Goal: Information Seeking & Learning: Learn about a topic

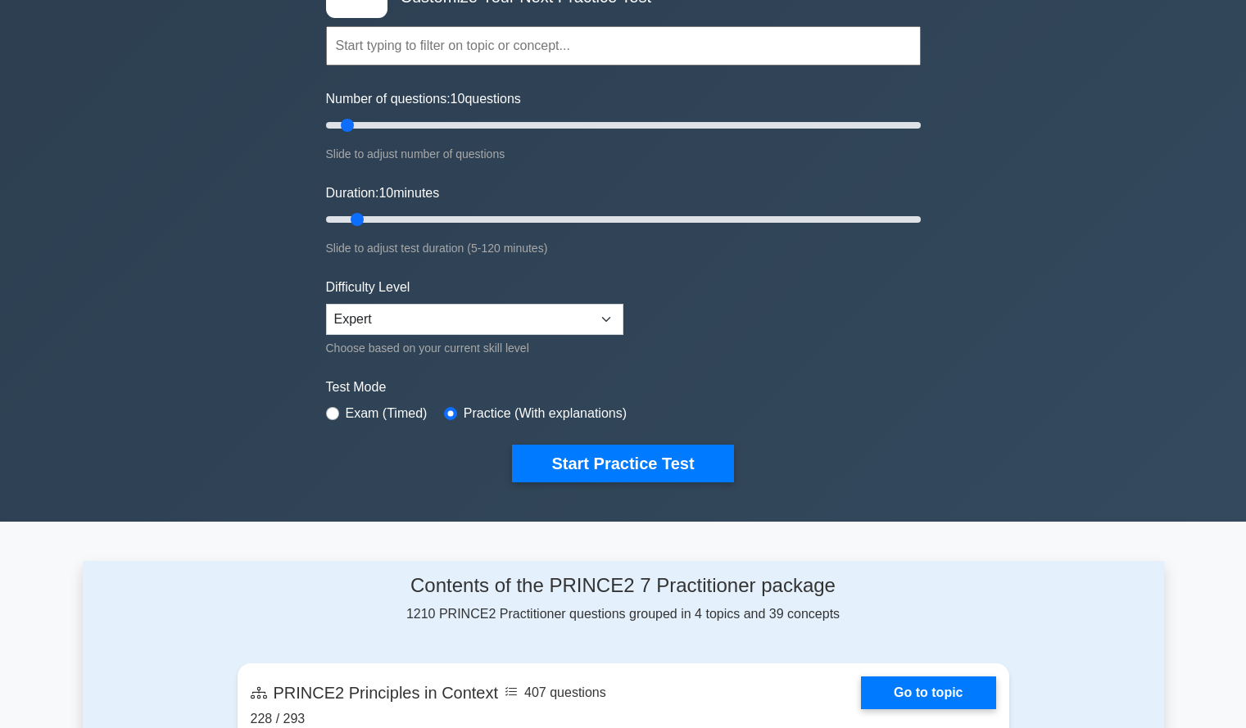
scroll to position [104, 0]
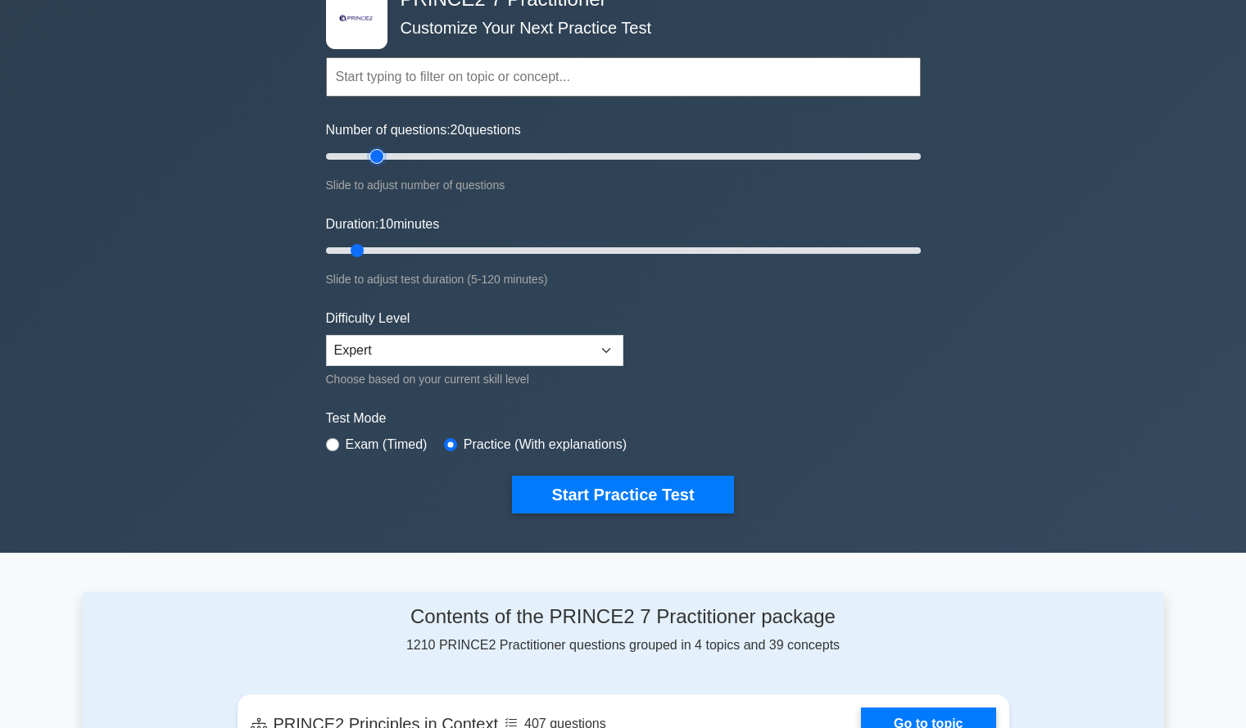
click at [374, 156] on input "Number of questions: 20 questions" at bounding box center [623, 157] width 595 height 20
type input "25"
click at [394, 156] on input "Number of questions: 20 questions" at bounding box center [623, 157] width 595 height 20
click at [526, 252] on input "Duration: 45 minutes" at bounding box center [623, 251] width 595 height 20
type input "65"
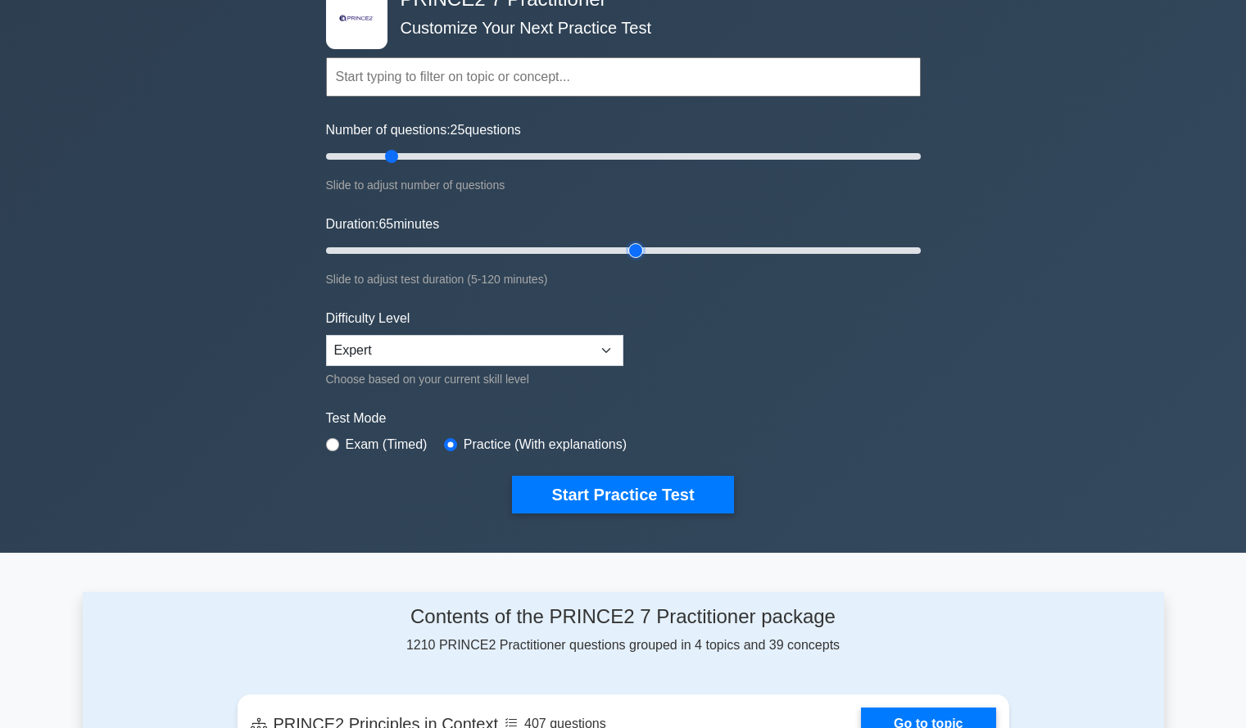
click at [632, 247] on input "Duration: 65 minutes" at bounding box center [623, 251] width 595 height 20
click at [687, 491] on button "Start Practice Test" at bounding box center [622, 495] width 221 height 38
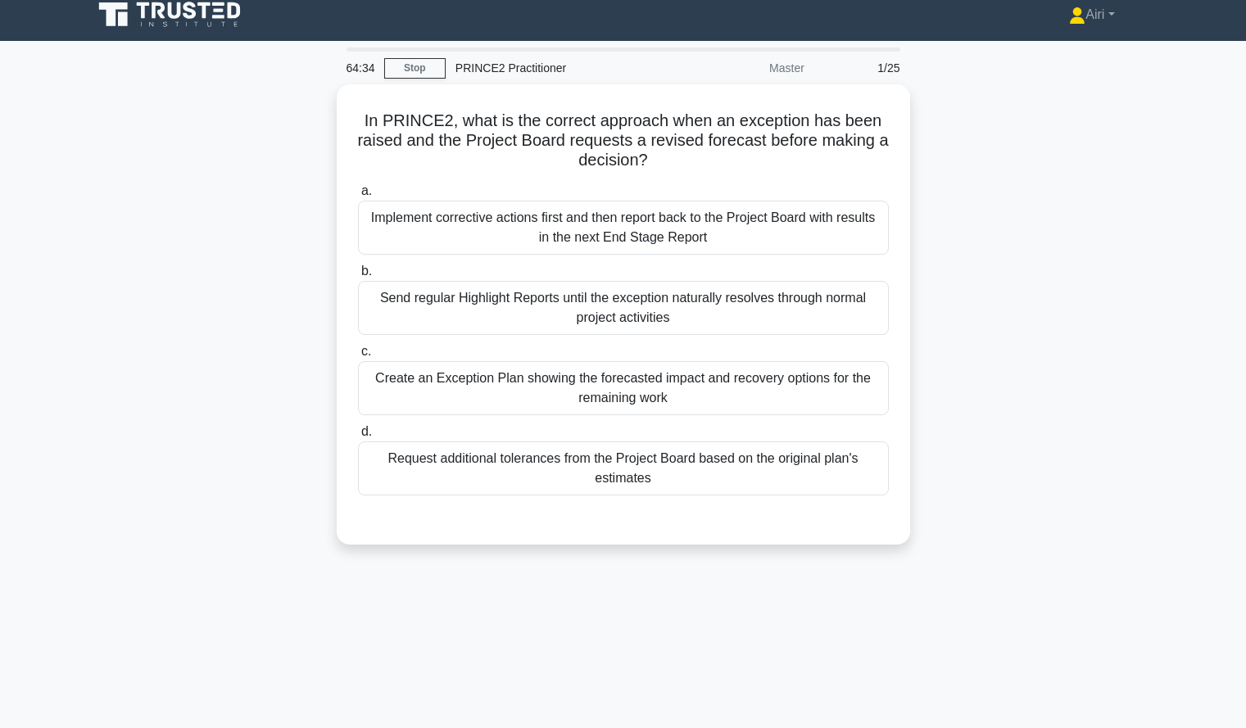
scroll to position [12, 0]
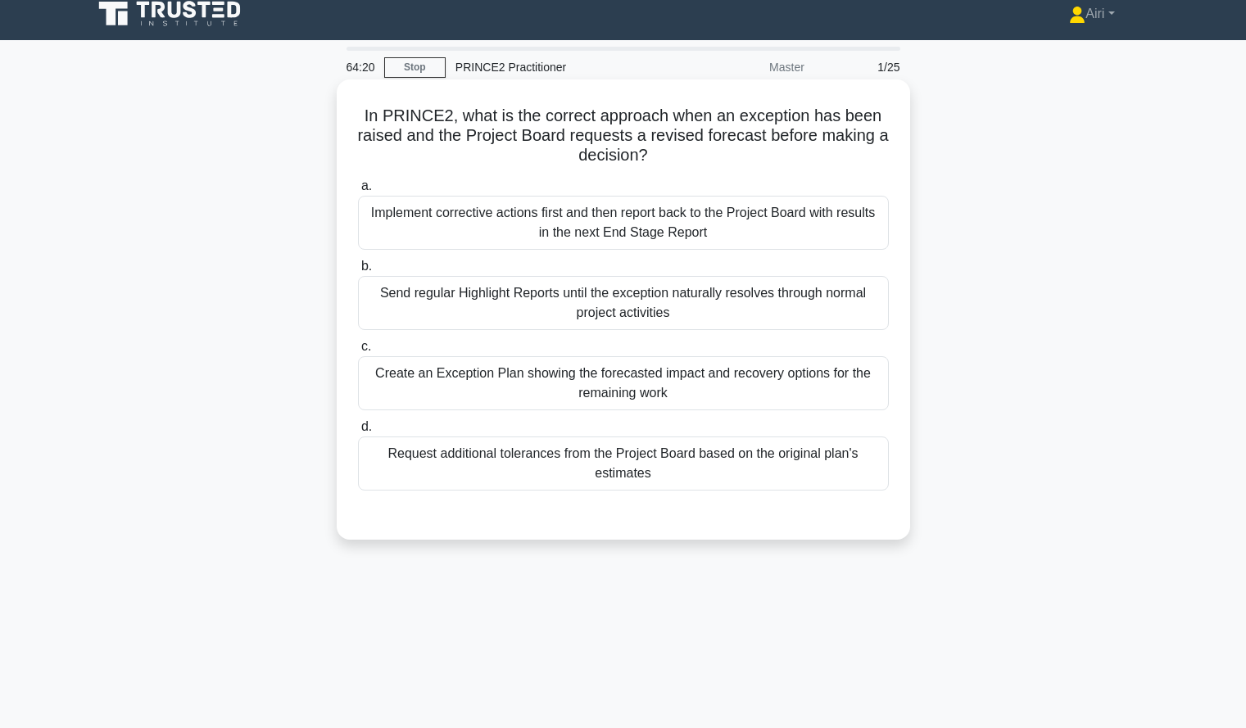
click at [840, 389] on div "Create an Exception Plan showing the forecasted impact and recovery options for…" at bounding box center [623, 383] width 531 height 54
click at [358, 352] on input "c. Create an Exception Plan showing the forecasted impact and recovery options …" at bounding box center [358, 347] width 0 height 11
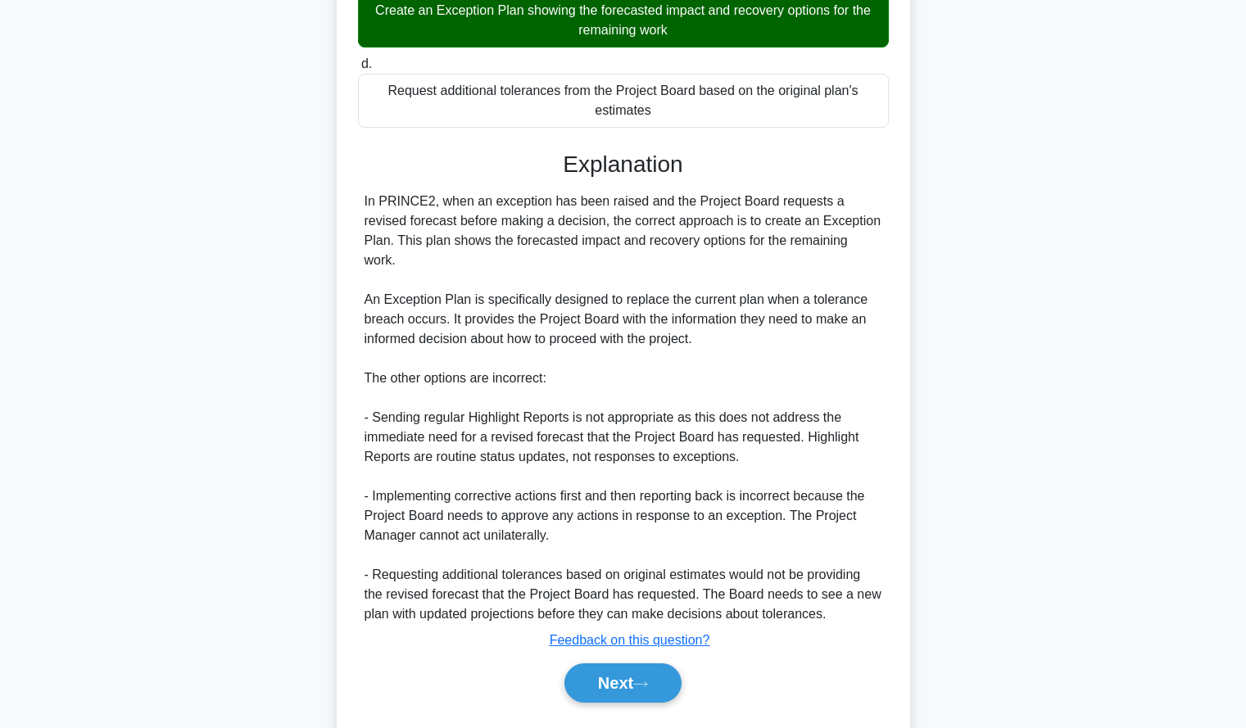
scroll to position [401, 0]
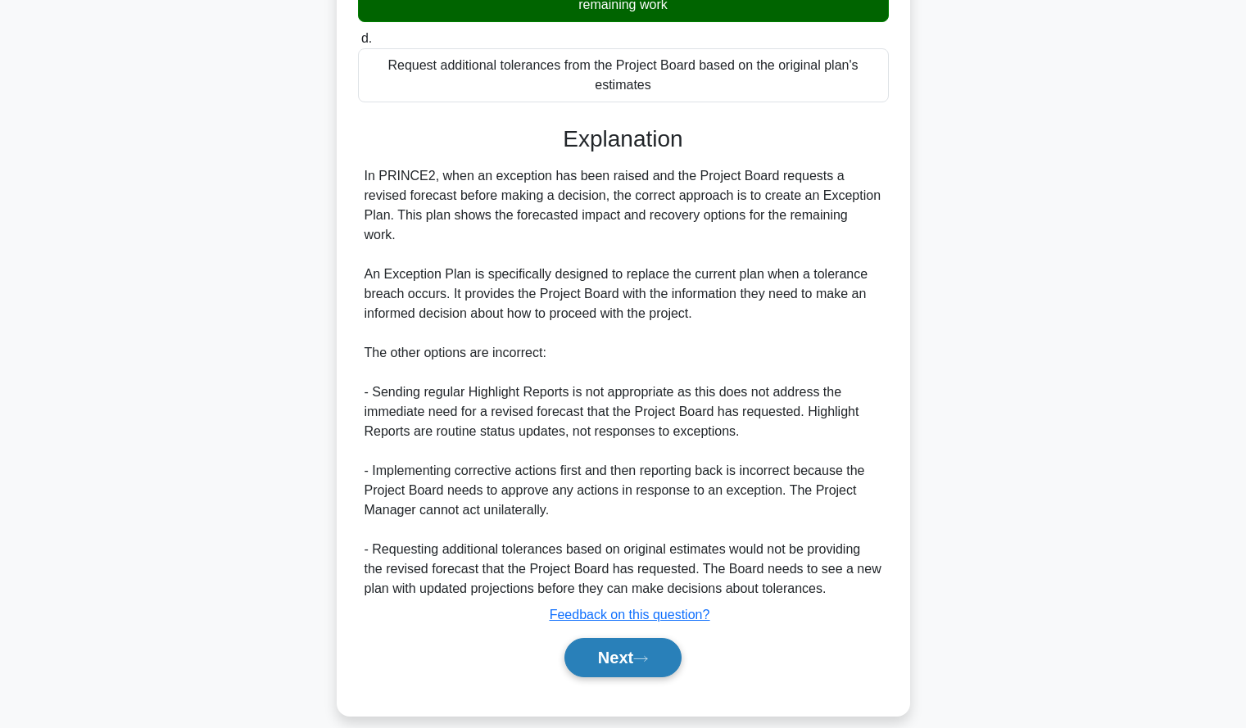
click at [669, 641] on button "Next" at bounding box center [622, 657] width 117 height 39
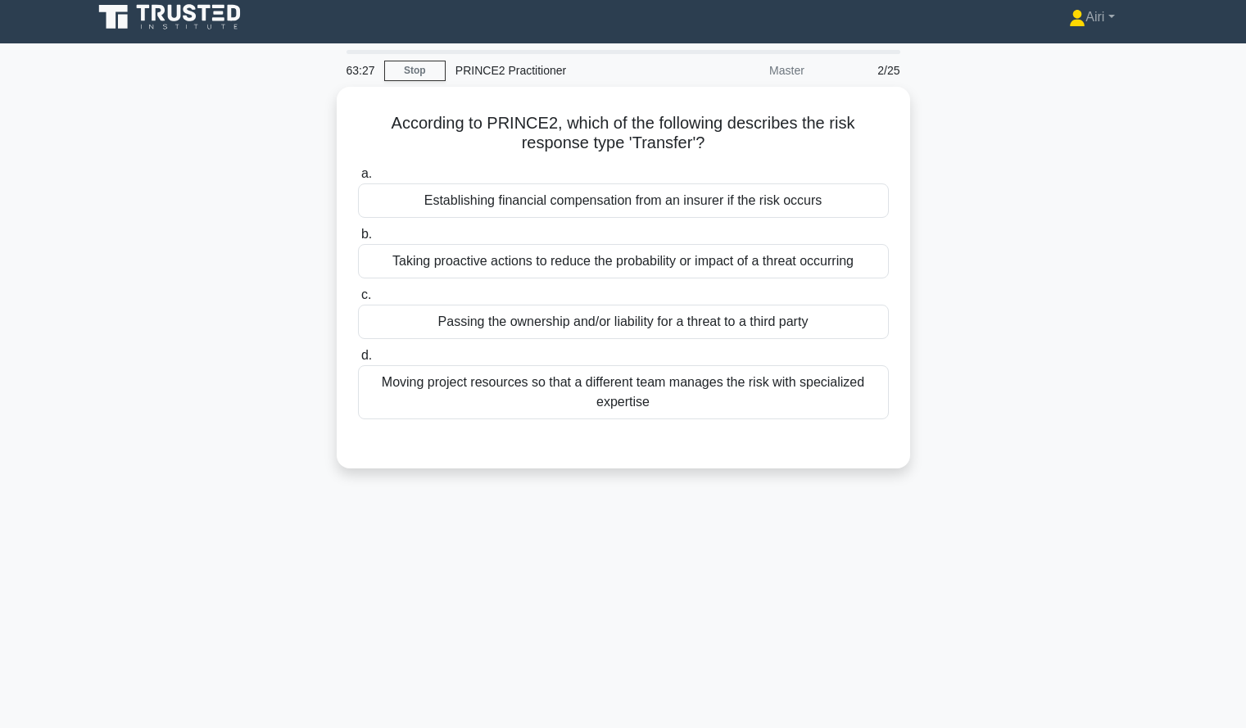
scroll to position [10, 0]
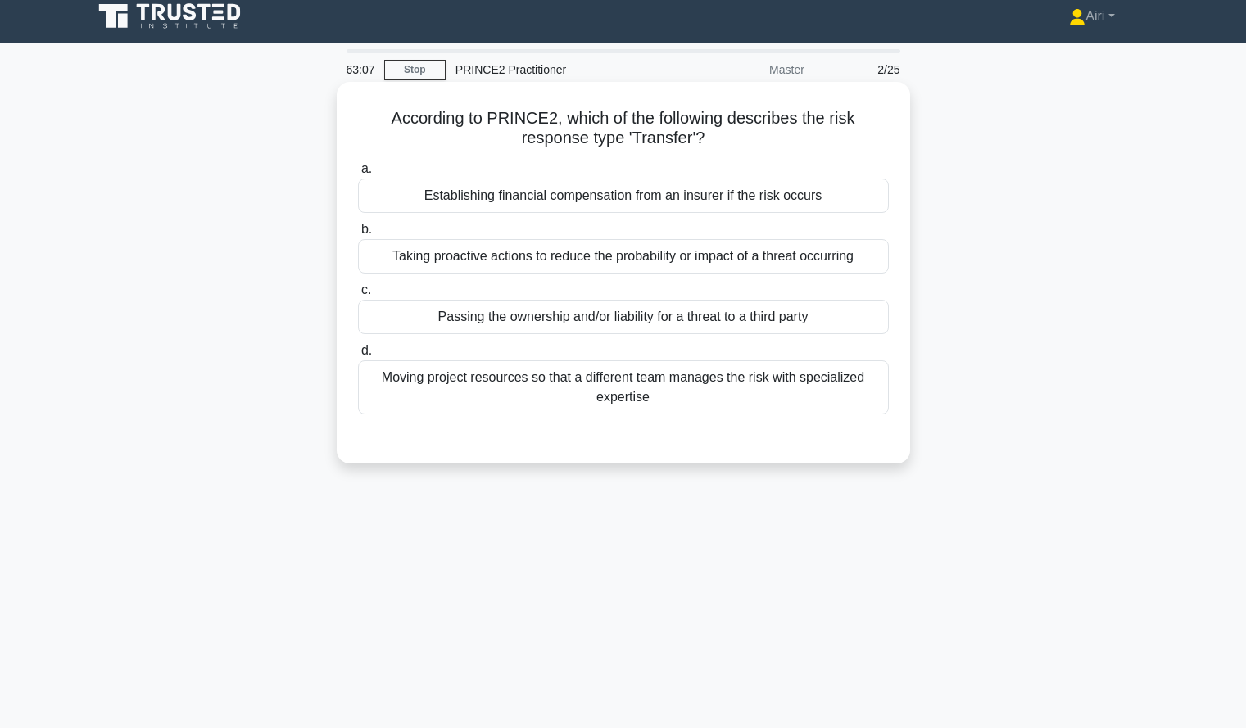
click at [847, 318] on div "Passing the ownership and/or liability for a threat to a third party" at bounding box center [623, 317] width 531 height 34
click at [358, 296] on input "c. Passing the ownership and/or liability for a threat to a third party" at bounding box center [358, 290] width 0 height 11
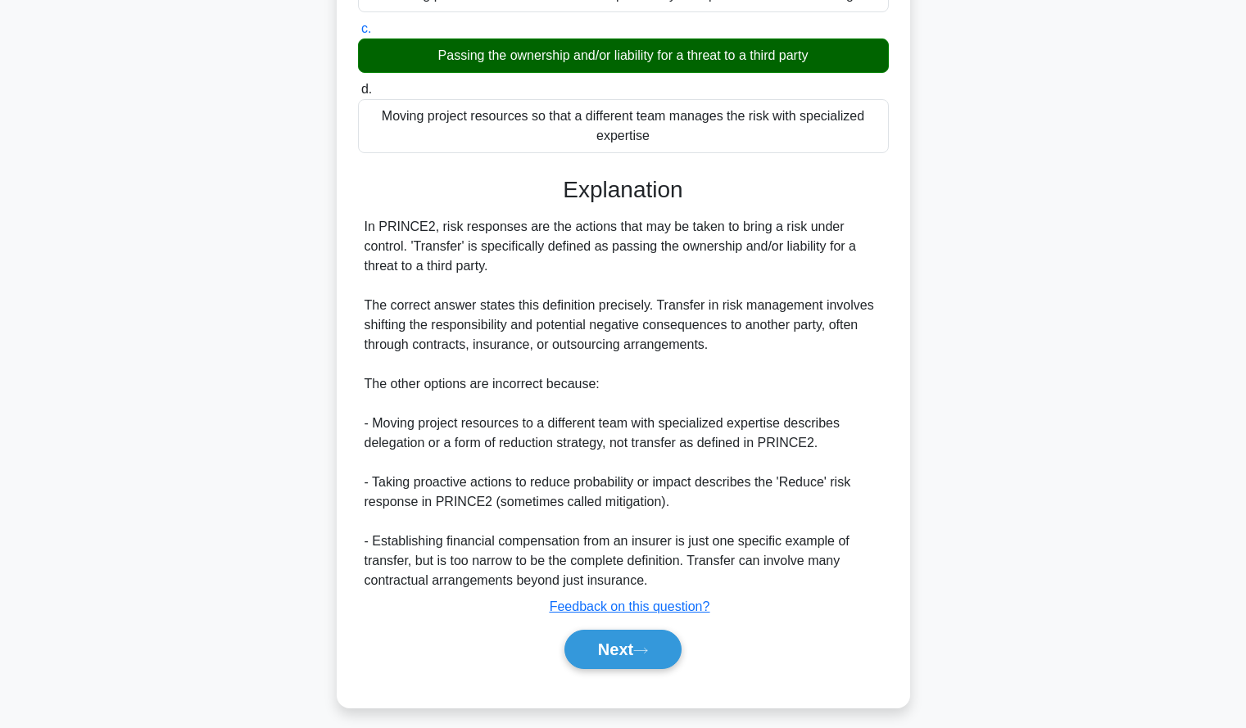
scroll to position [276, 0]
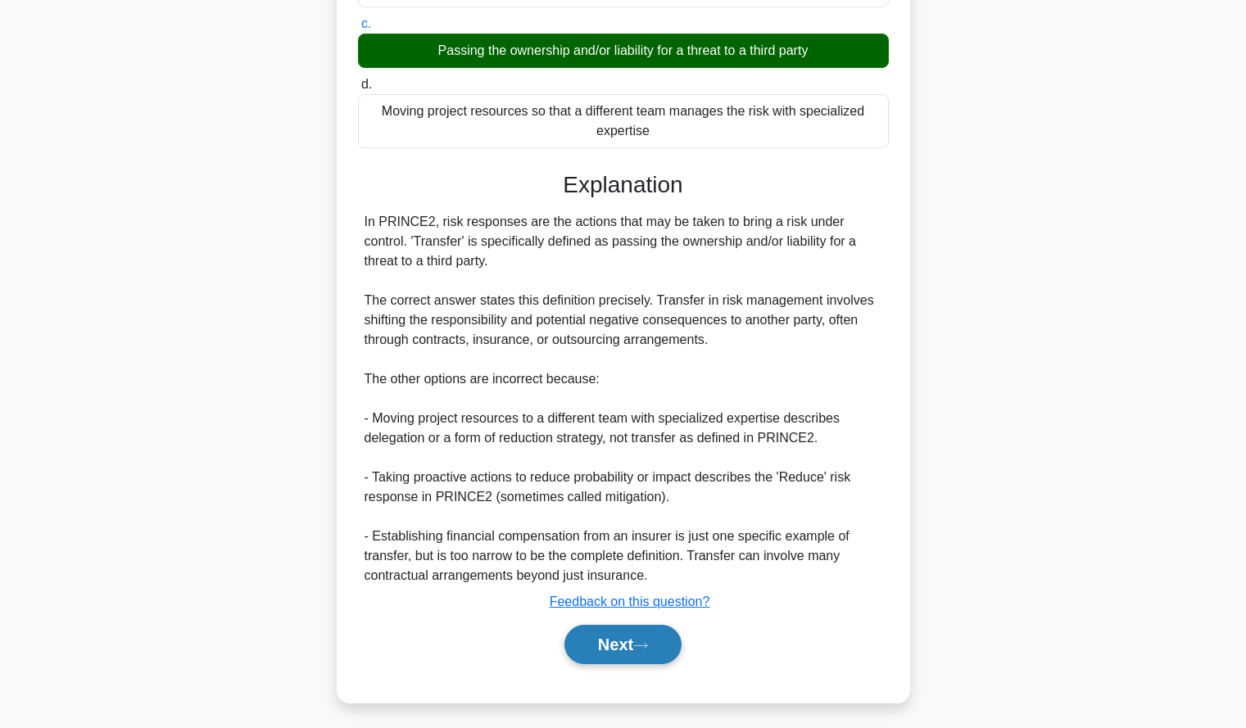
click at [579, 634] on button "Next" at bounding box center [622, 644] width 117 height 39
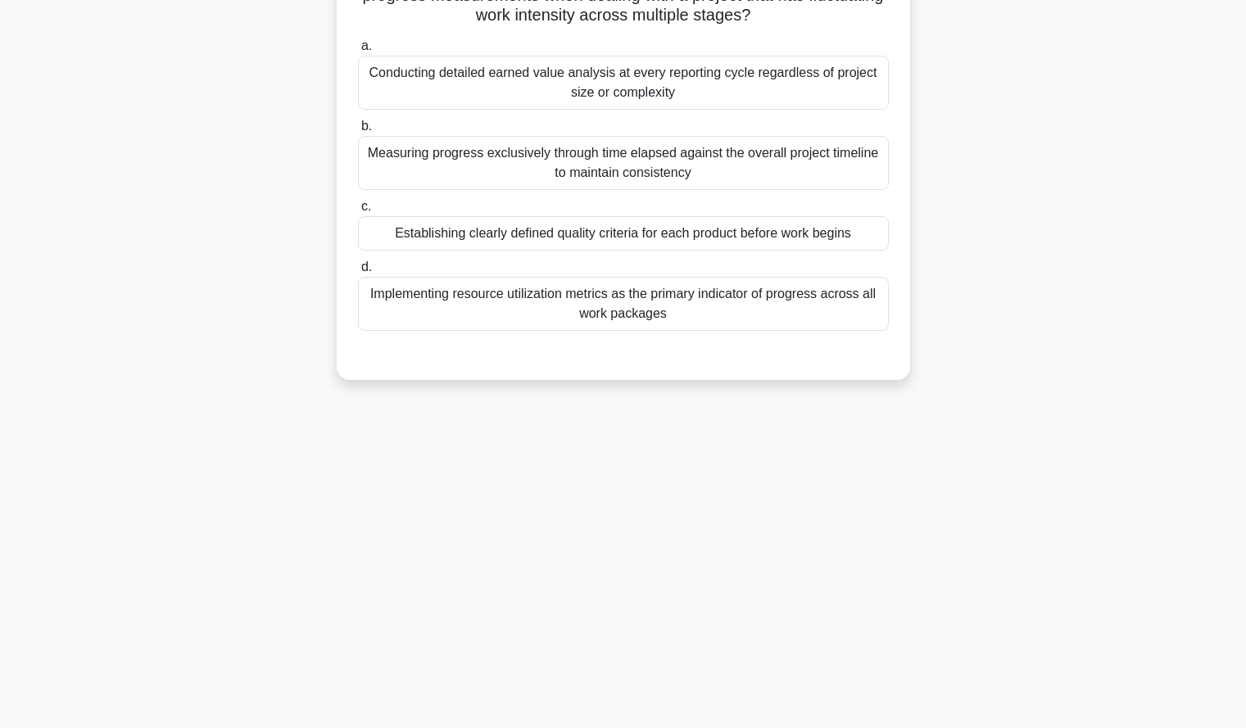
scroll to position [0, 0]
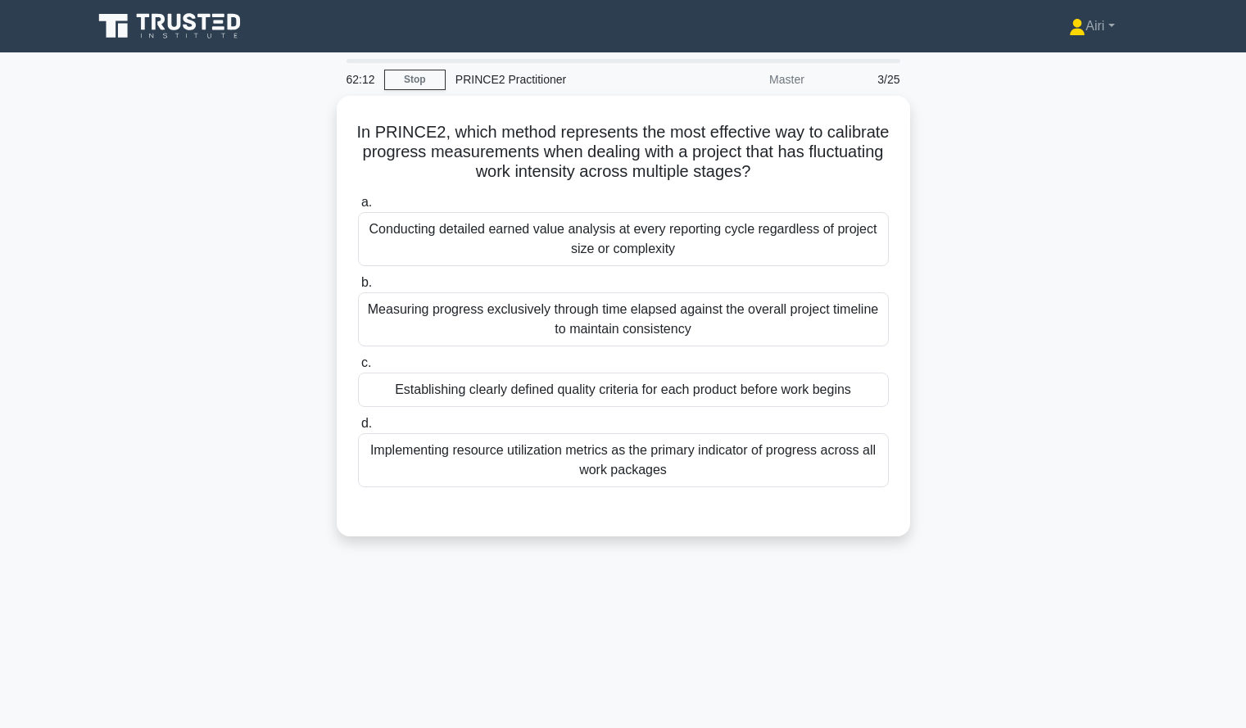
click at [1111, 396] on div "In PRINCE2, which method represents the most effective way to calibrate progres…" at bounding box center [623, 326] width 1081 height 460
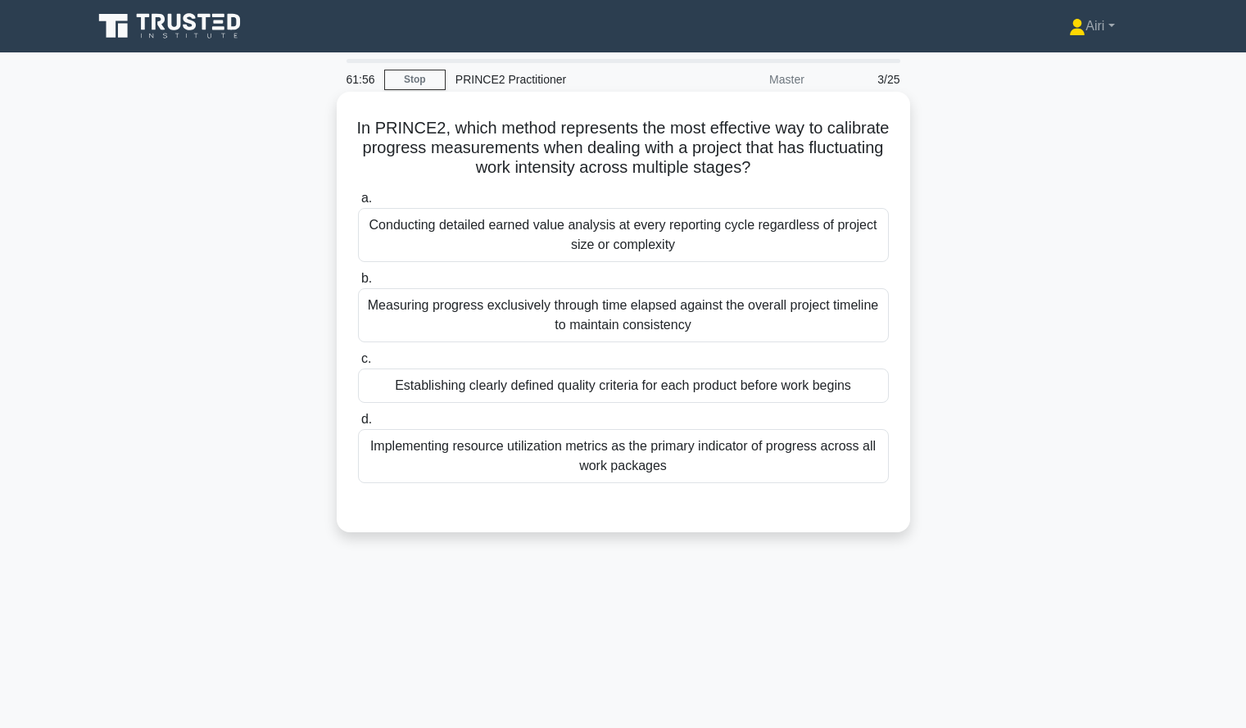
click at [855, 383] on div "Establishing clearly defined quality criteria for each product before work begi…" at bounding box center [623, 386] width 531 height 34
click at [358, 364] on input "c. Establishing clearly defined quality criteria for each product before work b…" at bounding box center [358, 359] width 0 height 11
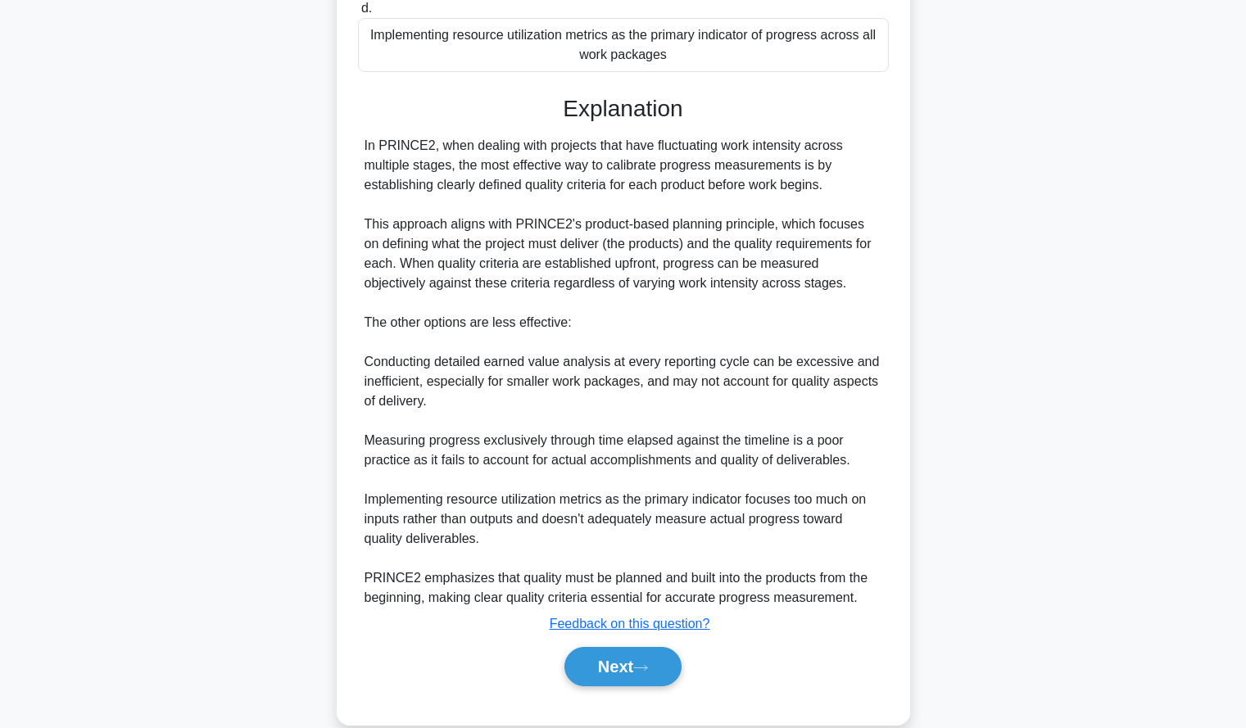
scroll to position [416, 0]
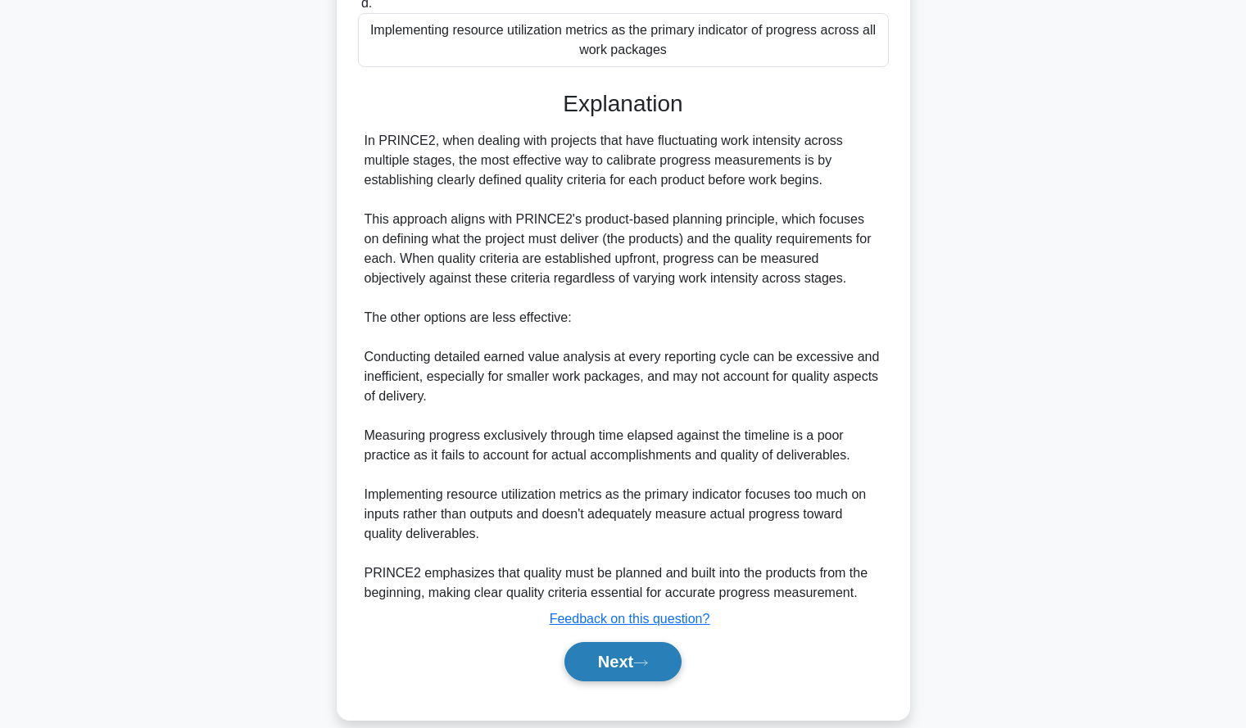
click at [587, 654] on button "Next" at bounding box center [622, 661] width 117 height 39
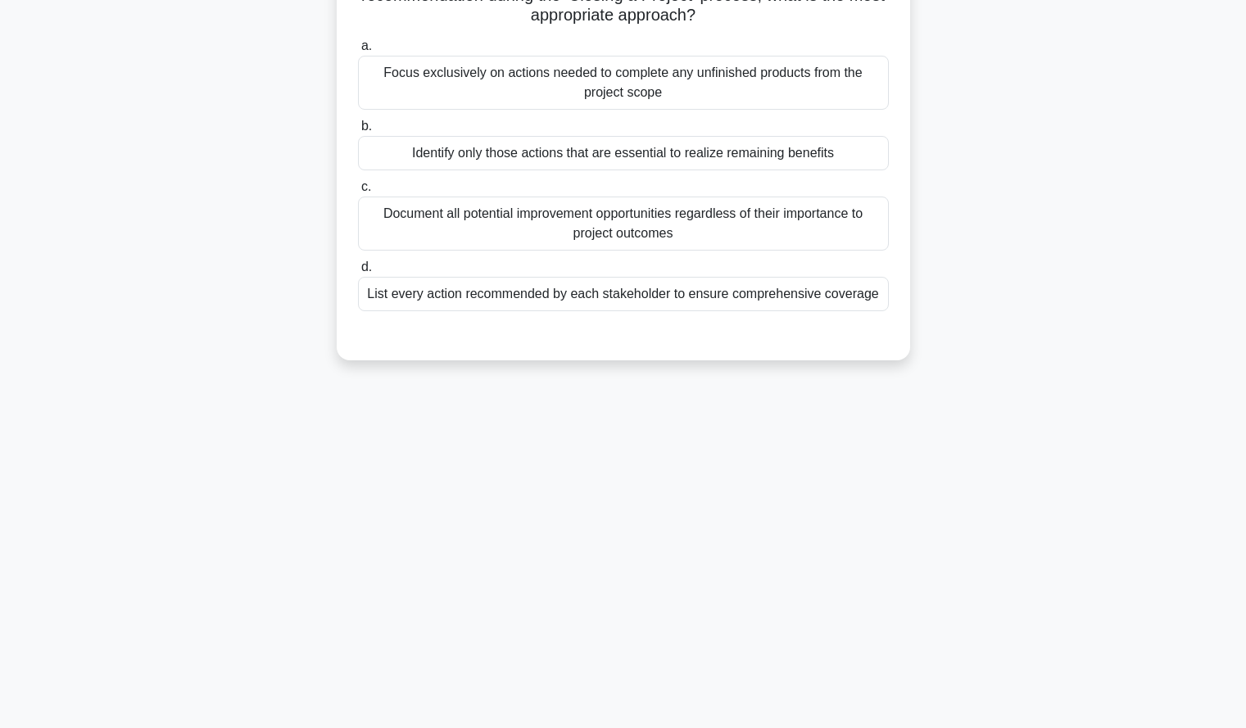
scroll to position [0, 0]
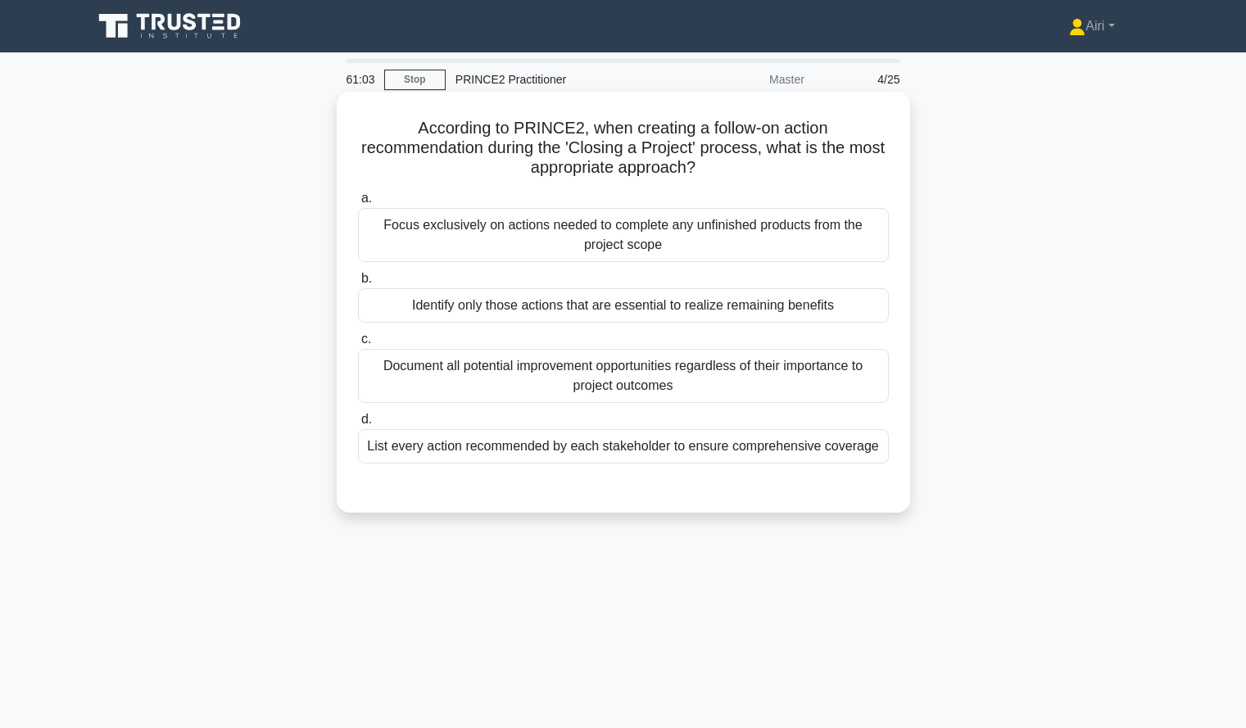
click at [854, 304] on div "Identify only those actions that are essential to realize remaining benefits" at bounding box center [623, 305] width 531 height 34
click at [358, 284] on input "b. Identify only those actions that are essential to realize remaining benefits" at bounding box center [358, 279] width 0 height 11
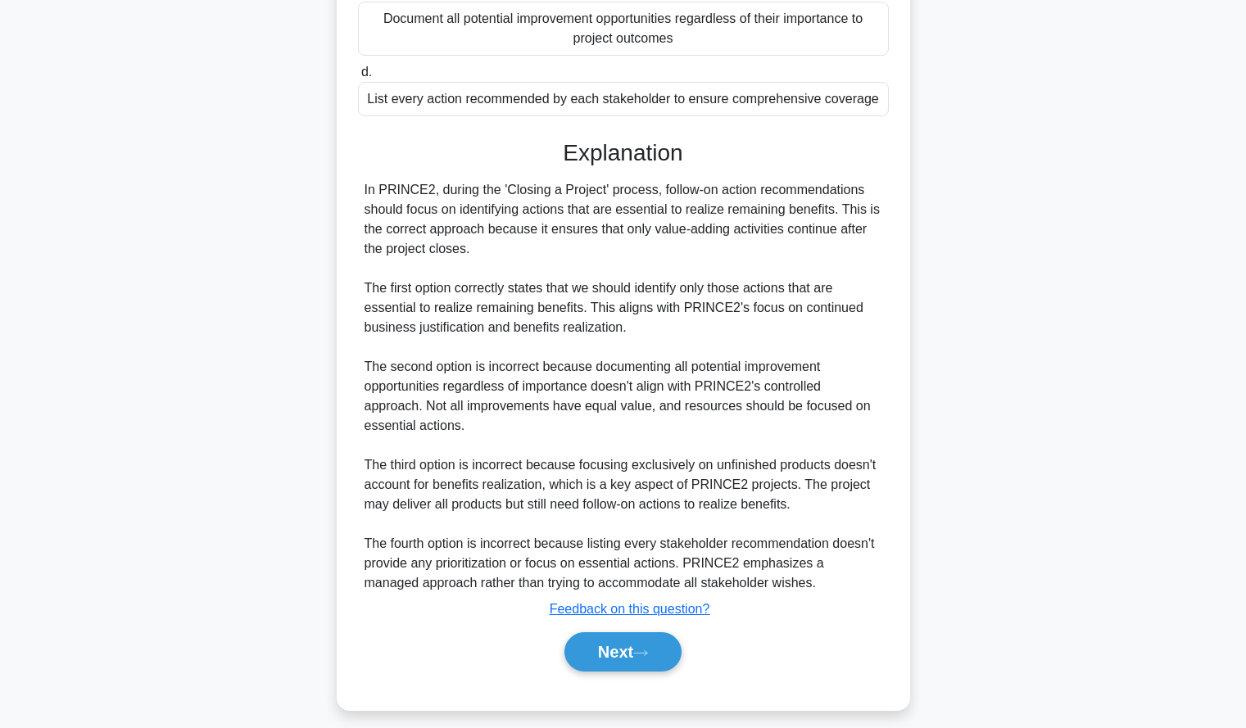
scroll to position [361, 0]
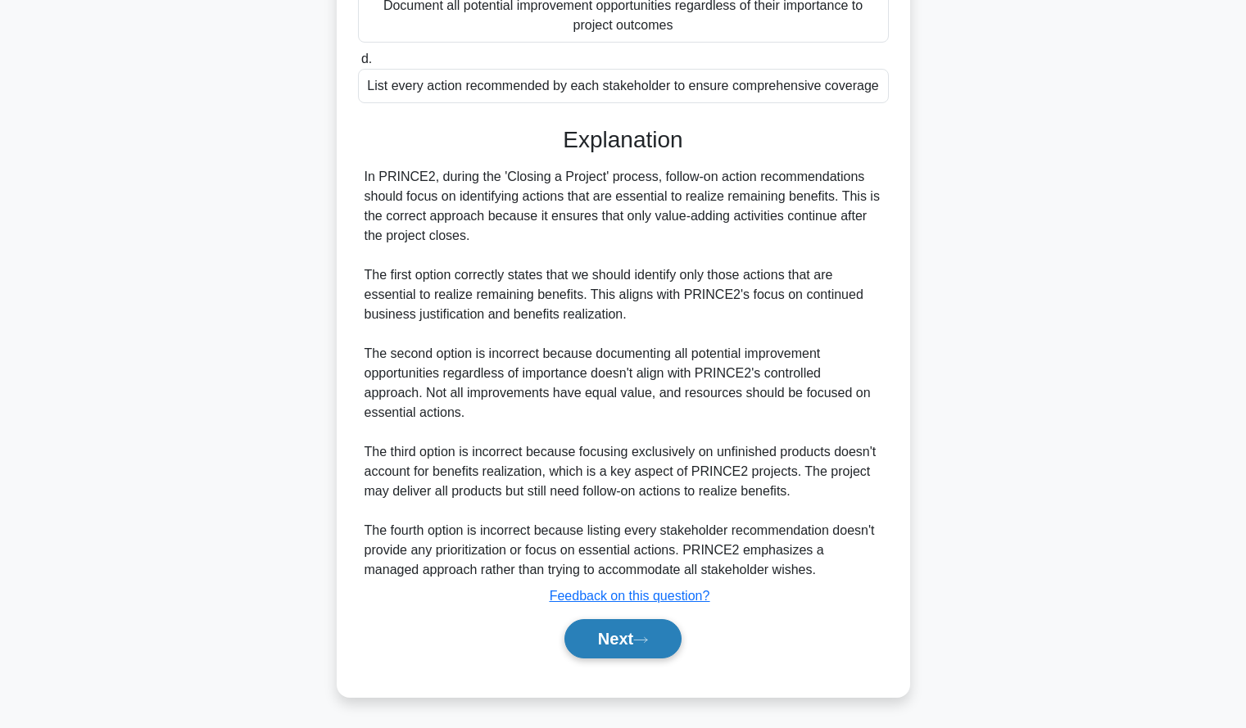
click at [597, 632] on button "Next" at bounding box center [622, 638] width 117 height 39
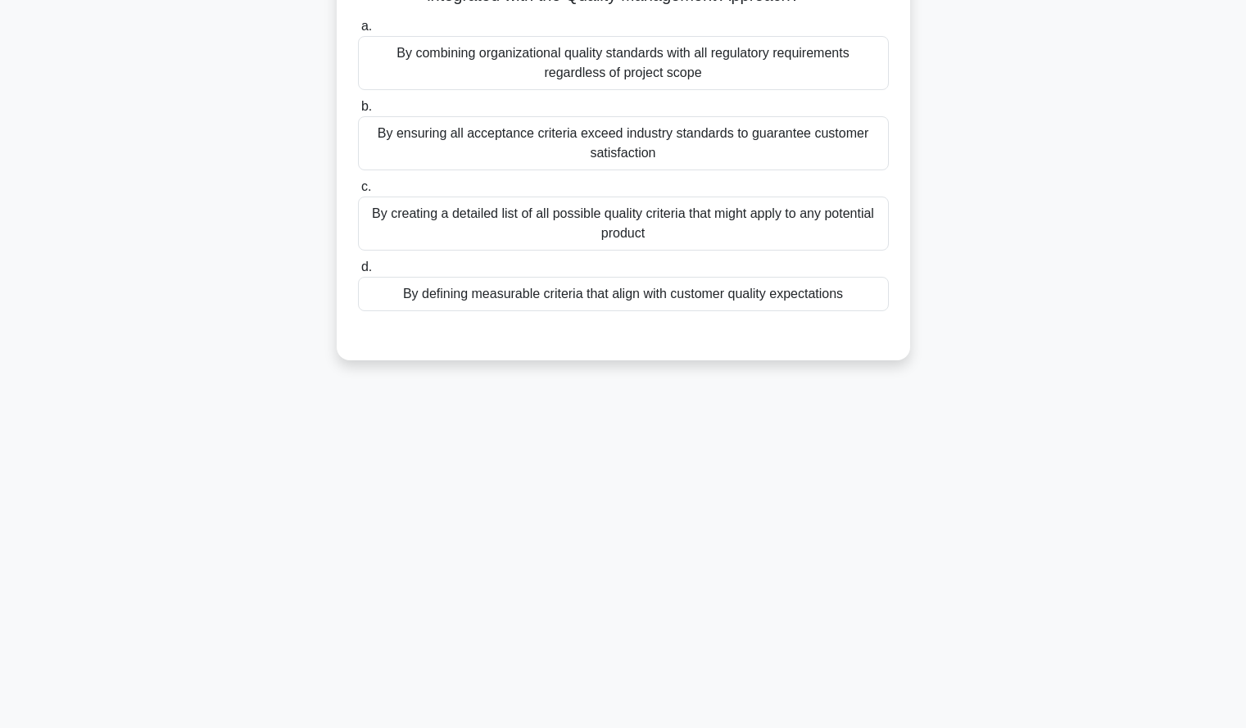
scroll to position [0, 0]
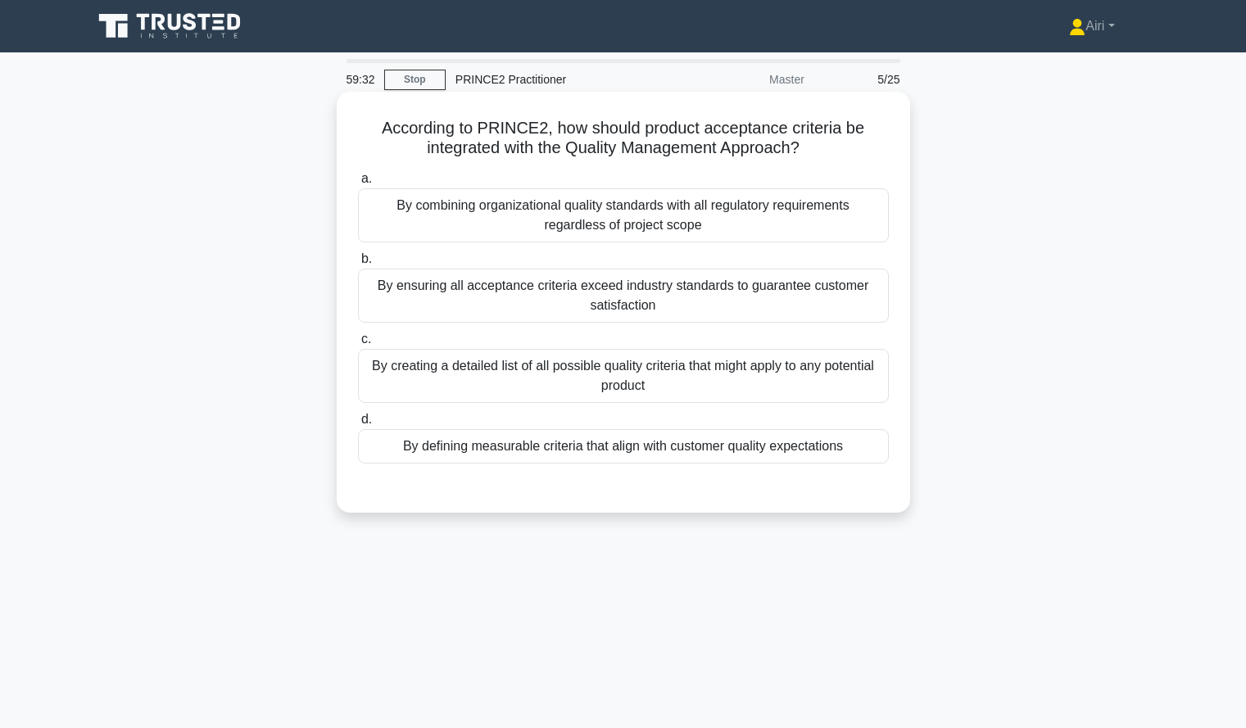
click at [853, 460] on div "By defining measurable criteria that align with customer quality expectations" at bounding box center [623, 446] width 531 height 34
click at [358, 425] on input "d. By defining measurable criteria that align with customer quality expectations" at bounding box center [358, 419] width 0 height 11
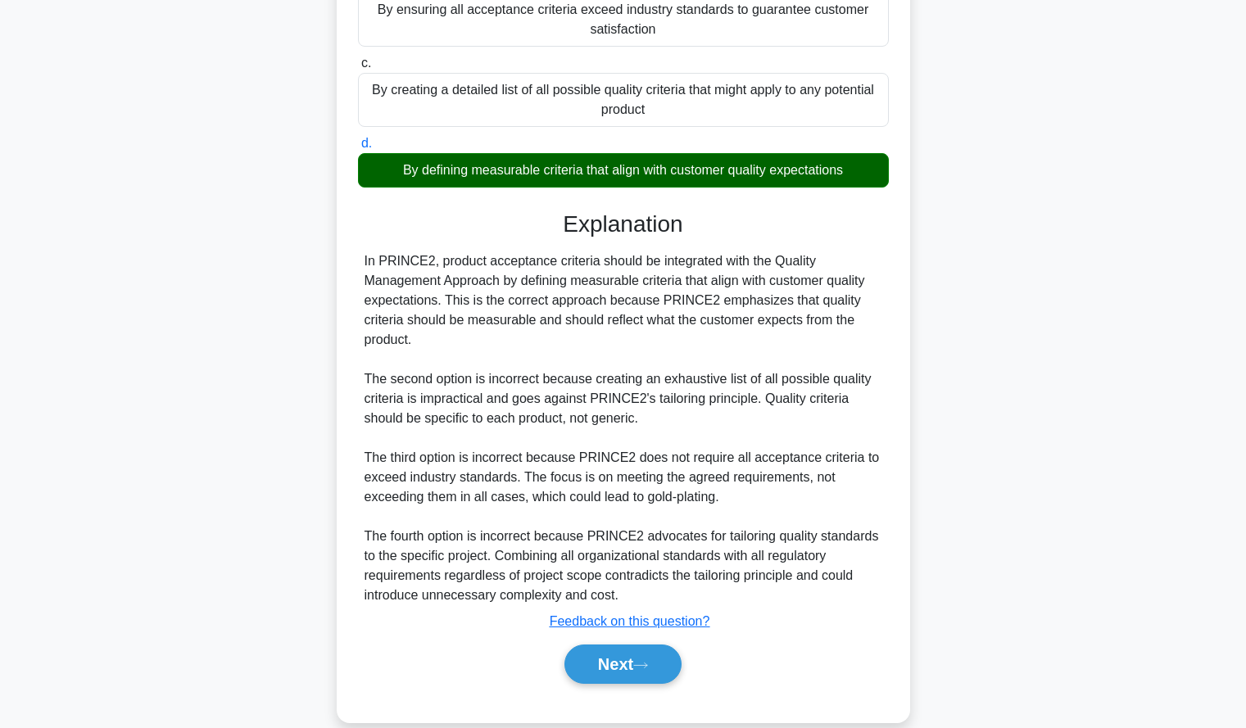
scroll to position [281, 0]
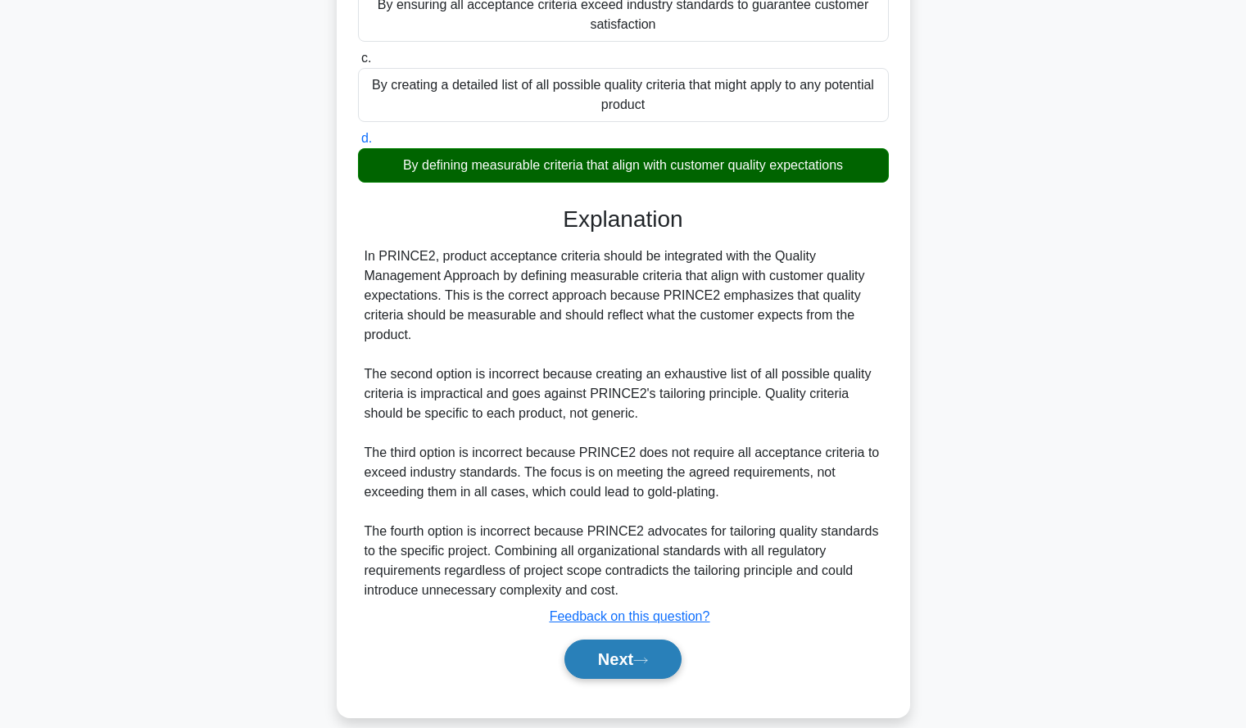
click at [588, 668] on button "Next" at bounding box center [622, 659] width 117 height 39
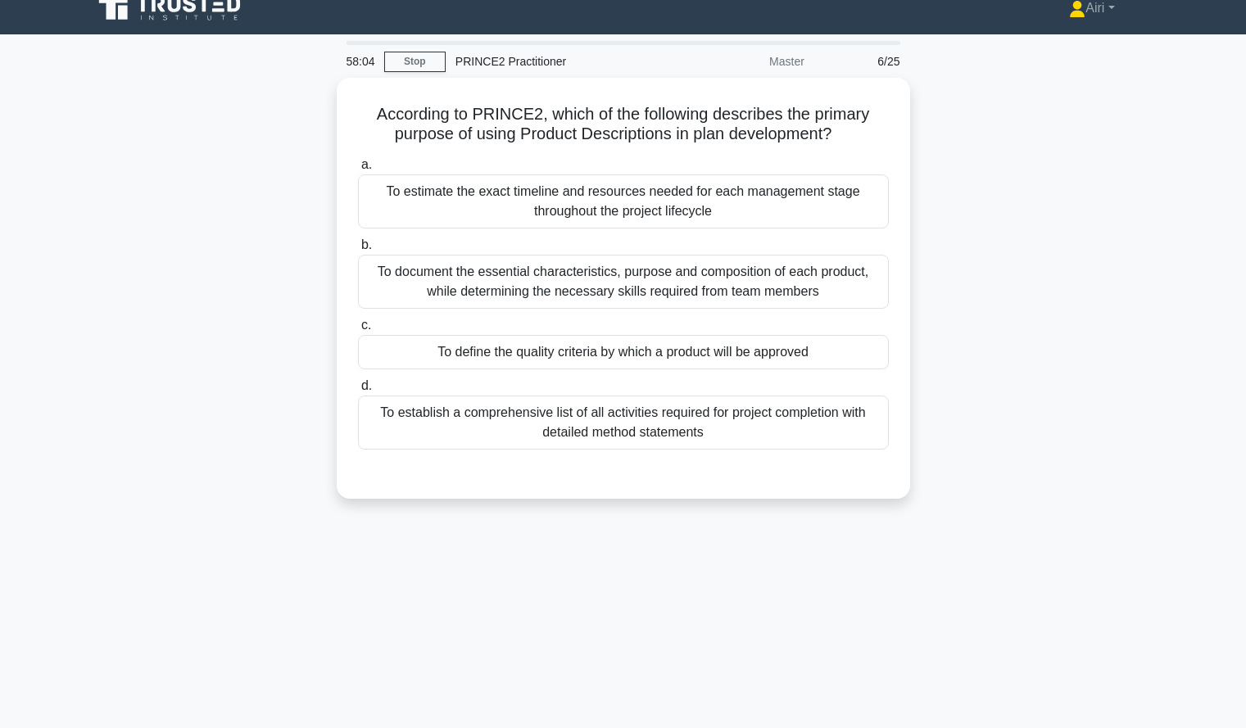
scroll to position [19, 0]
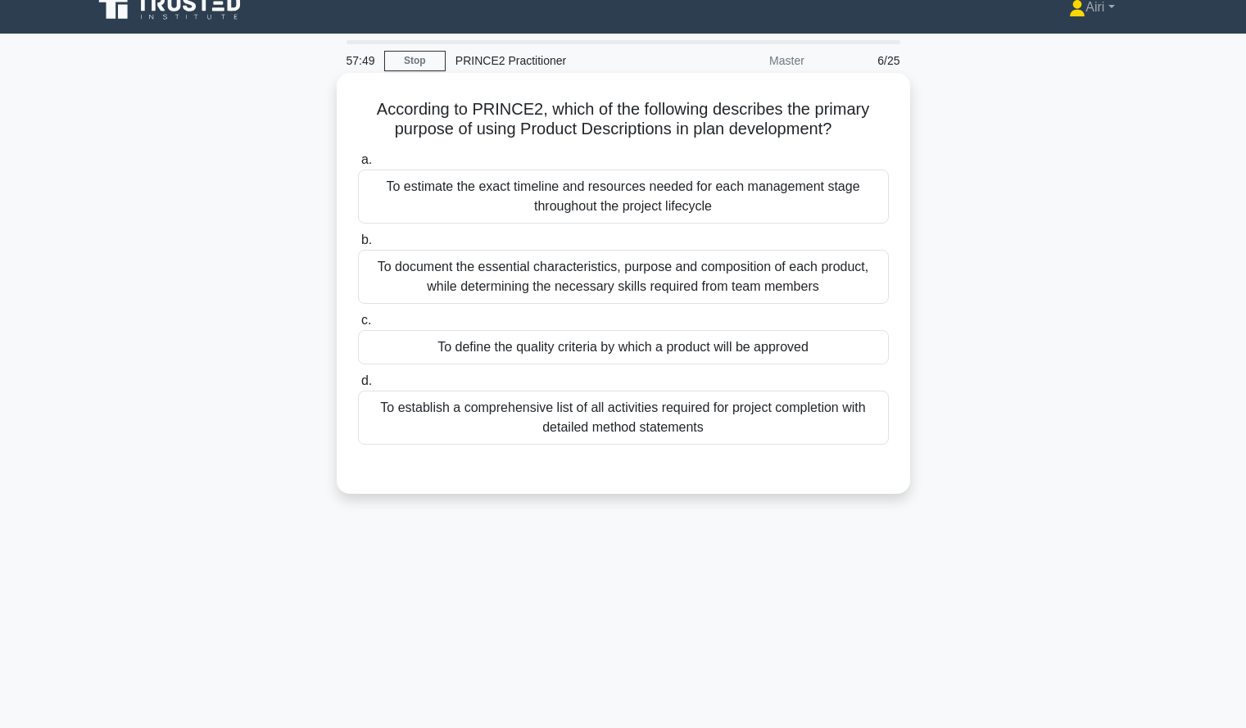
click at [823, 278] on div "To document the essential characteristics, purpose and composition of each prod…" at bounding box center [623, 277] width 531 height 54
click at [358, 246] on input "b. To document the essential characteristics, purpose and composition of each p…" at bounding box center [358, 240] width 0 height 11
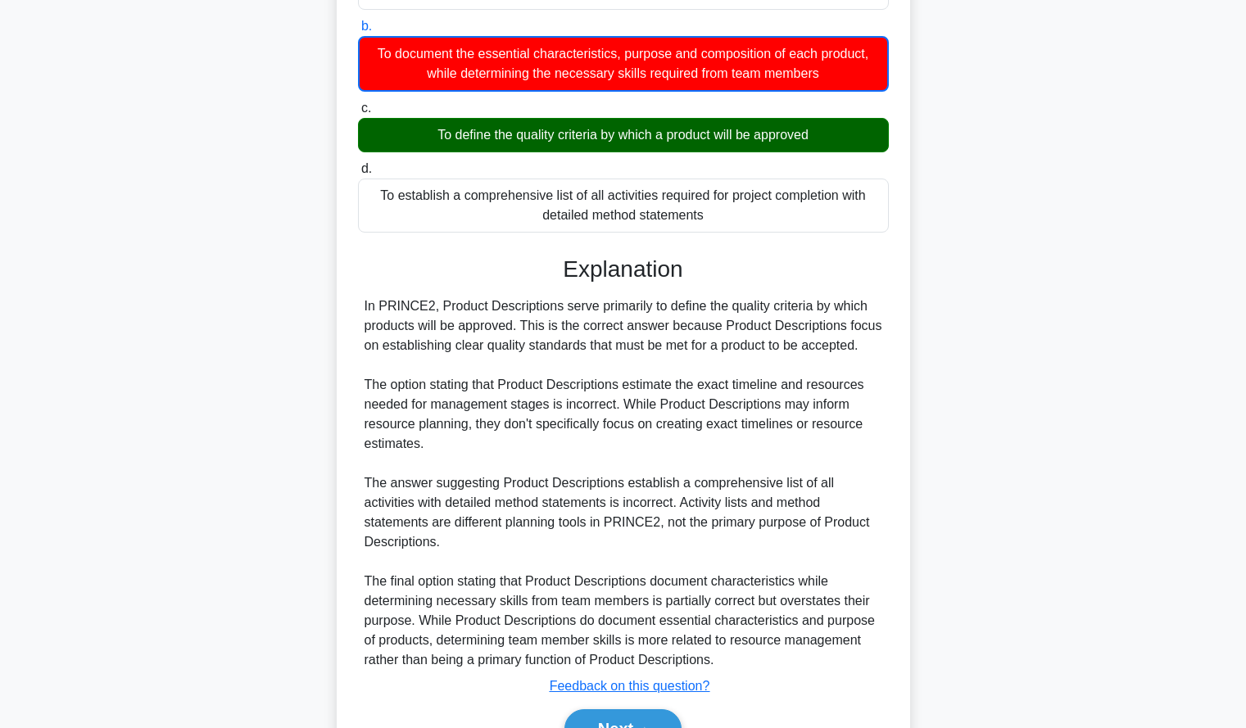
scroll to position [304, 0]
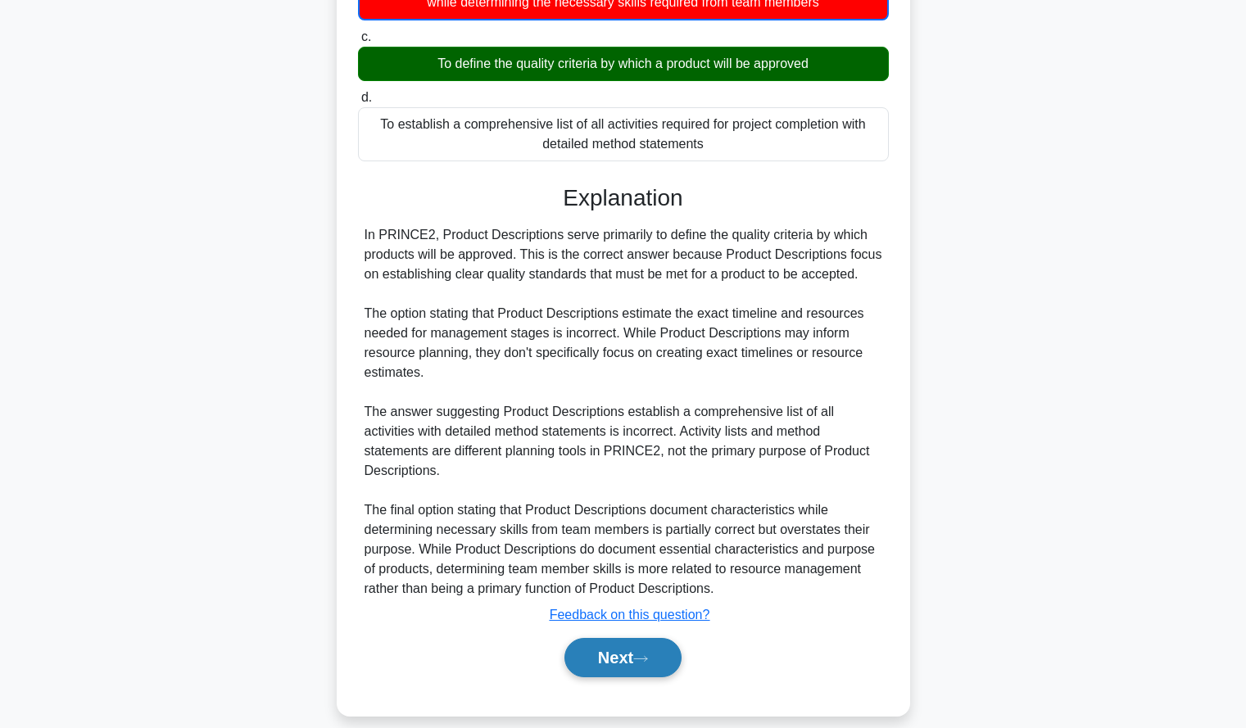
click at [659, 638] on button "Next" at bounding box center [622, 657] width 117 height 39
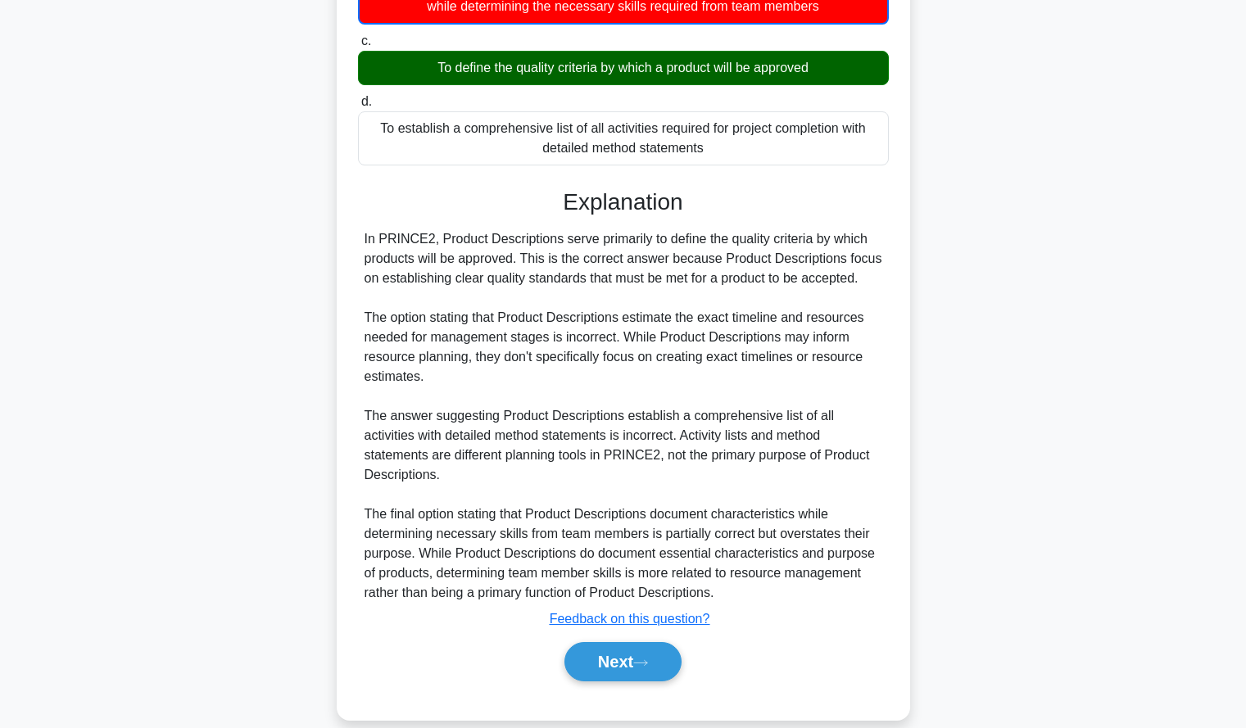
scroll to position [0, 0]
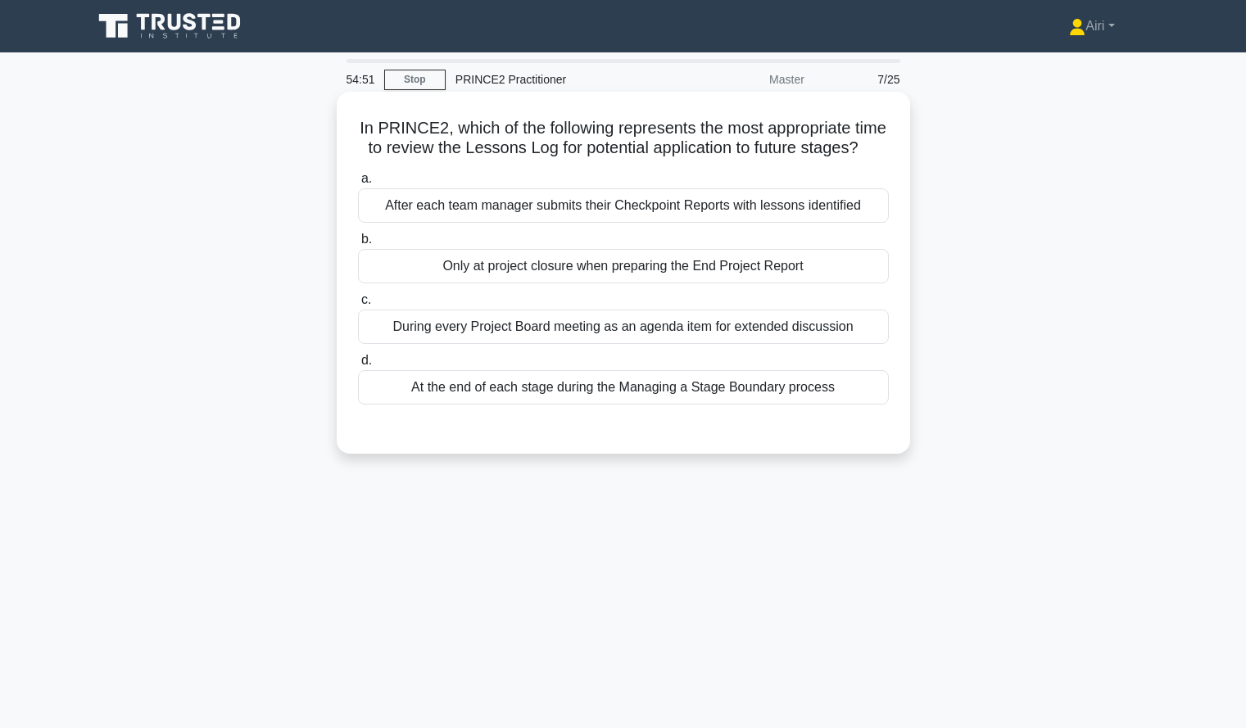
click at [798, 223] on div "After each team manager submits their Checkpoint Reports with lessons identified" at bounding box center [623, 205] width 531 height 34
click at [358, 184] on input "a. After each team manager submits their Checkpoint Reports with lessons identi…" at bounding box center [358, 179] width 0 height 11
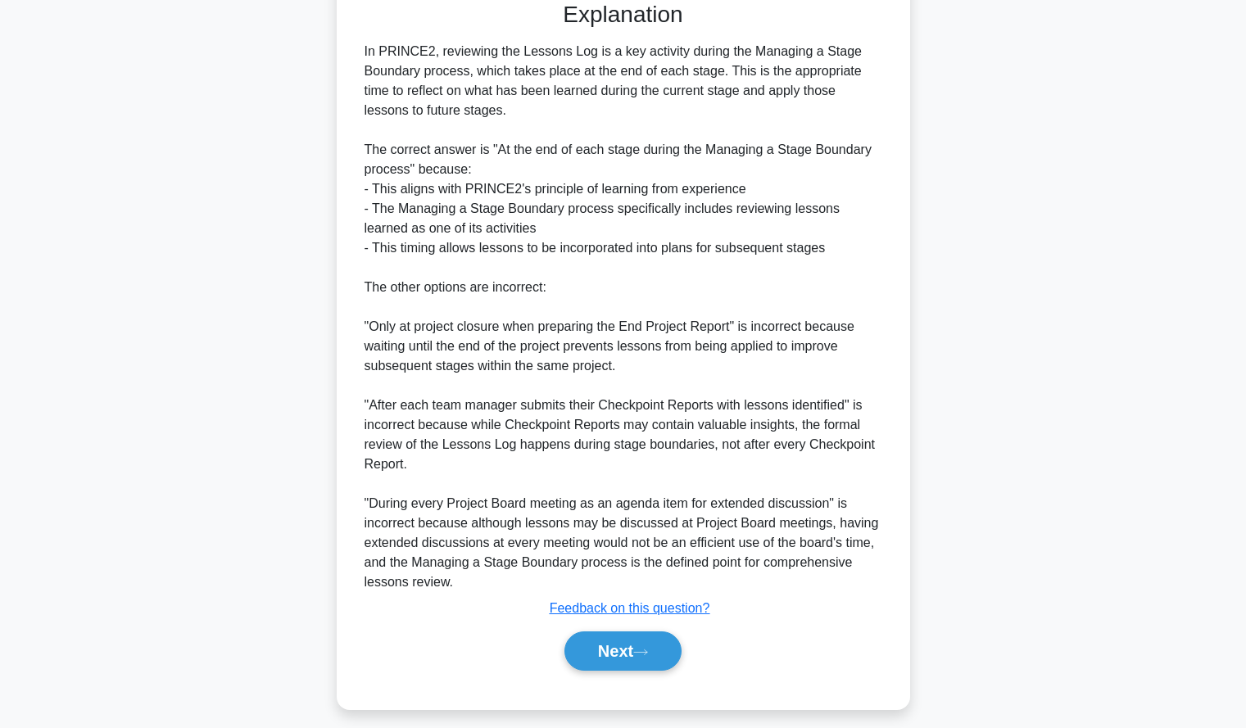
scroll to position [461, 0]
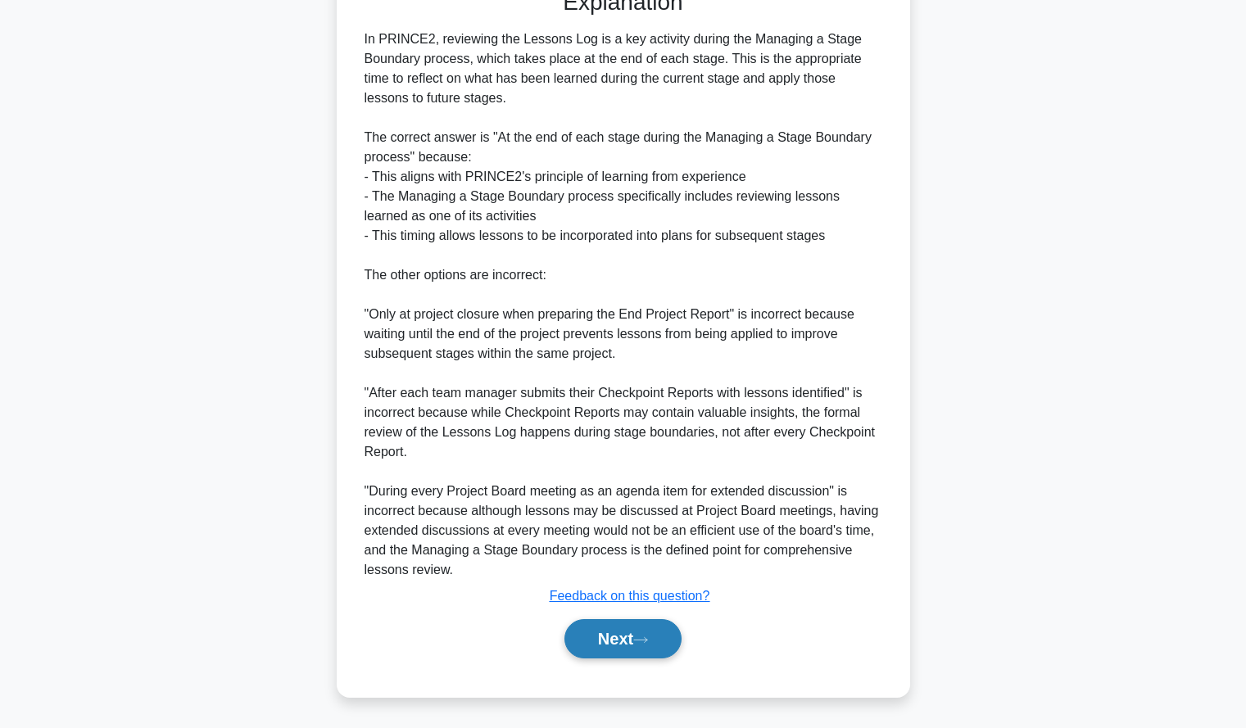
click at [584, 621] on button "Next" at bounding box center [622, 638] width 117 height 39
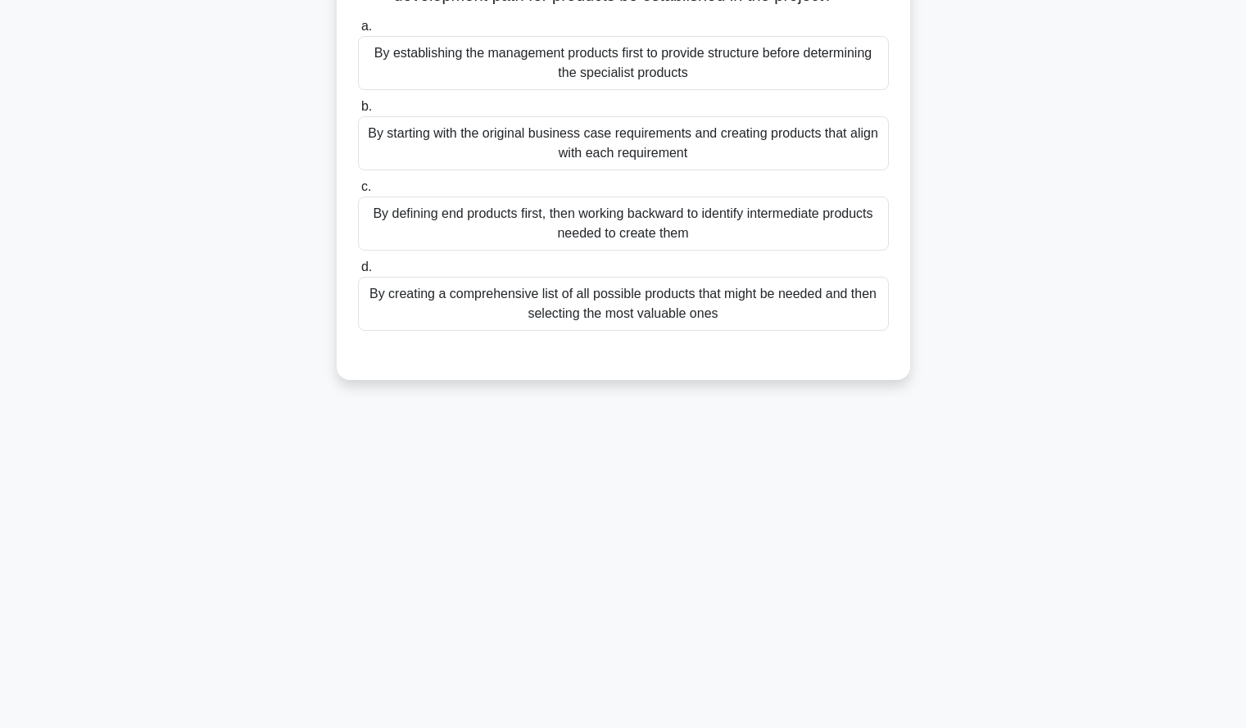
scroll to position [0, 0]
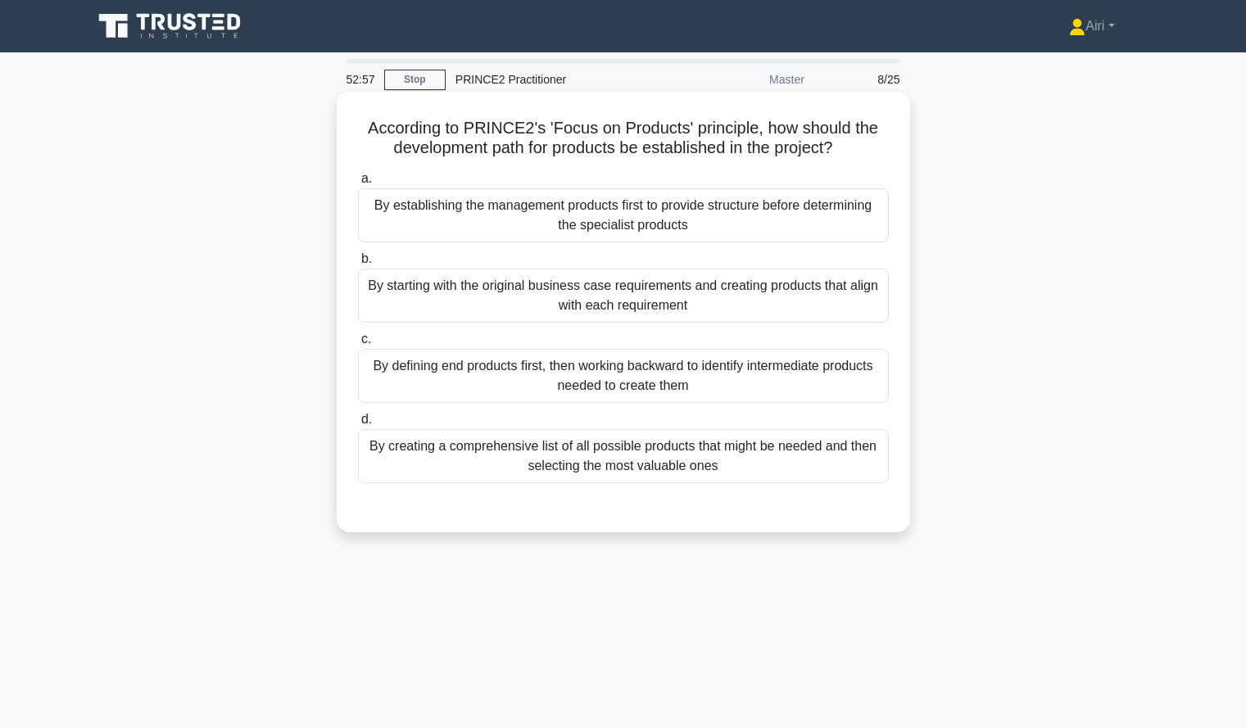
click at [774, 403] on div "By defining end products first, then working backward to identify intermediate …" at bounding box center [623, 376] width 531 height 54
click at [358, 345] on input "c. By defining end products first, then working backward to identify intermedia…" at bounding box center [358, 339] width 0 height 11
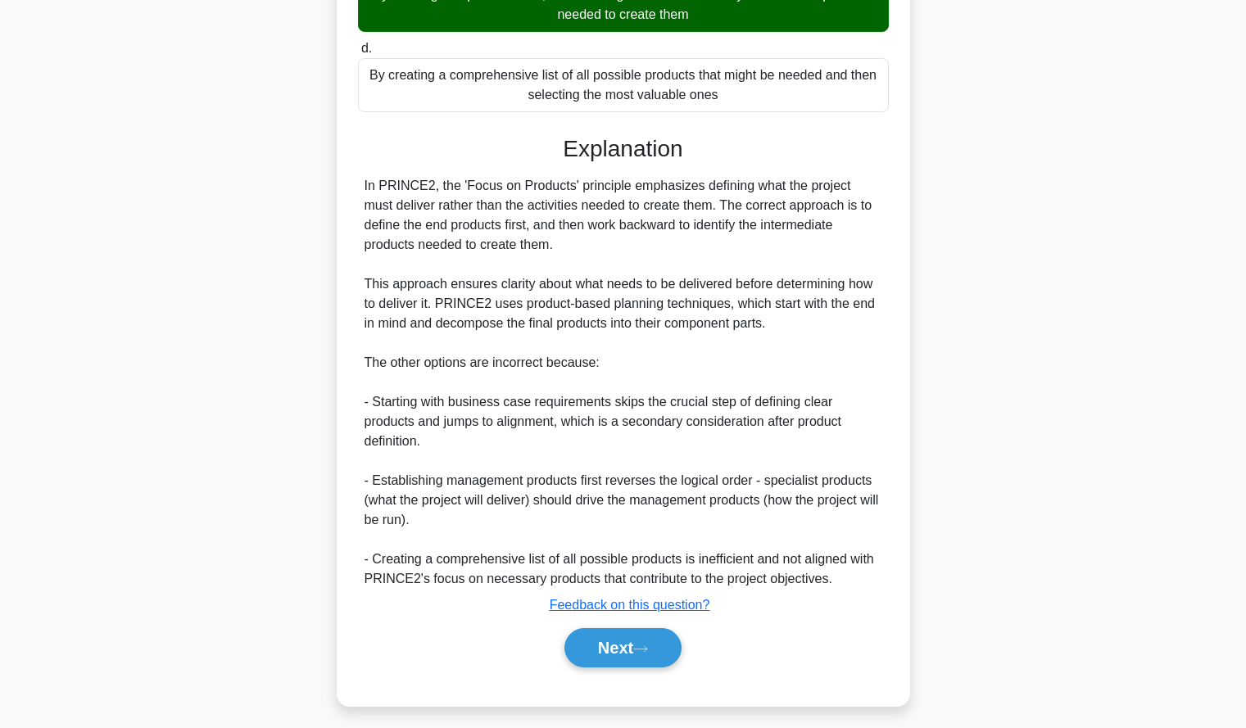
scroll to position [381, 0]
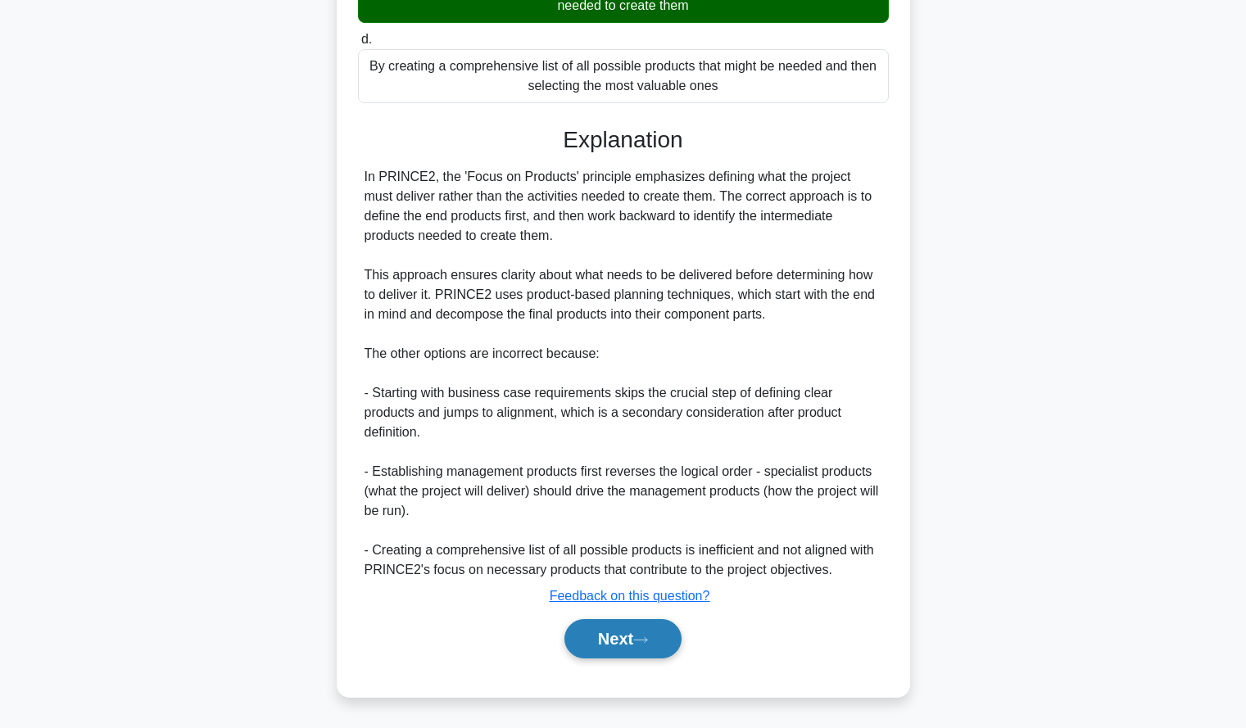
click at [627, 636] on button "Next" at bounding box center [622, 638] width 117 height 39
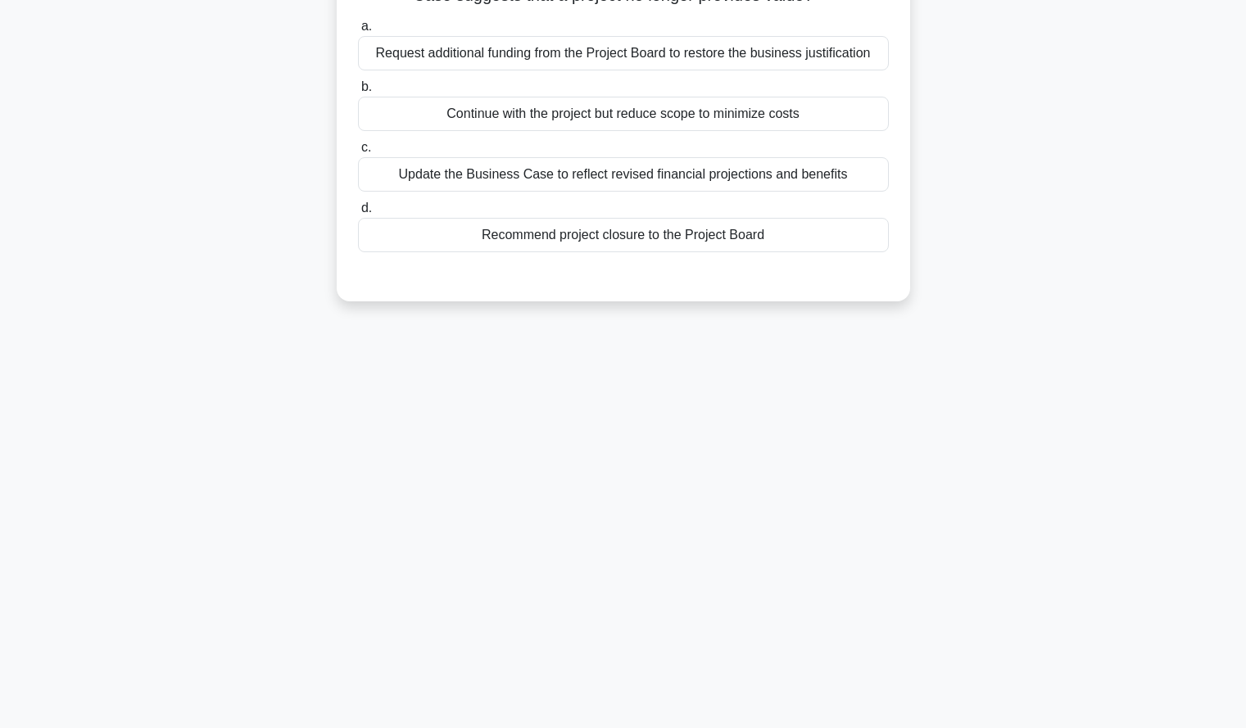
scroll to position [0, 0]
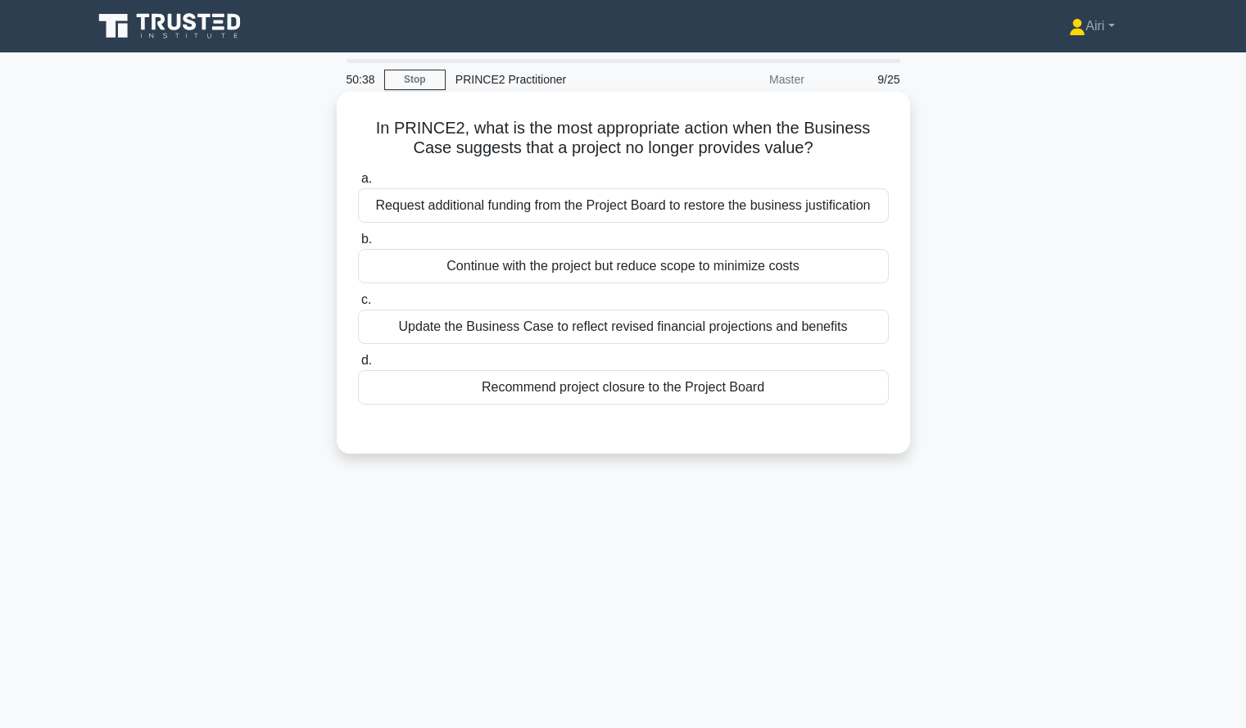
click at [872, 394] on div "Recommend project closure to the Project Board" at bounding box center [623, 387] width 531 height 34
click at [358, 366] on input "d. Recommend project closure to the Project Board" at bounding box center [358, 360] width 0 height 11
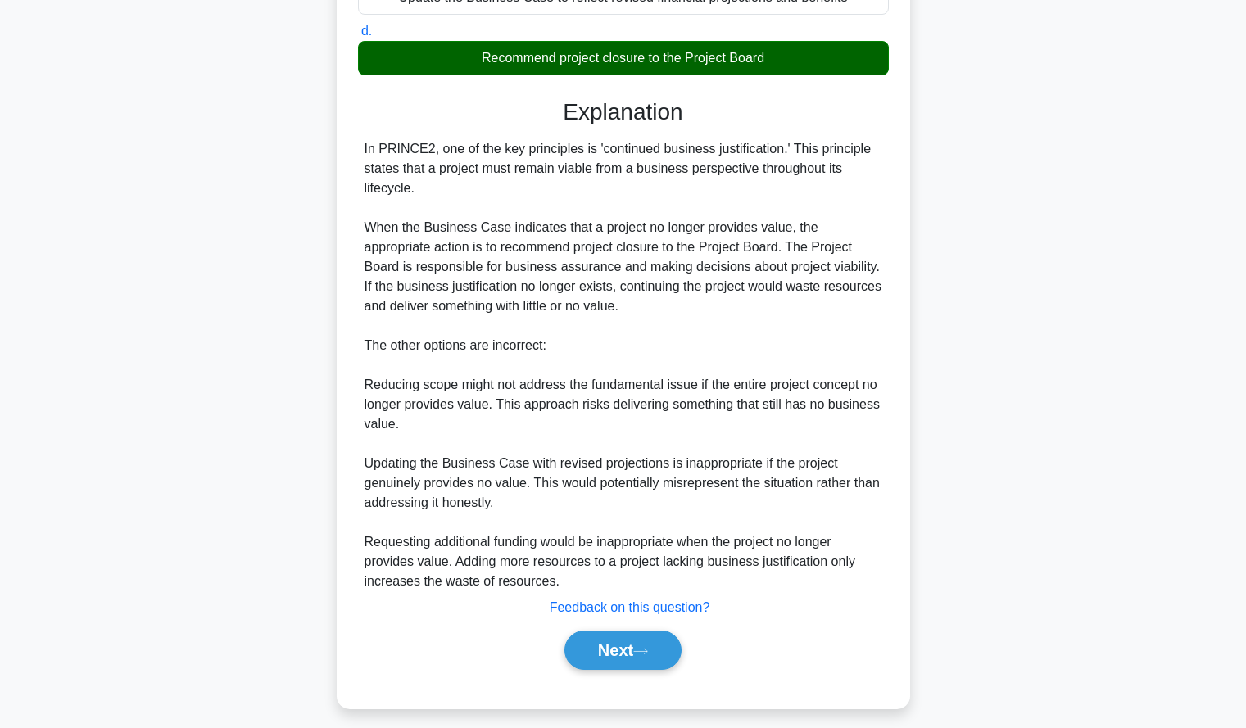
scroll to position [342, 0]
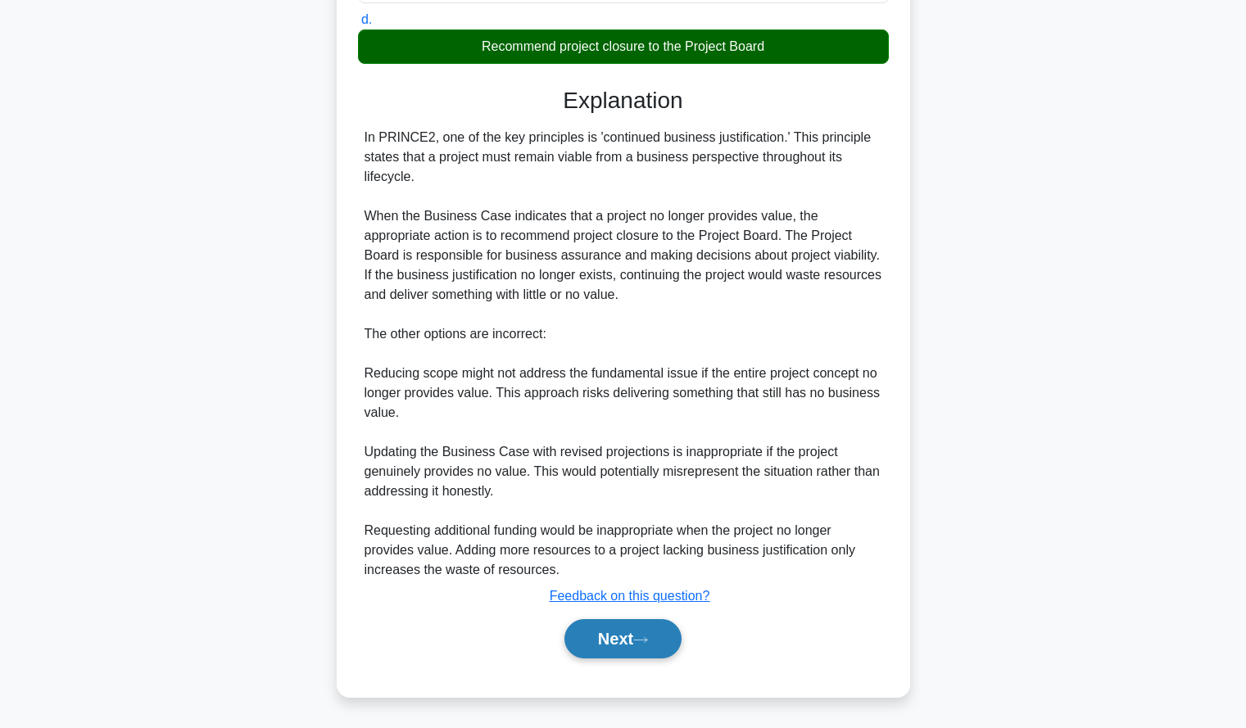
click at [586, 634] on button "Next" at bounding box center [622, 638] width 117 height 39
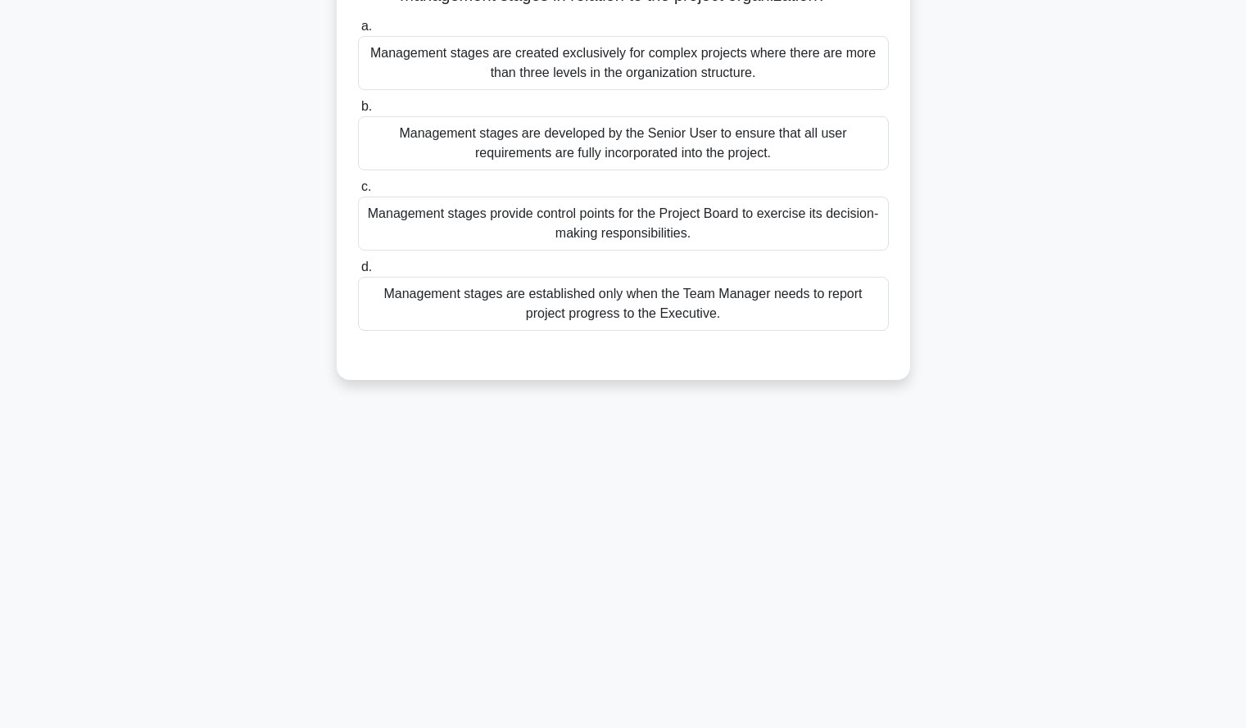
scroll to position [0, 0]
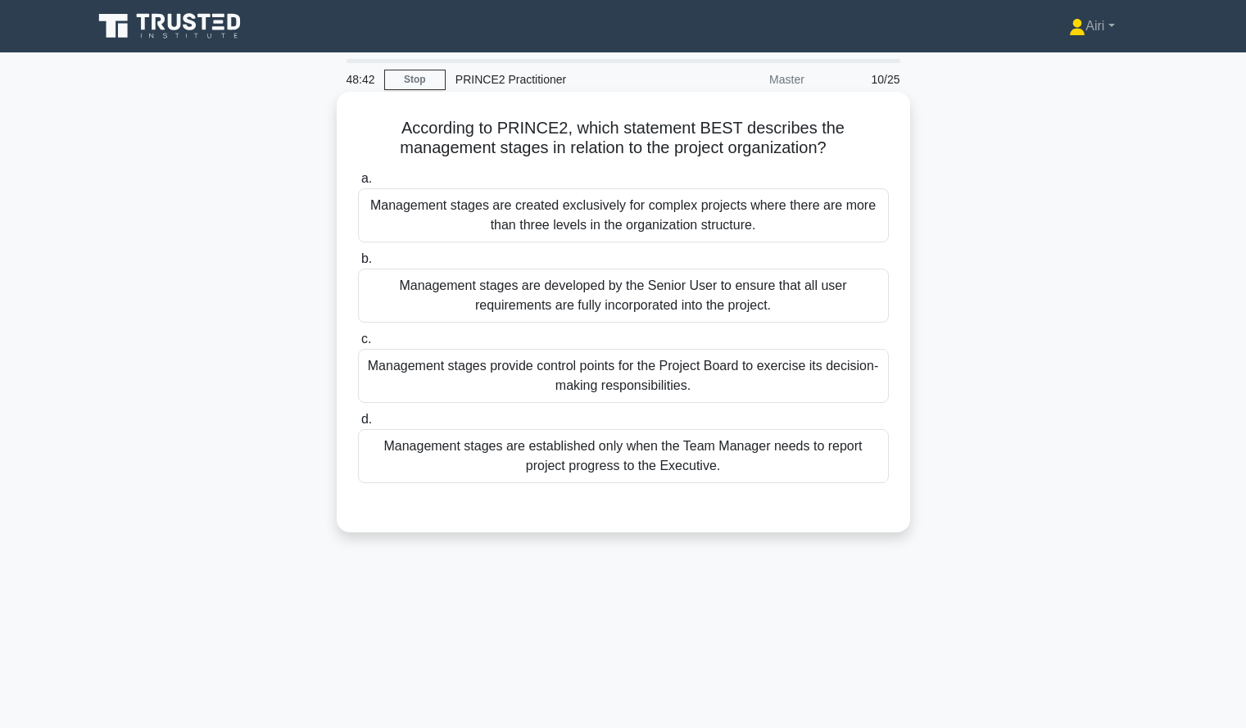
click at [826, 390] on div "Management stages provide control points for the Project Board to exercise its …" at bounding box center [623, 376] width 531 height 54
click at [358, 345] on input "c. Management stages provide control points for the Project Board to exercise i…" at bounding box center [358, 339] width 0 height 11
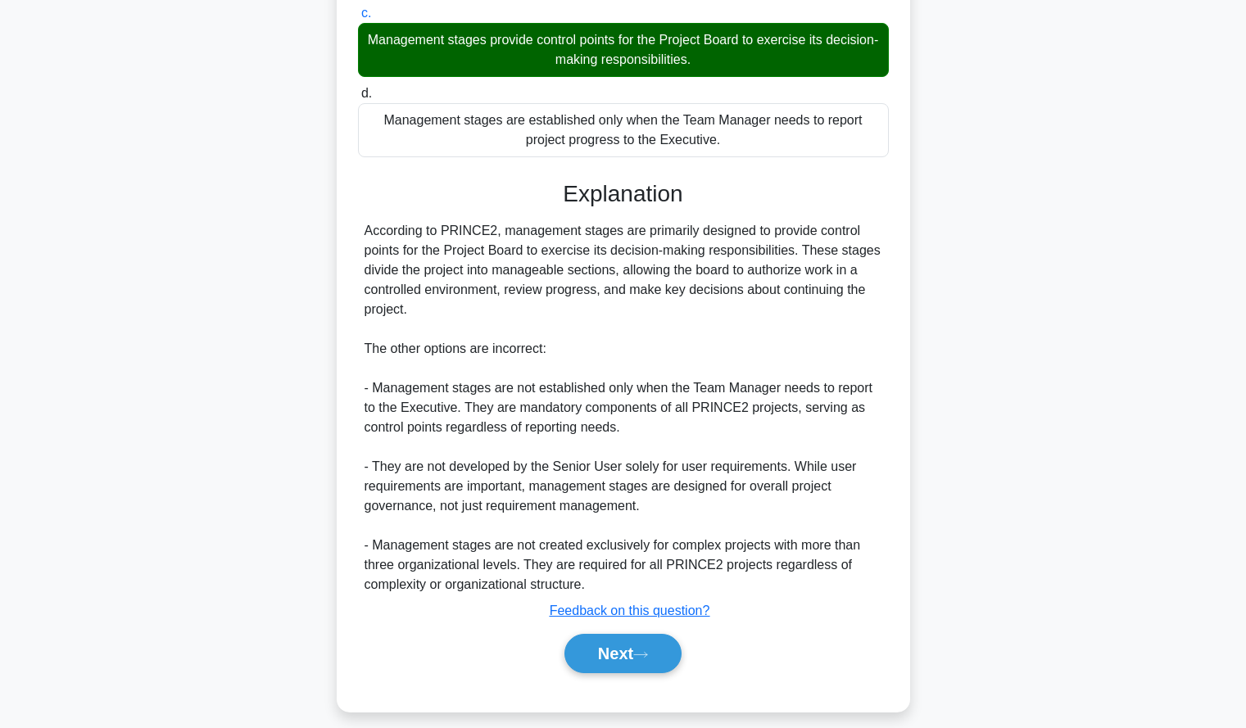
scroll to position [342, 0]
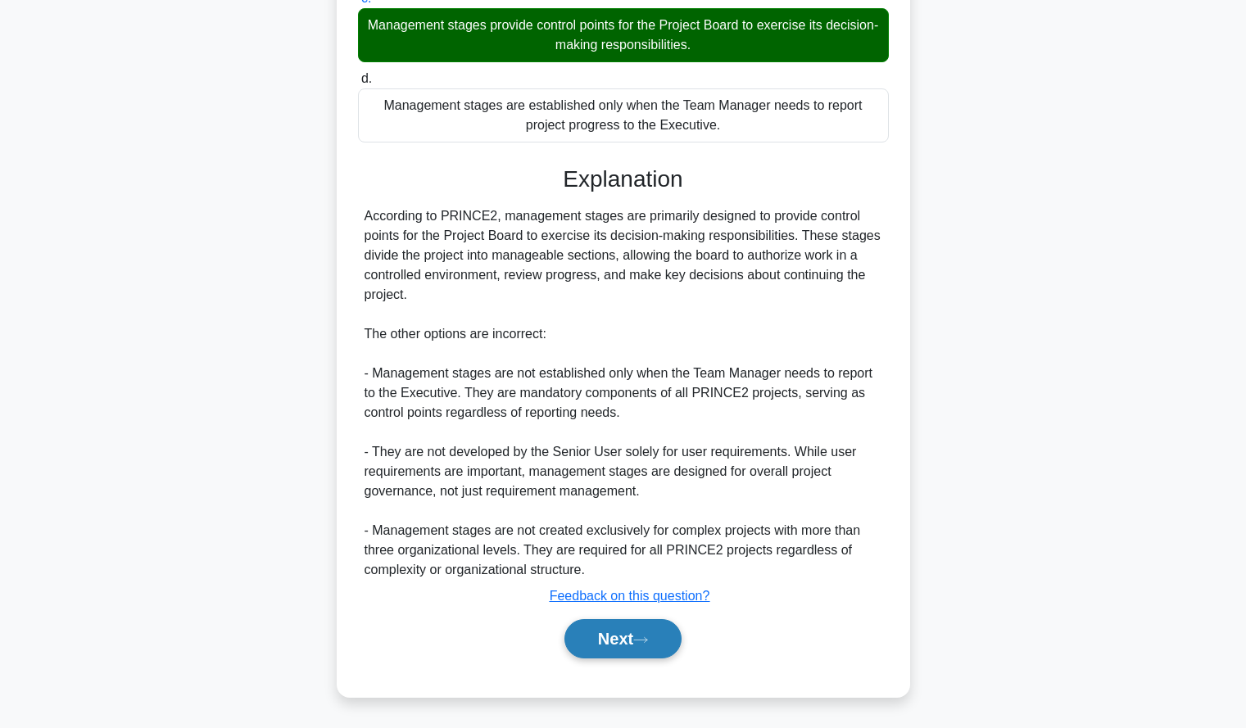
click at [620, 625] on button "Next" at bounding box center [622, 638] width 117 height 39
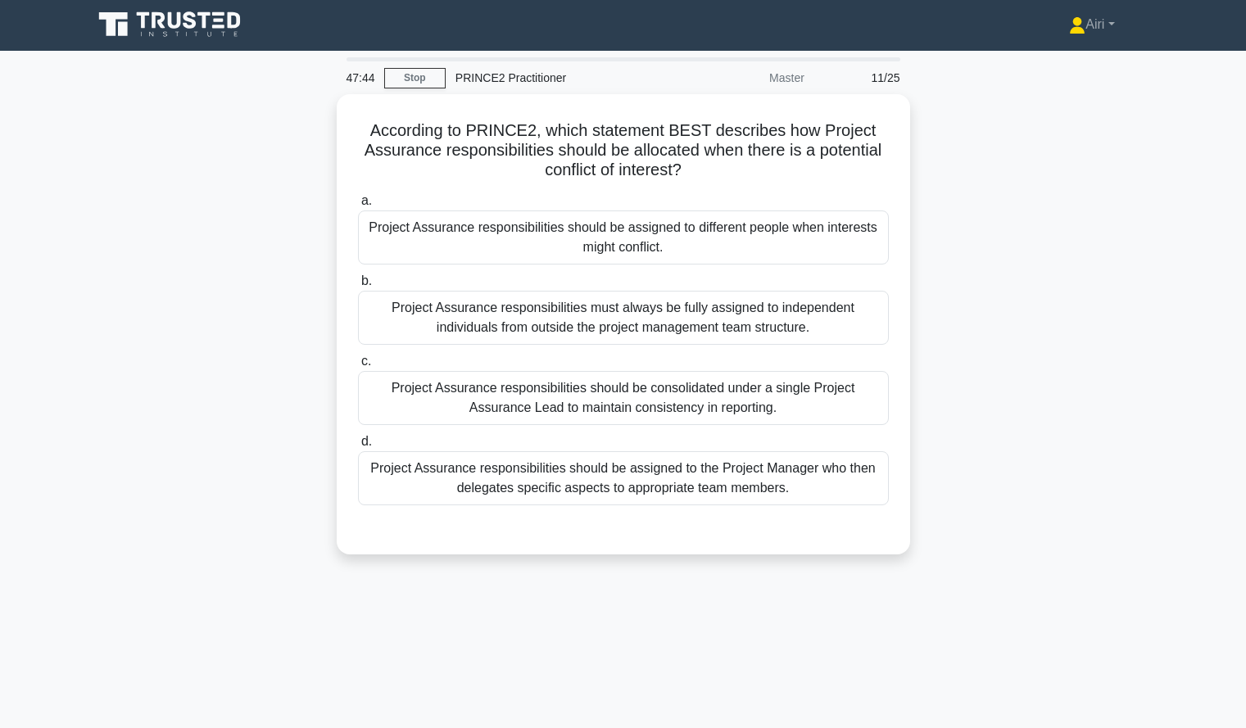
scroll to position [0, 0]
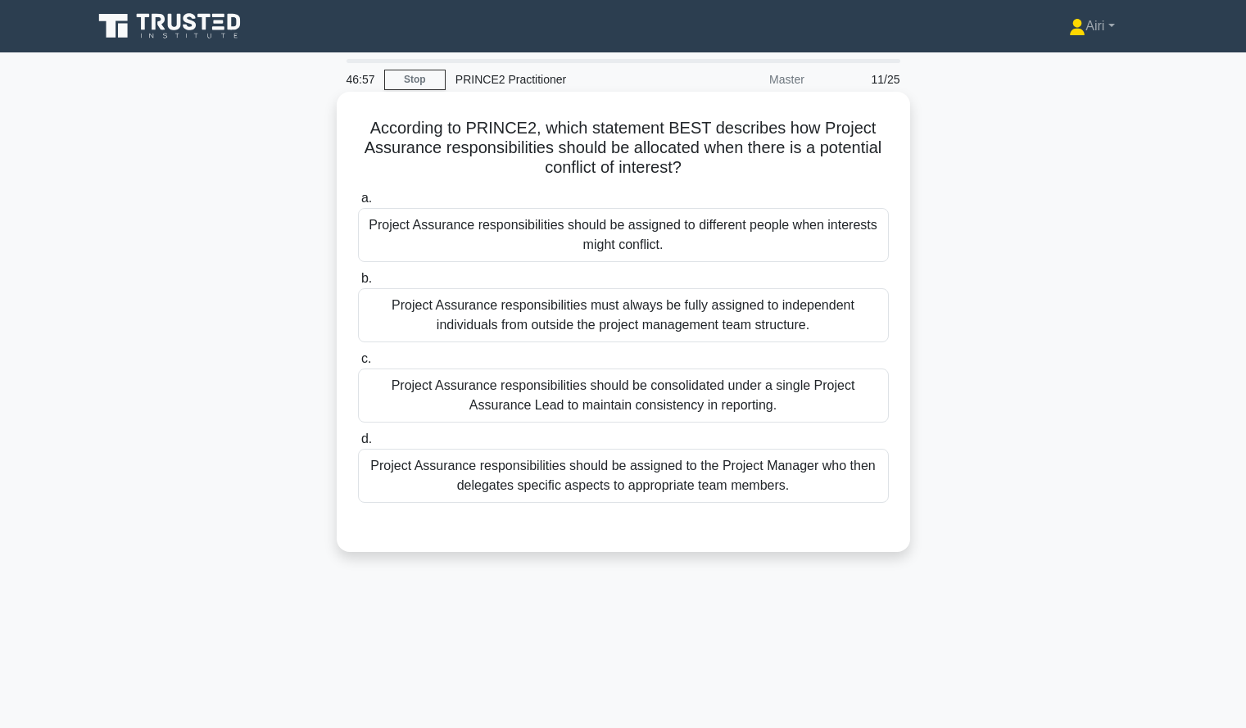
drag, startPoint x: 857, startPoint y: 324, endPoint x: 748, endPoint y: 306, distance: 110.4
click at [748, 306] on div "Project Assurance responsibilities must always be fully assigned to independent…" at bounding box center [623, 315] width 531 height 54
click at [358, 284] on input "b. Project Assurance responsibilities must always be fully assigned to independ…" at bounding box center [358, 279] width 0 height 11
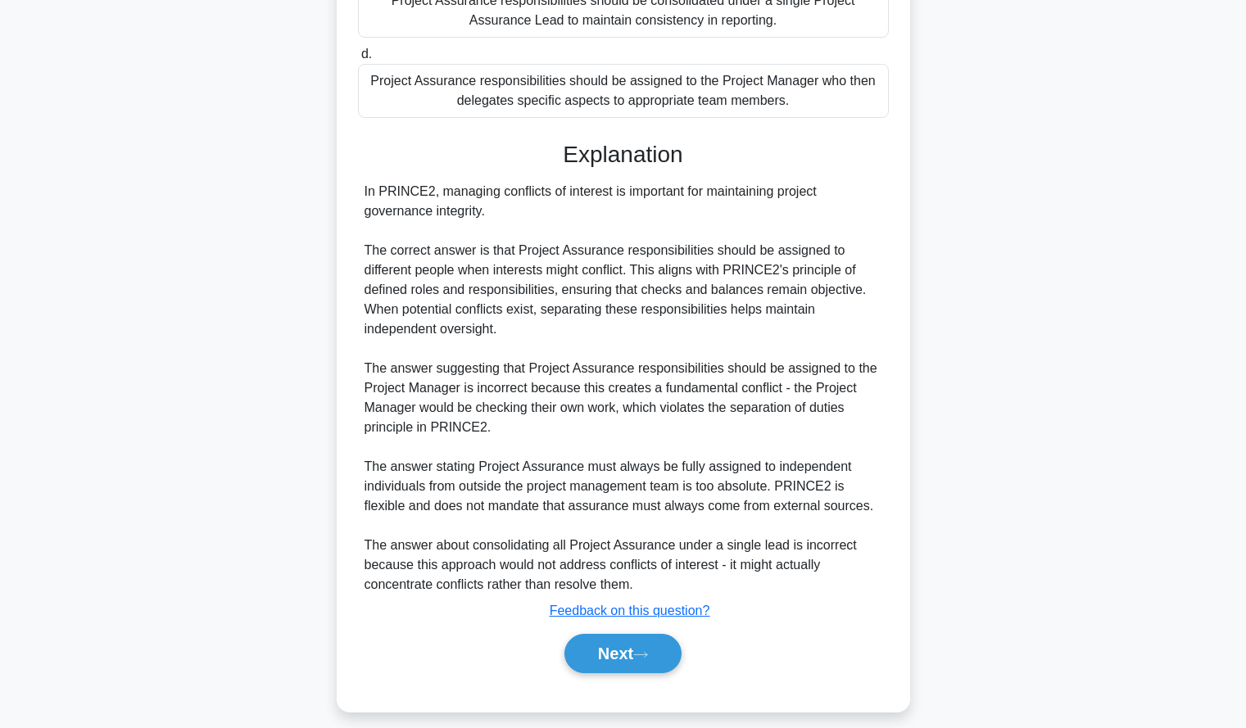
scroll to position [402, 0]
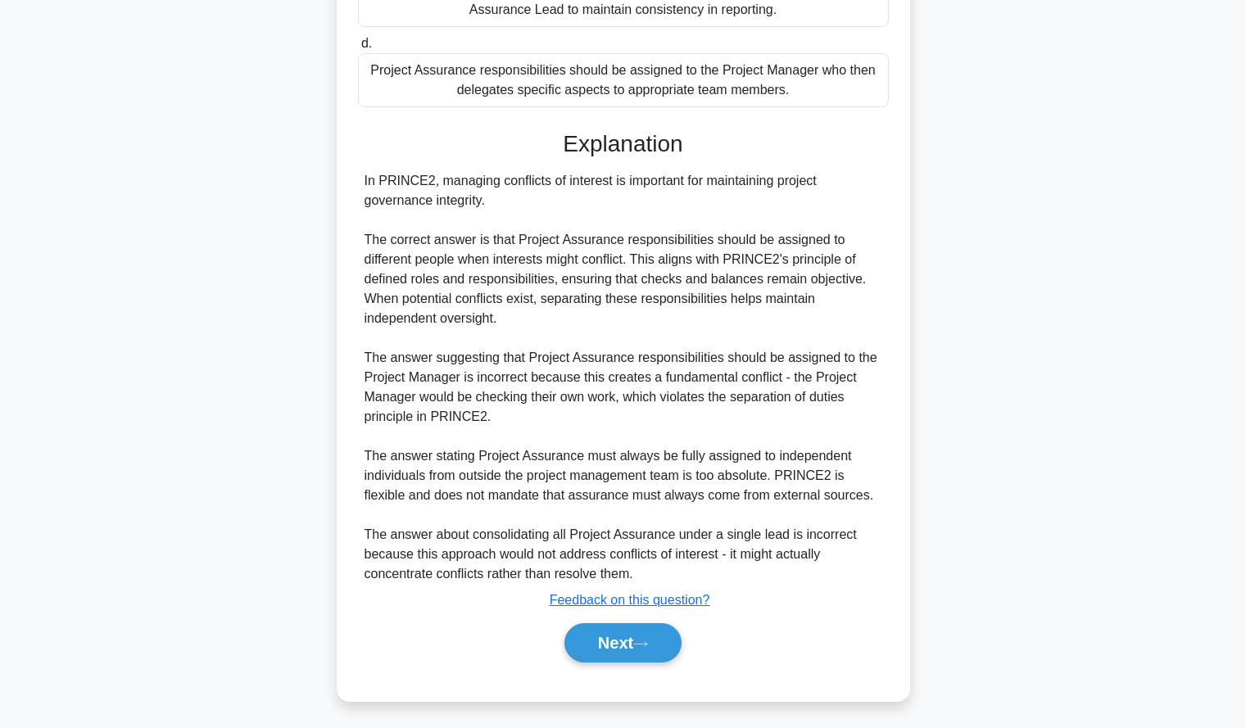
drag, startPoint x: 595, startPoint y: 627, endPoint x: 1047, endPoint y: 575, distance: 454.3
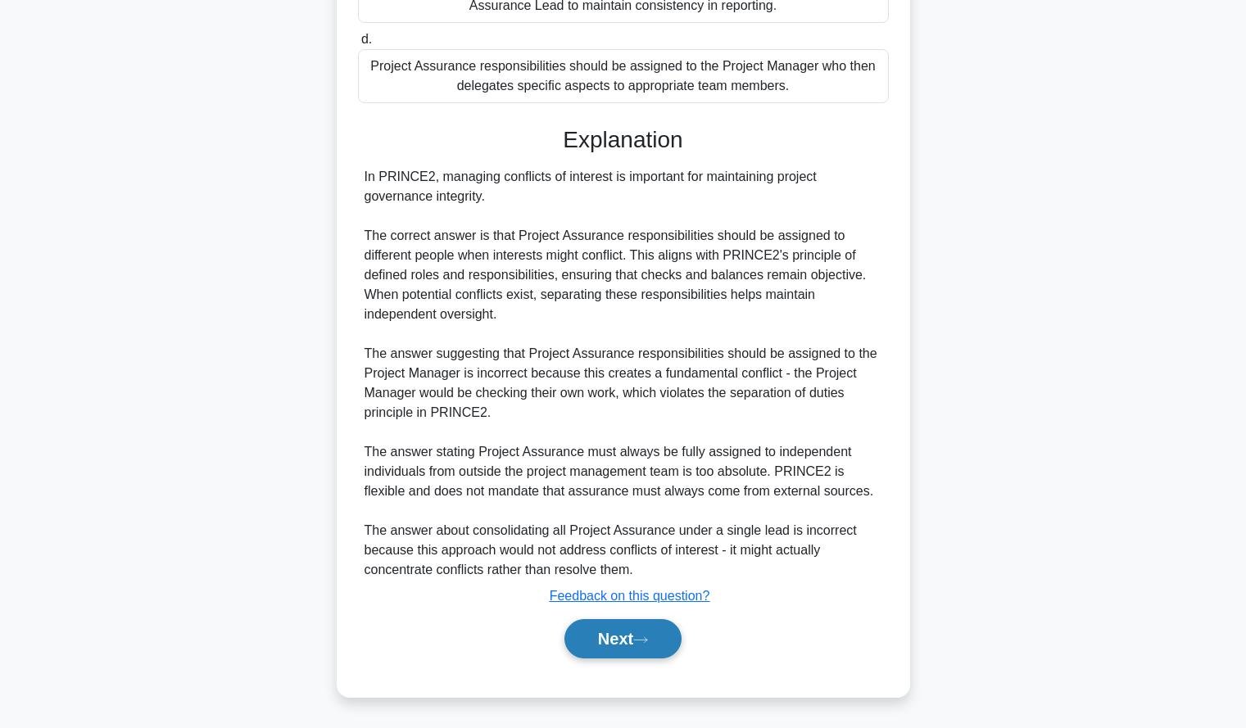
drag, startPoint x: 1047, startPoint y: 575, endPoint x: 653, endPoint y: 645, distance: 400.2
click at [648, 645] on icon at bounding box center [640, 640] width 15 height 9
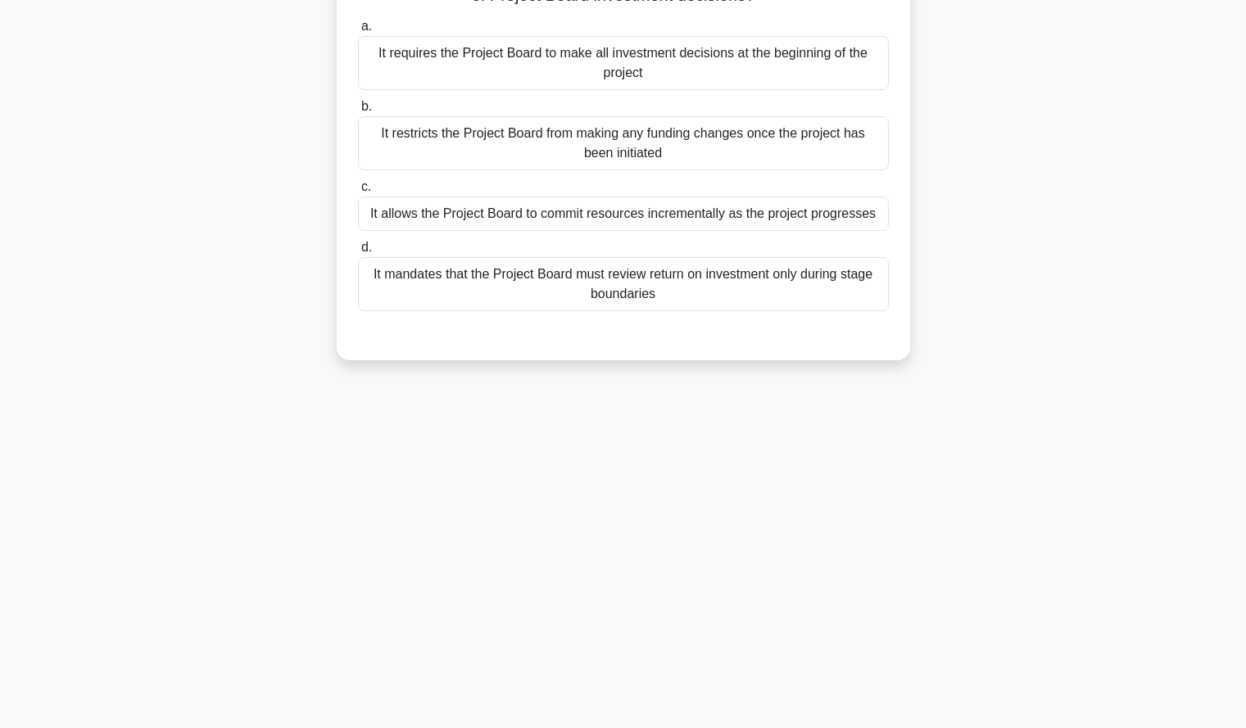
scroll to position [0, 0]
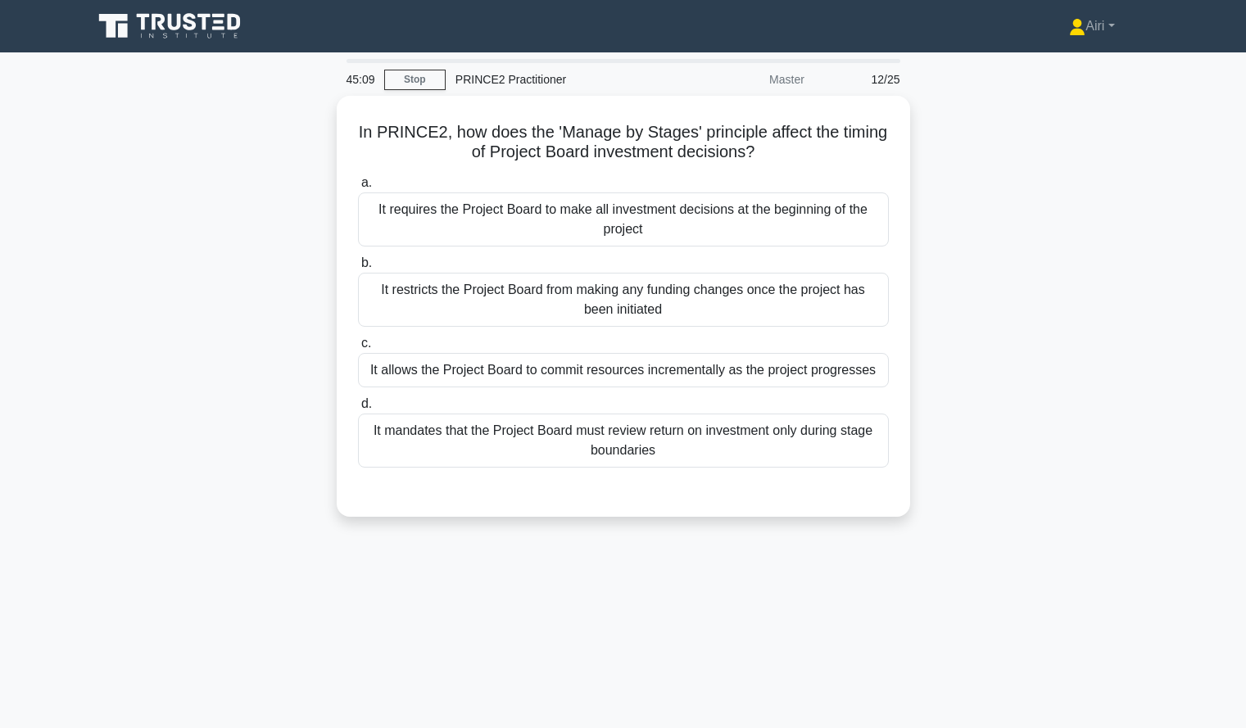
click at [795, 635] on div "45:09 Stop PRINCE2 Practitioner Master 12/25 In PRINCE2, how does the 'Manage b…" at bounding box center [623, 468] width 1081 height 819
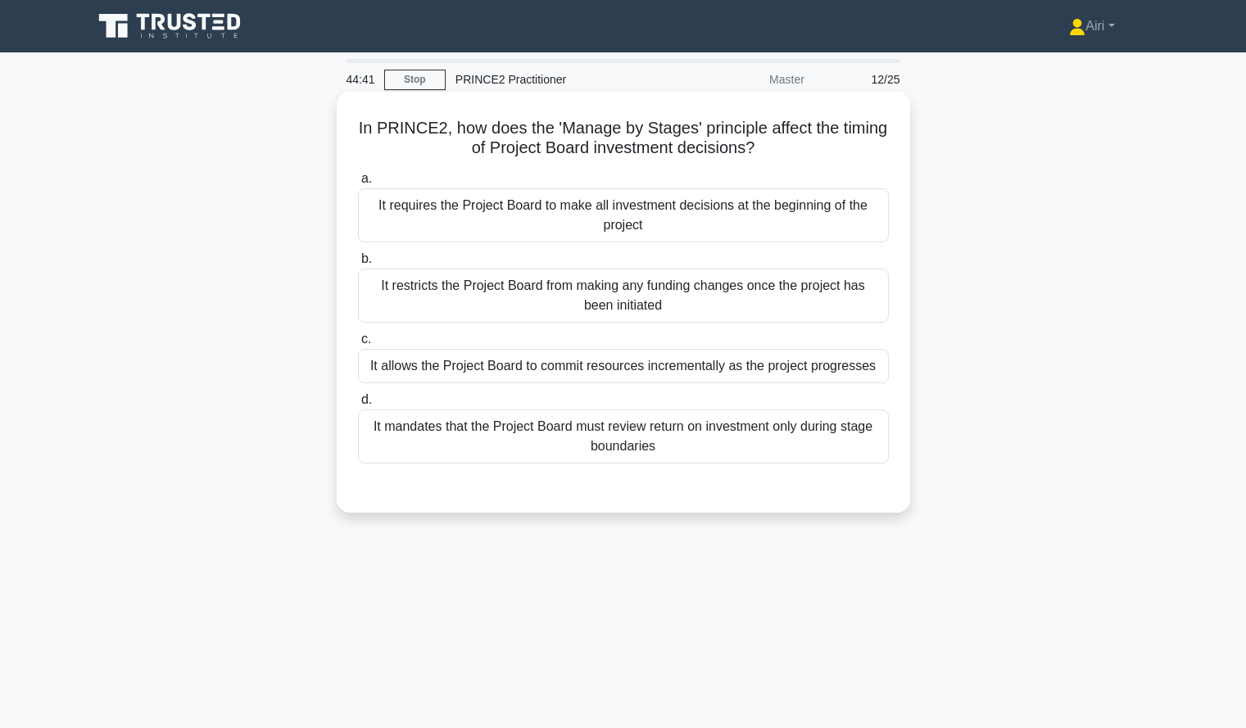
click at [649, 362] on div "It allows the Project Board to commit resources incrementally as the project pr…" at bounding box center [623, 366] width 531 height 34
click at [358, 345] on input "c. It allows the Project Board to commit resources incrementally as the project…" at bounding box center [358, 339] width 0 height 11
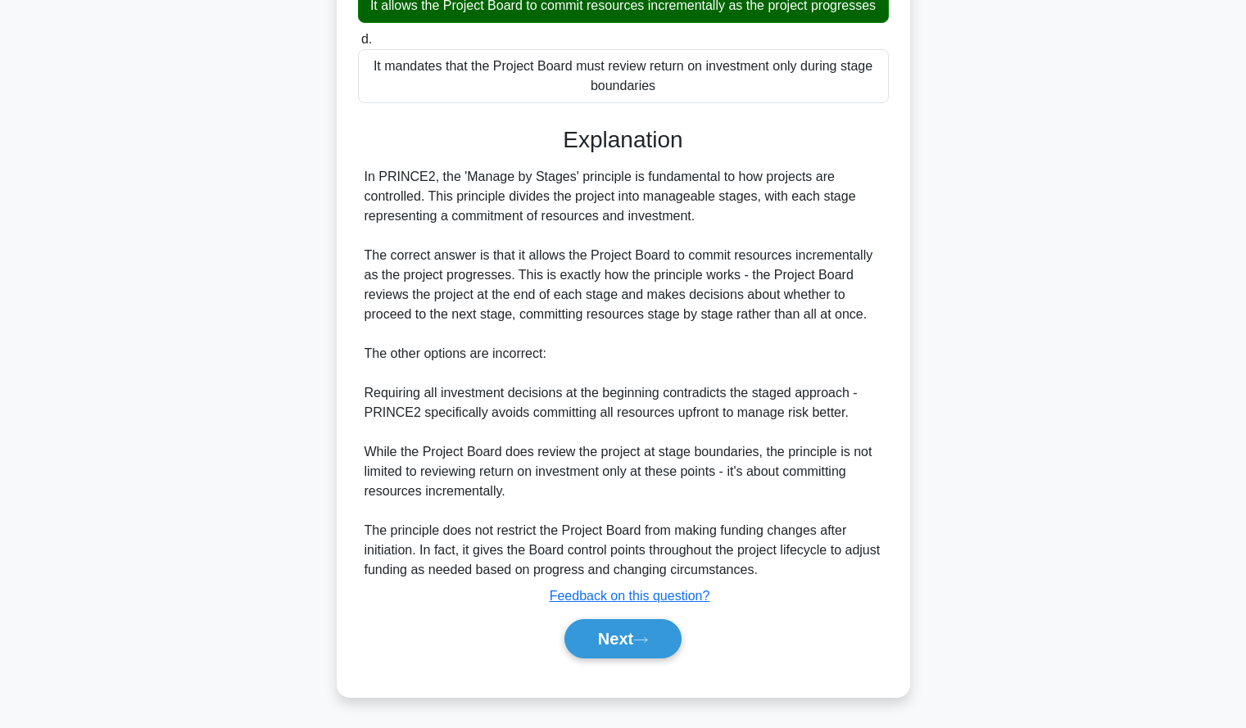
scroll to position [381, 0]
click at [654, 654] on button "Next" at bounding box center [622, 638] width 117 height 39
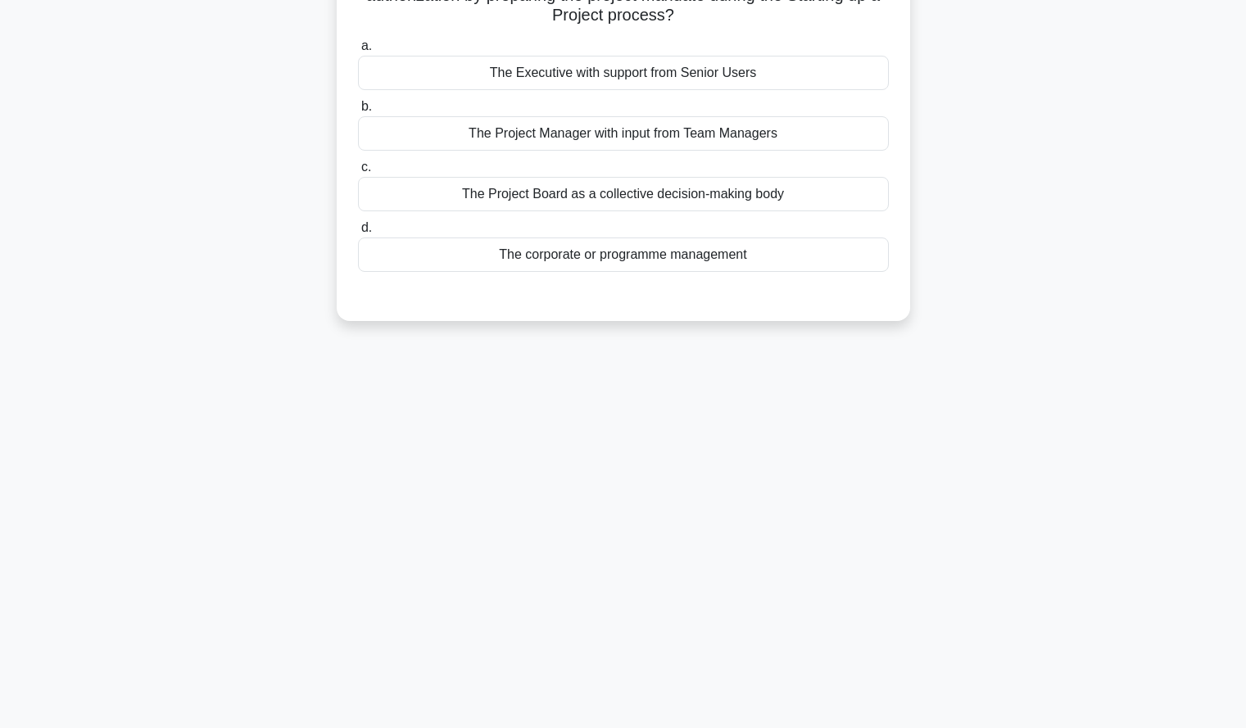
scroll to position [0, 0]
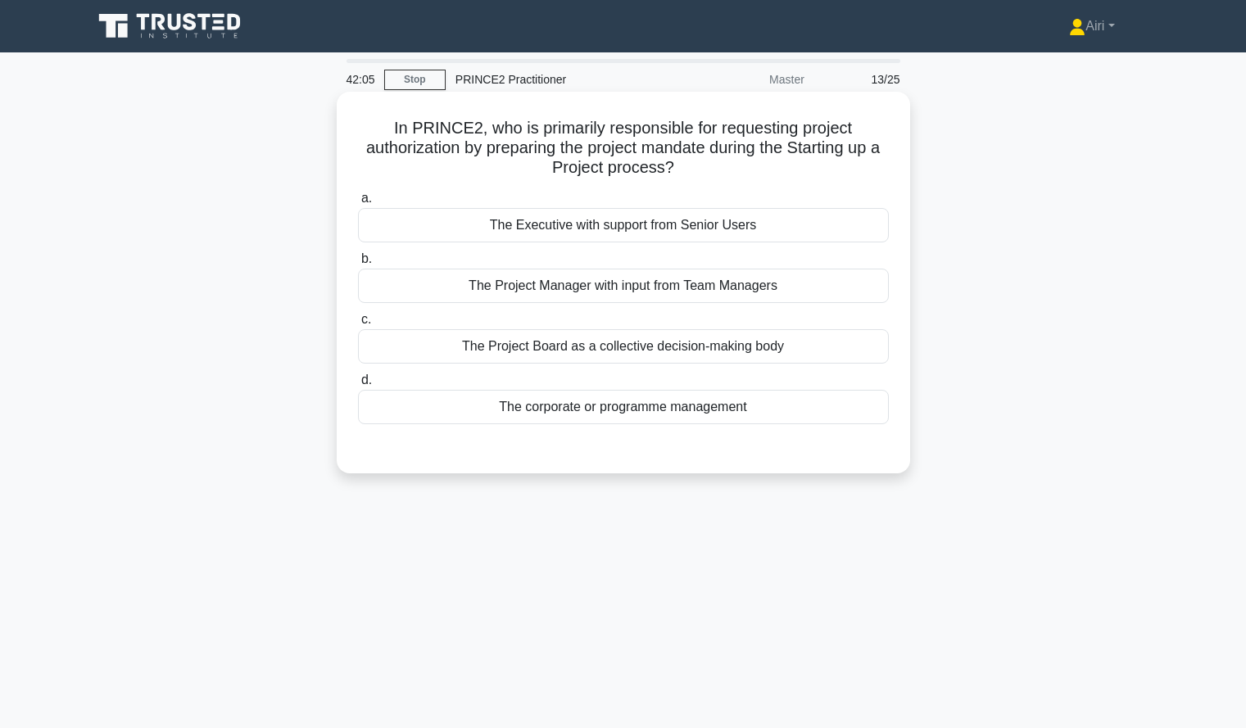
click at [469, 345] on div "The Project Board as a collective decision-making body" at bounding box center [623, 346] width 531 height 34
click at [358, 325] on input "c. The Project Board as a collective decision-making body" at bounding box center [358, 320] width 0 height 11
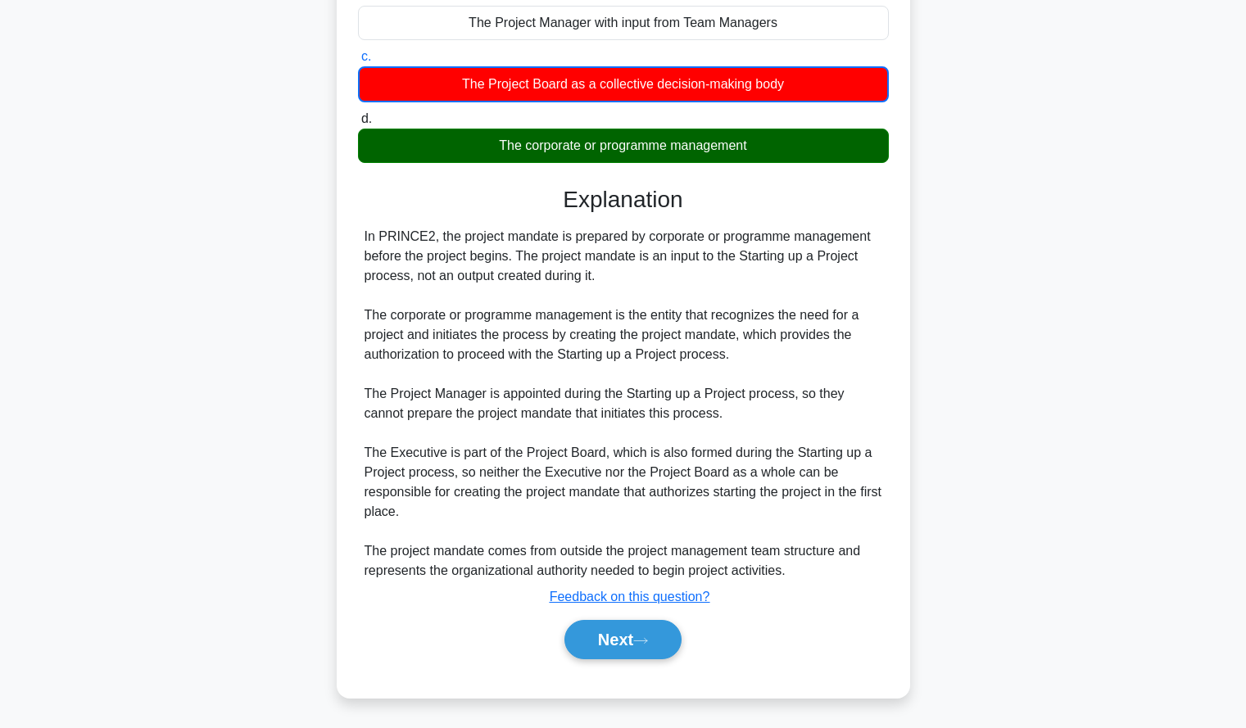
scroll to position [264, 0]
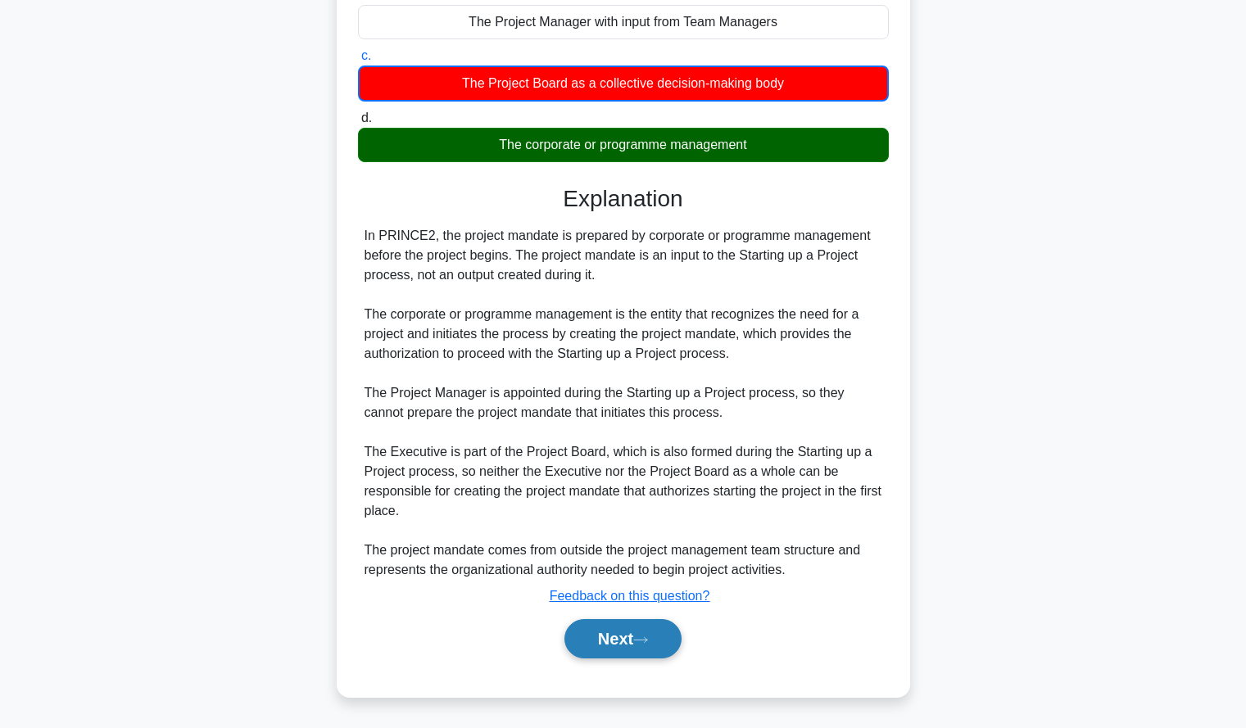
click at [583, 640] on button "Next" at bounding box center [622, 638] width 117 height 39
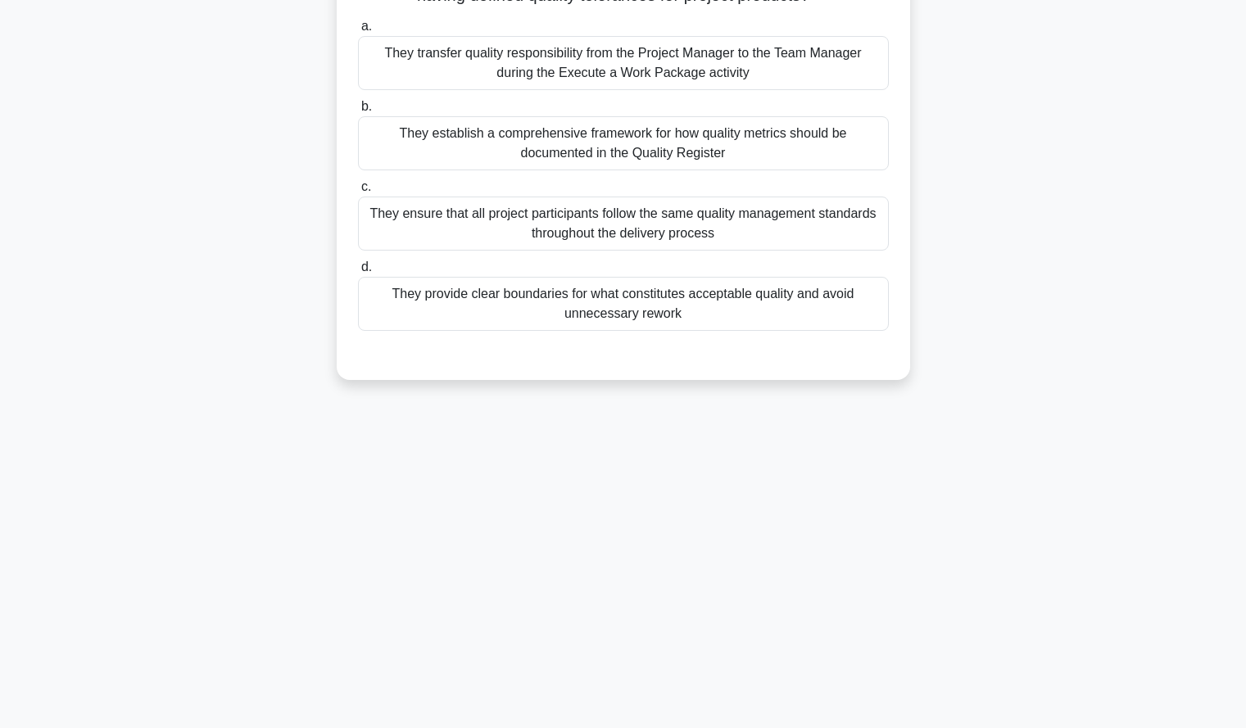
scroll to position [0, 0]
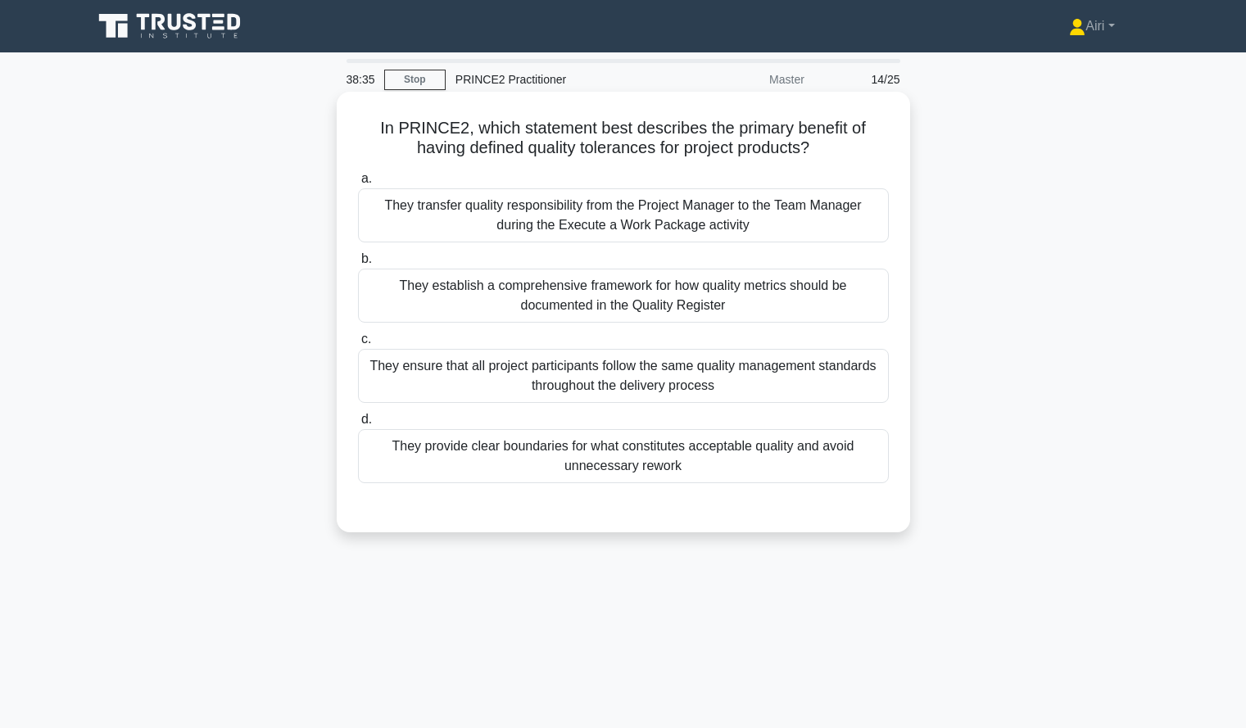
click at [555, 473] on div "They provide clear boundaries for what constitutes acceptable quality and avoid…" at bounding box center [623, 456] width 531 height 54
click at [358, 425] on input "d. They provide clear boundaries for what constitutes acceptable quality and av…" at bounding box center [358, 419] width 0 height 11
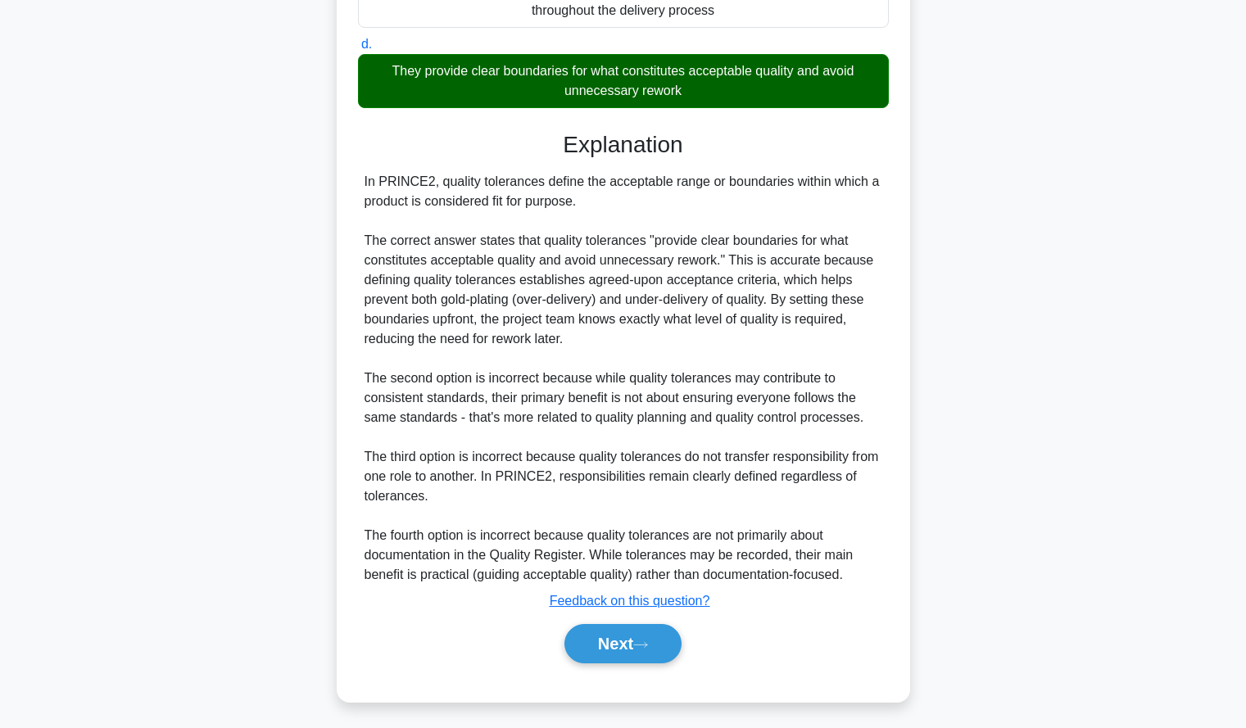
scroll to position [376, 0]
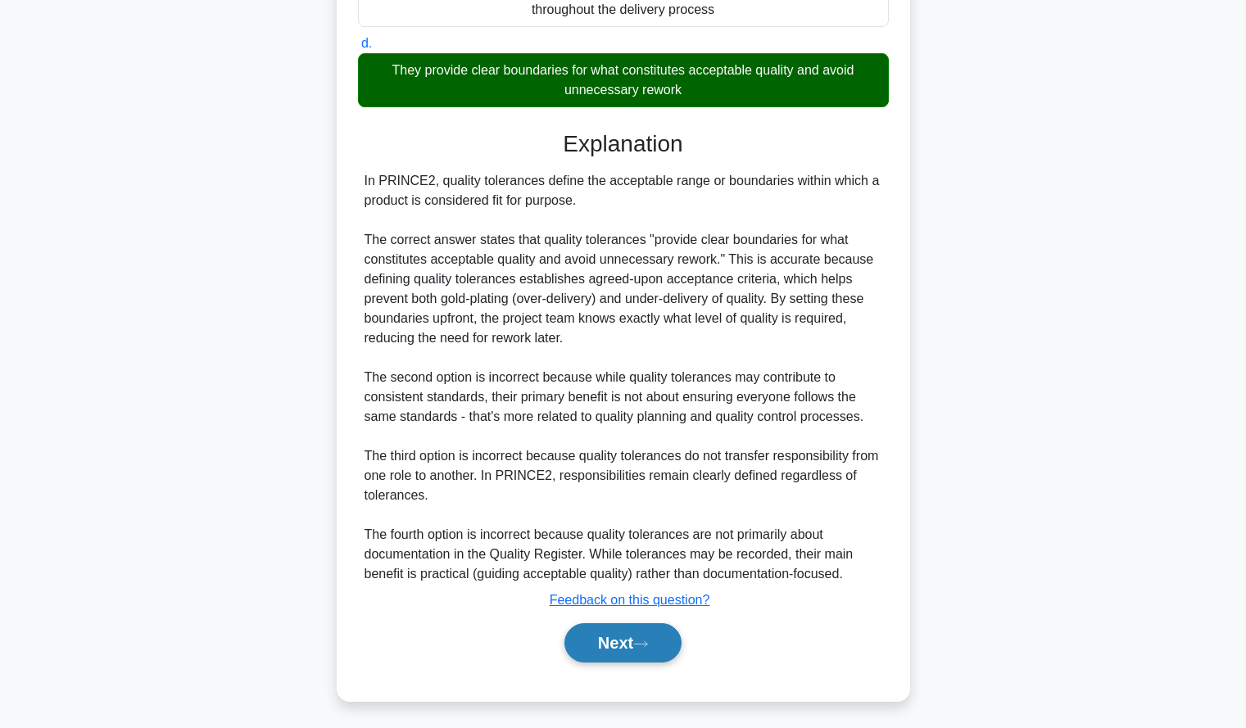
drag, startPoint x: 594, startPoint y: 636, endPoint x: 604, endPoint y: 657, distance: 23.1
click at [594, 636] on button "Next" at bounding box center [622, 642] width 117 height 39
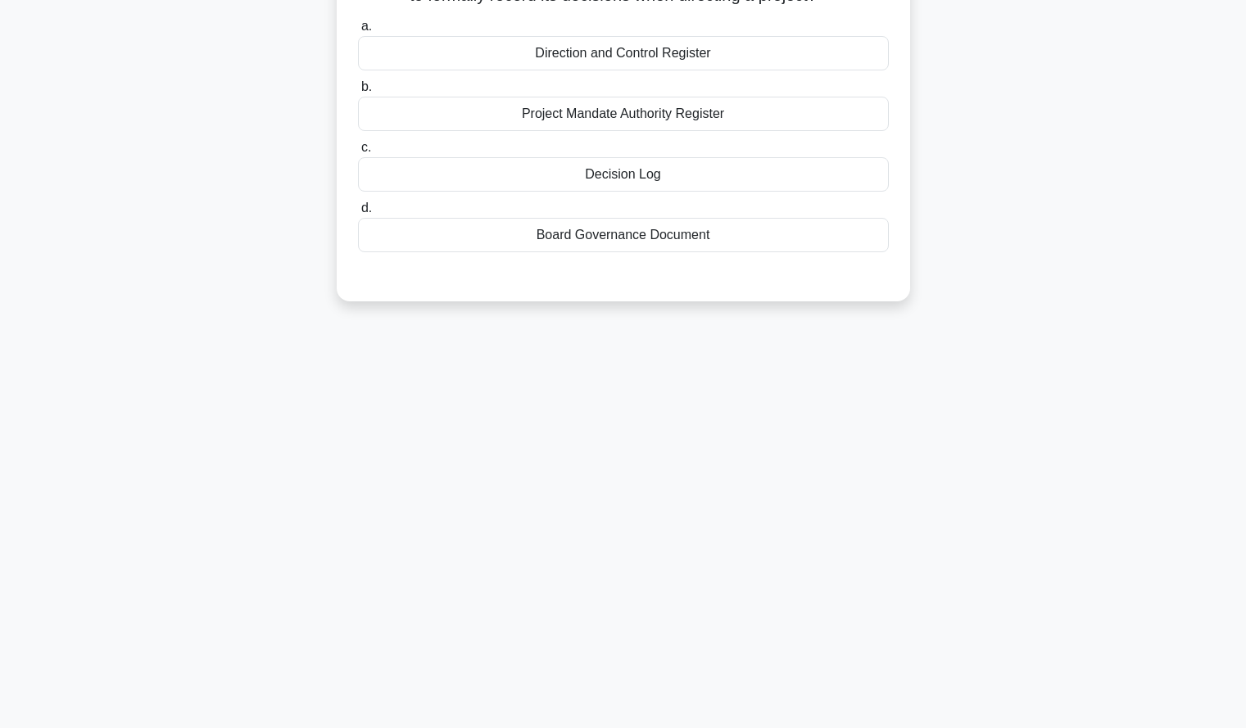
scroll to position [0, 0]
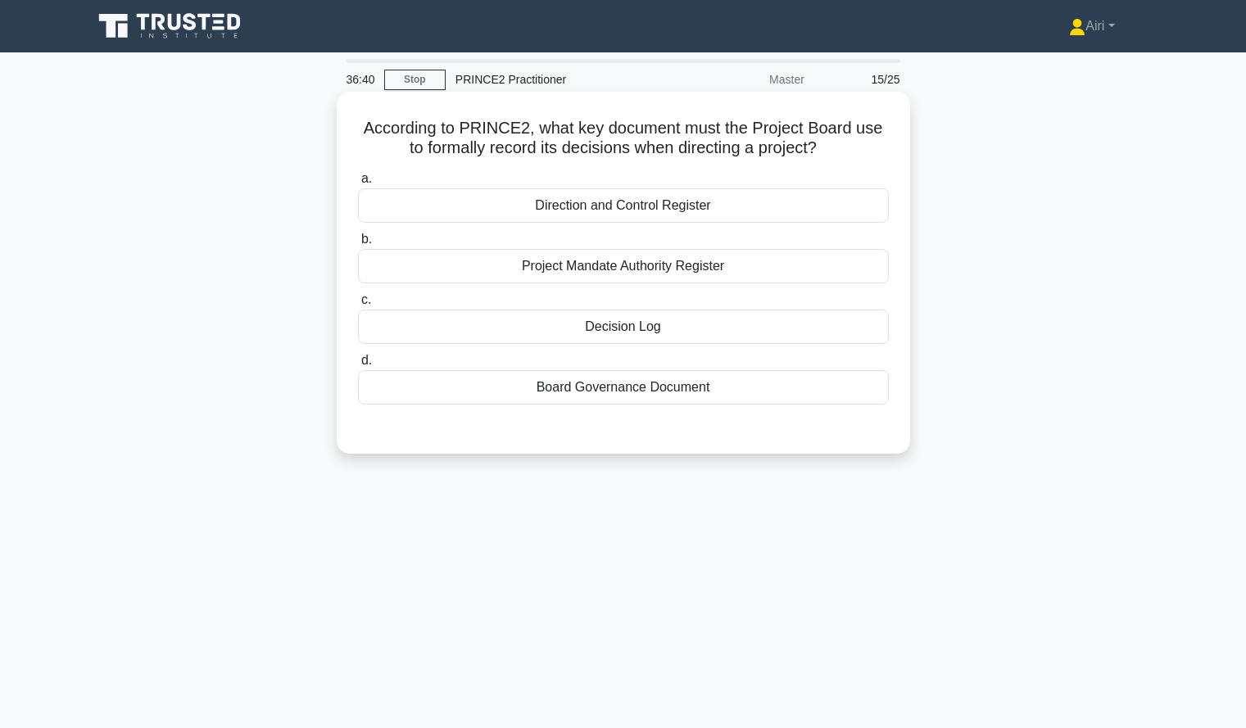
click at [579, 326] on div "Decision Log" at bounding box center [623, 327] width 531 height 34
click at [358, 306] on input "c. Decision Log" at bounding box center [358, 300] width 0 height 11
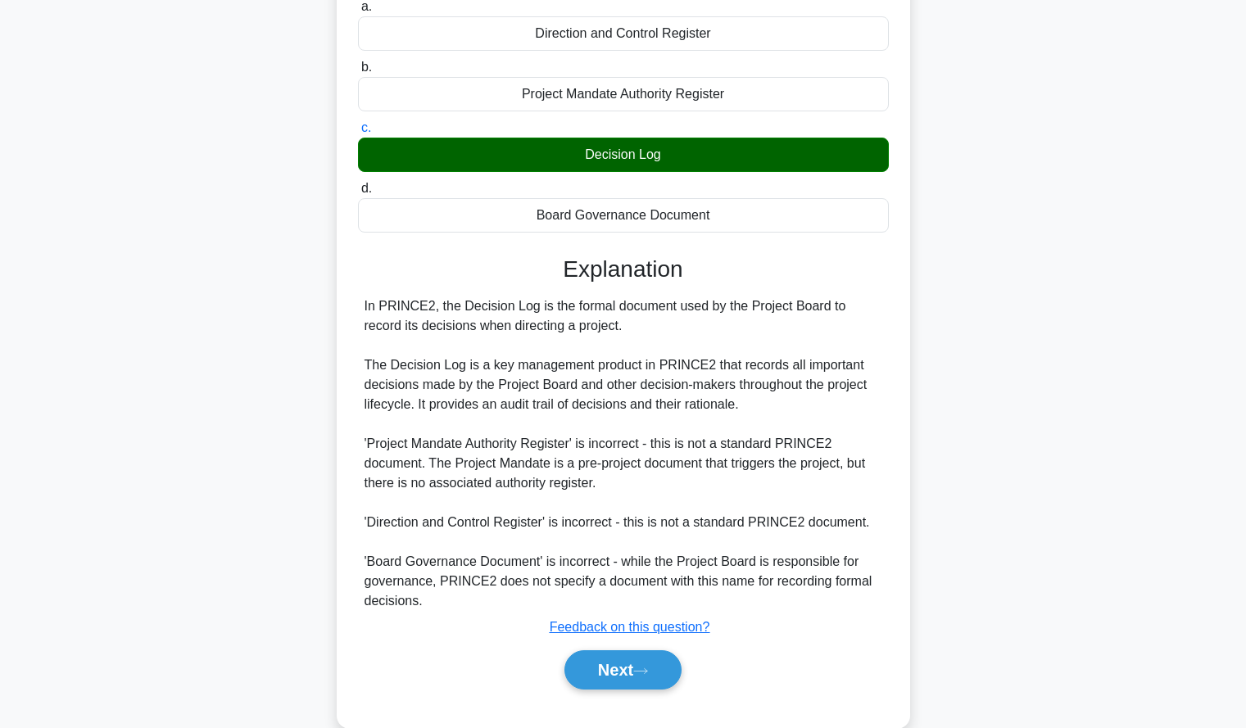
scroll to position [204, 0]
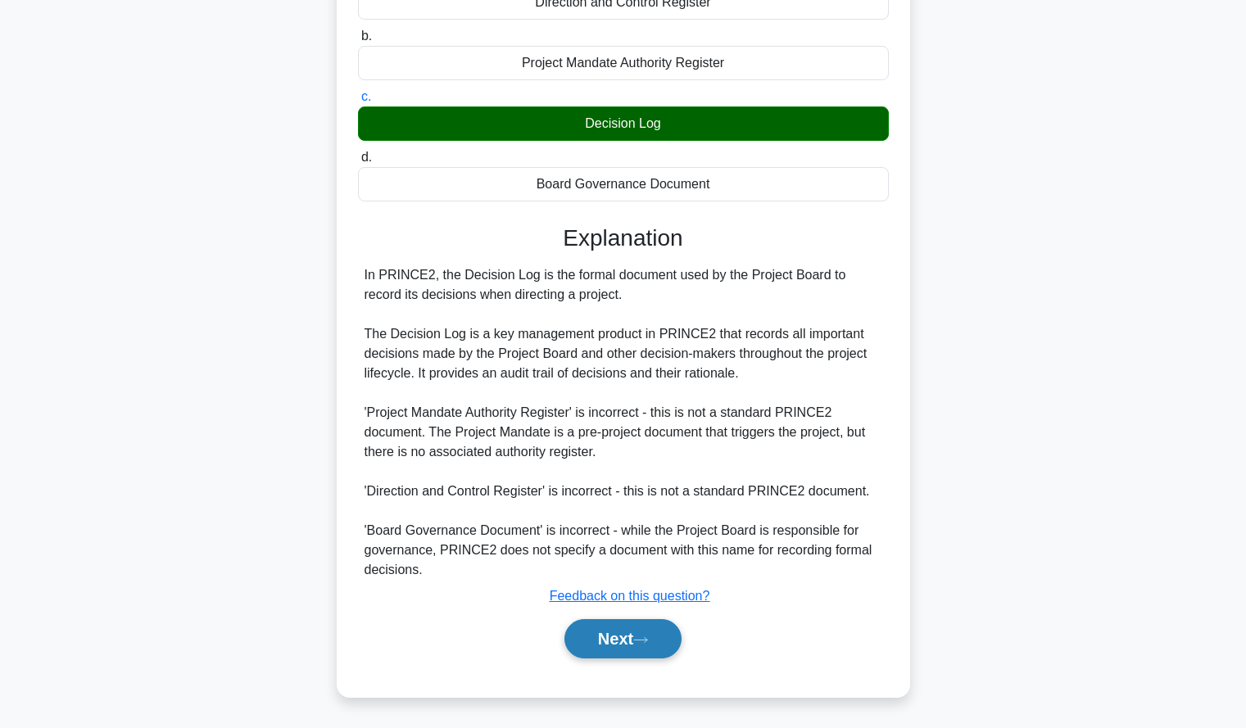
click at [620, 639] on button "Next" at bounding box center [622, 638] width 117 height 39
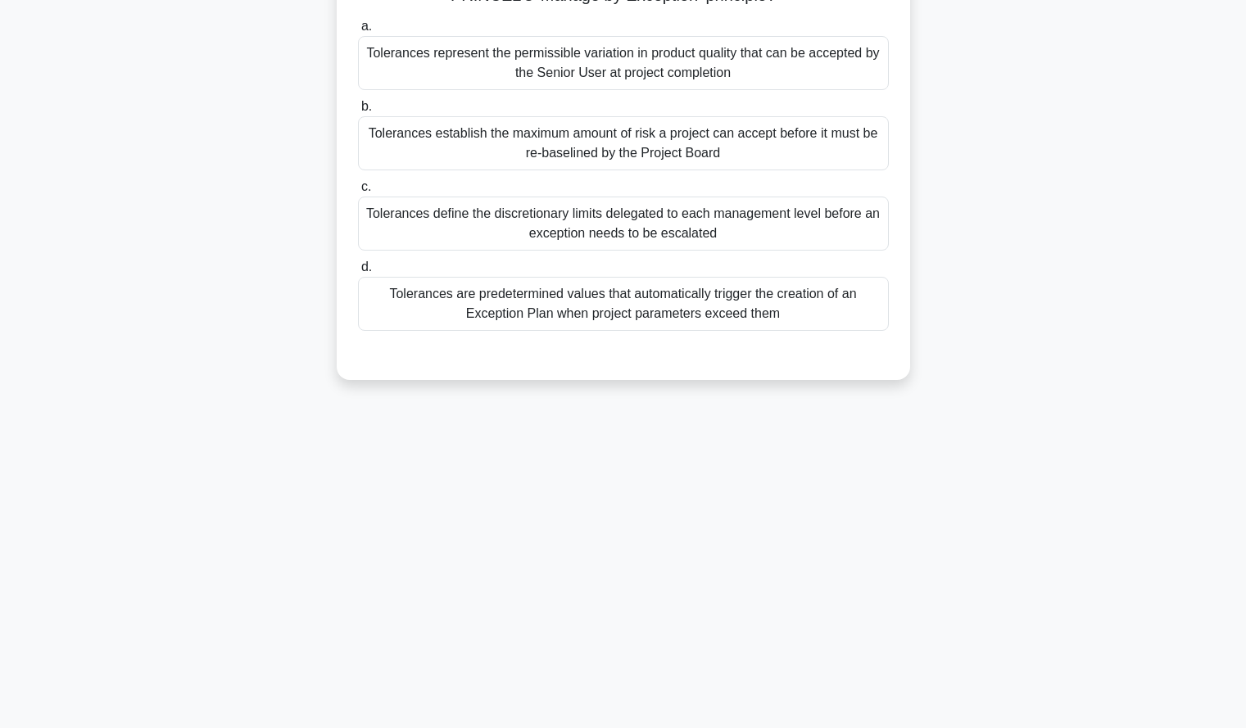
scroll to position [0, 0]
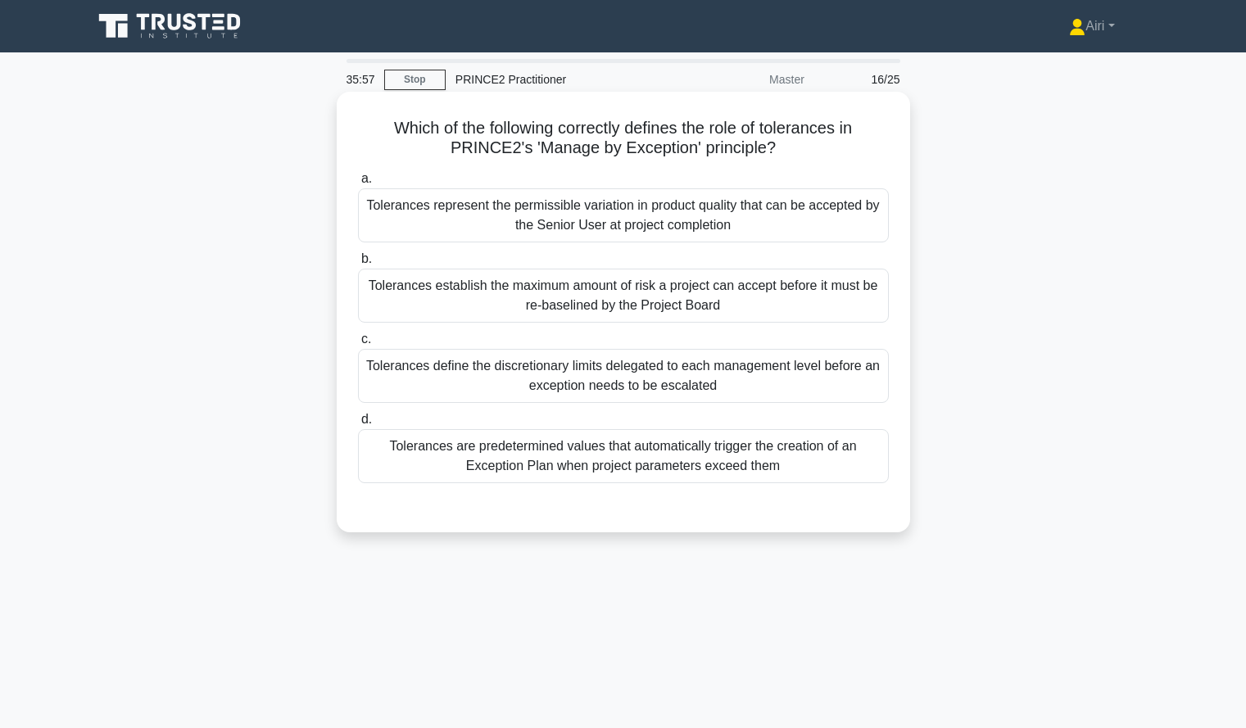
click at [506, 385] on div "Tolerances define the discretionary limits delegated to each management level b…" at bounding box center [623, 376] width 531 height 54
click at [358, 345] on input "c. Tolerances define the discretionary limits delegated to each management leve…" at bounding box center [358, 339] width 0 height 11
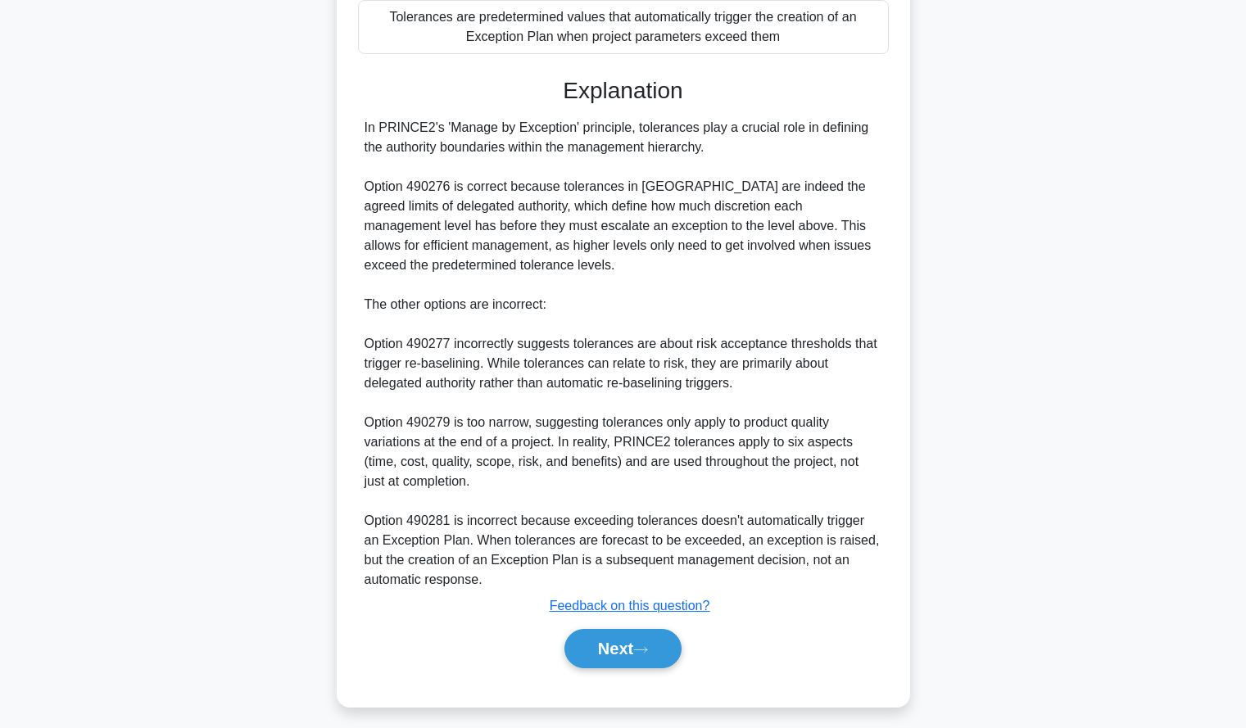
scroll to position [440, 0]
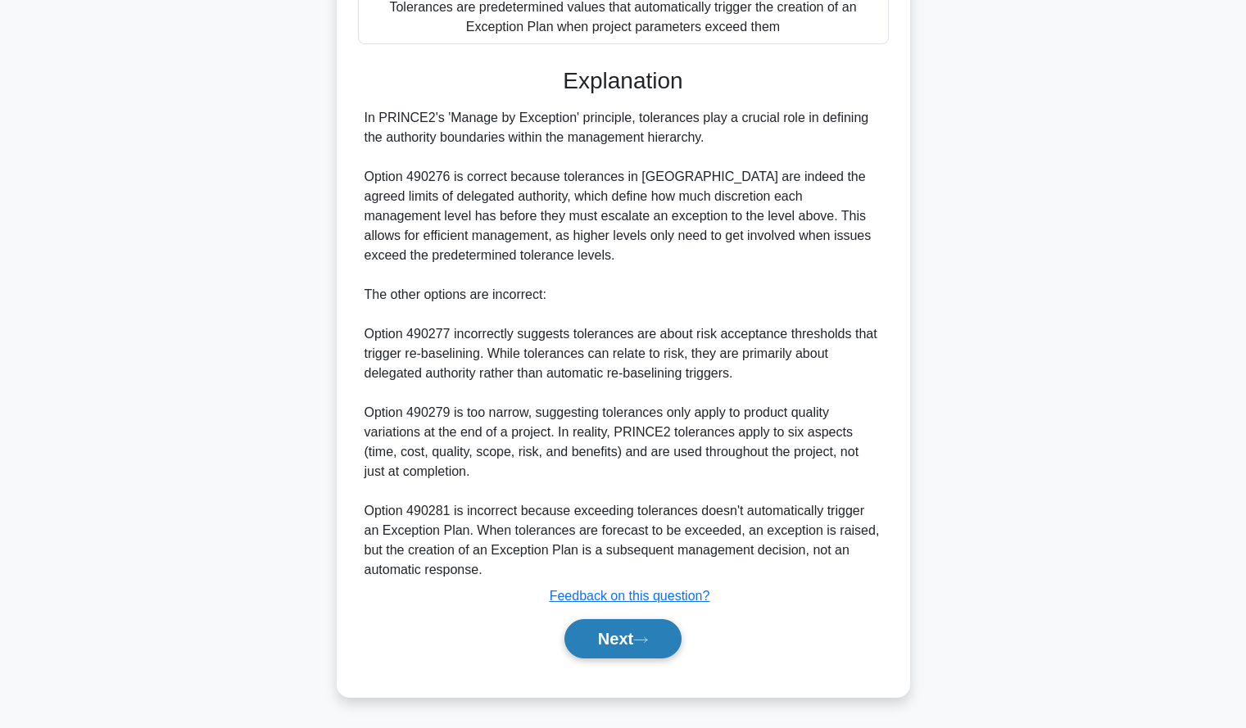
click at [624, 650] on button "Next" at bounding box center [622, 638] width 117 height 39
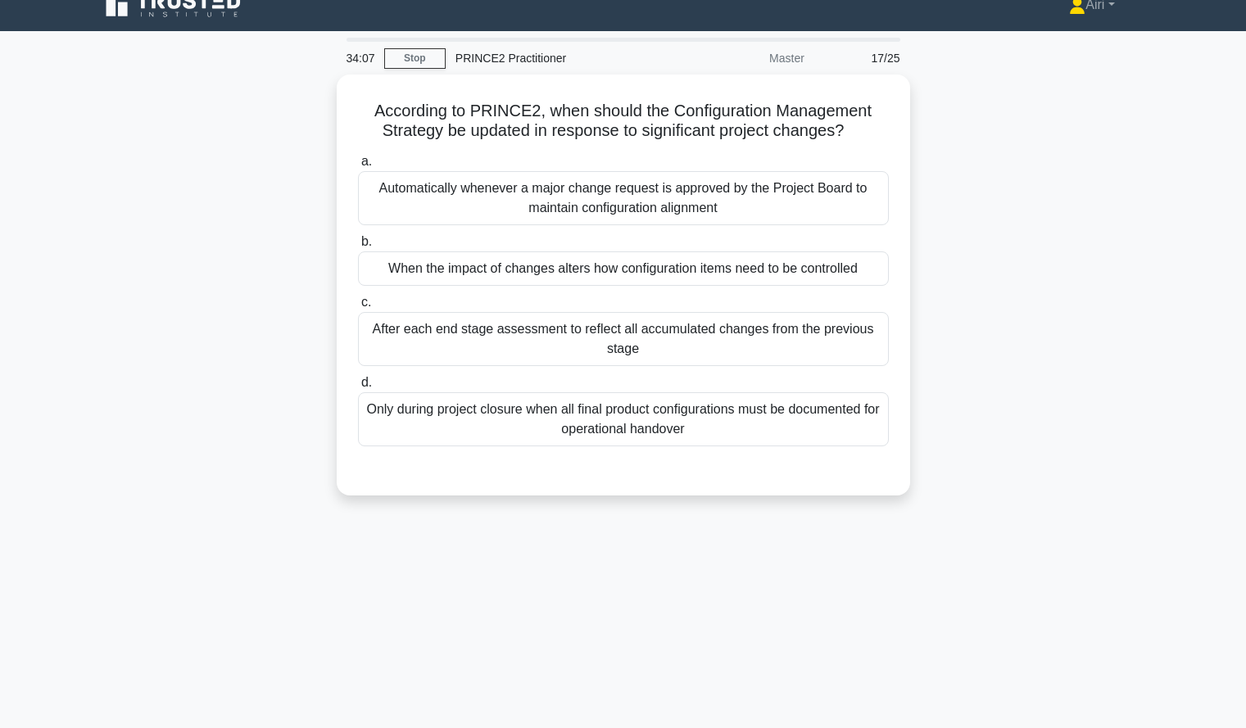
scroll to position [22, 0]
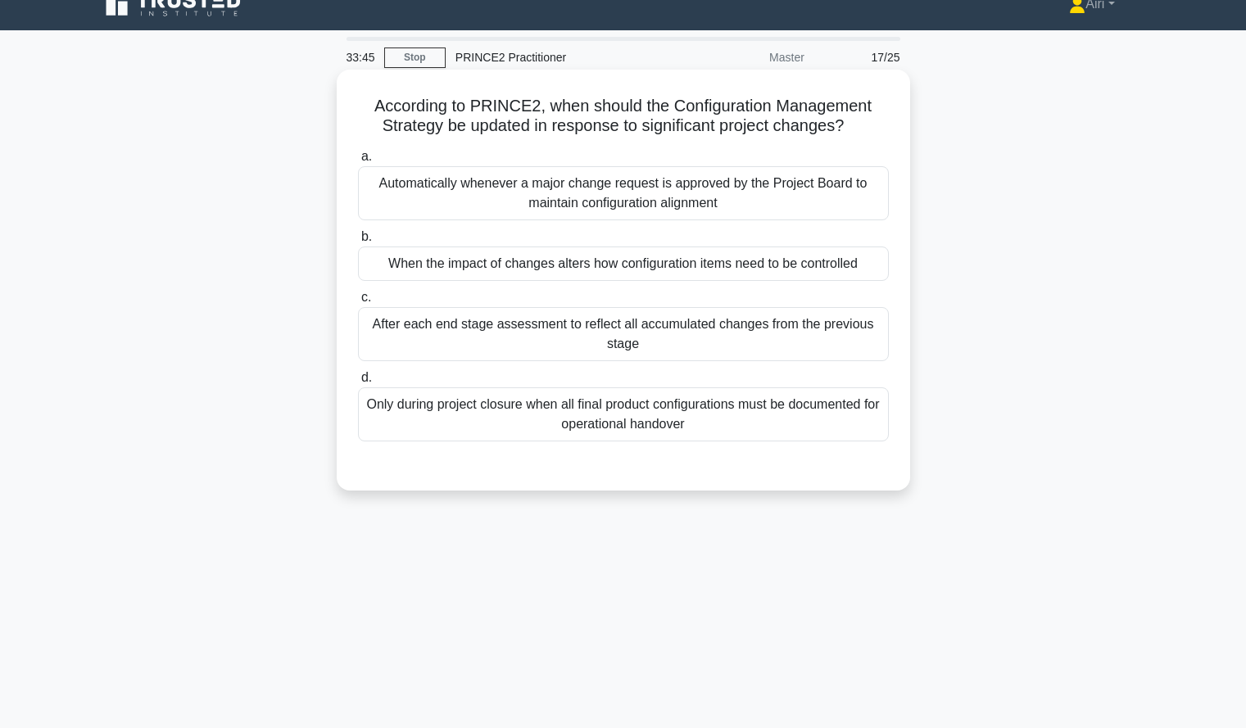
click at [663, 256] on div "When the impact of changes alters how configuration items need to be controlled" at bounding box center [623, 264] width 531 height 34
click at [358, 242] on input "b. When the impact of changes alters how configuration items need to be control…" at bounding box center [358, 237] width 0 height 11
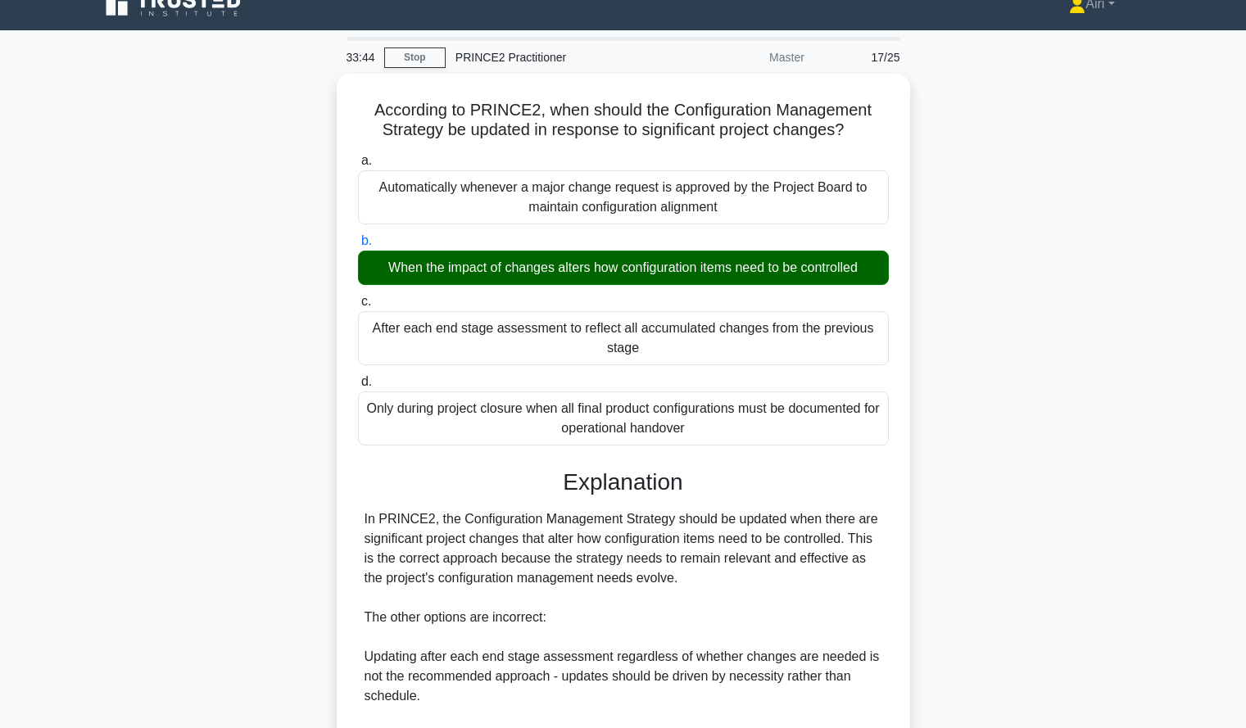
scroll to position [283, 0]
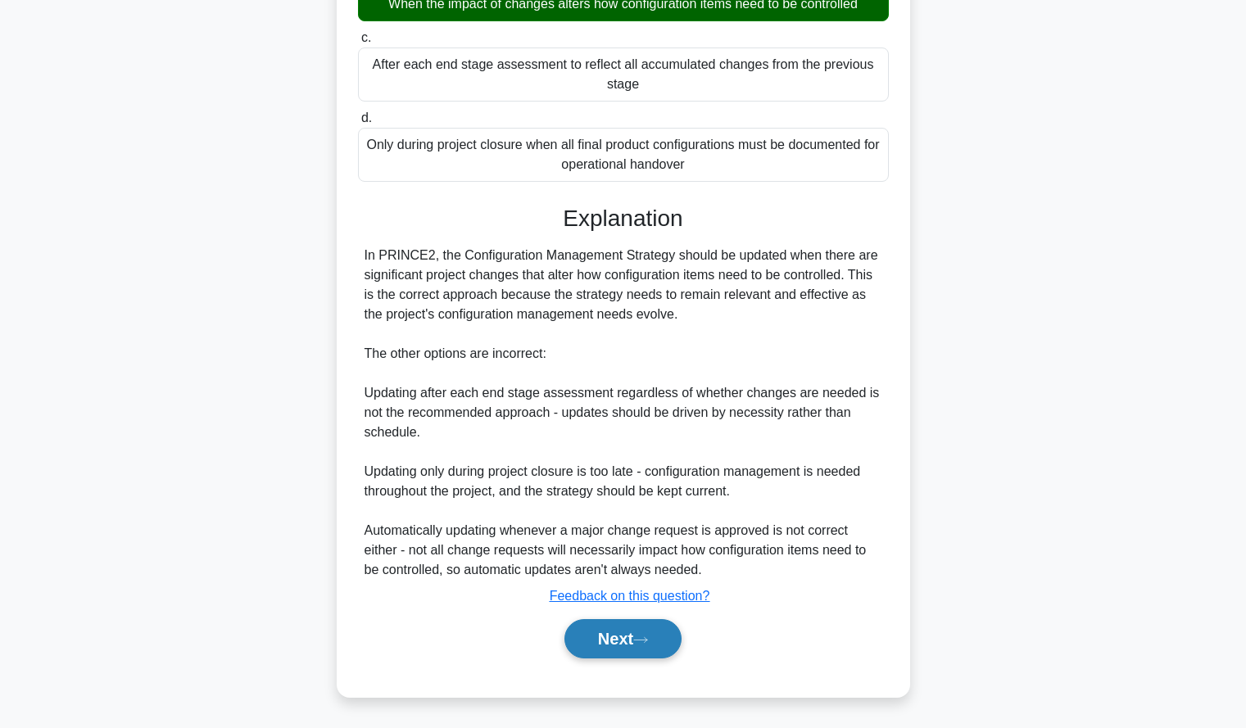
click at [589, 647] on button "Next" at bounding box center [622, 638] width 117 height 39
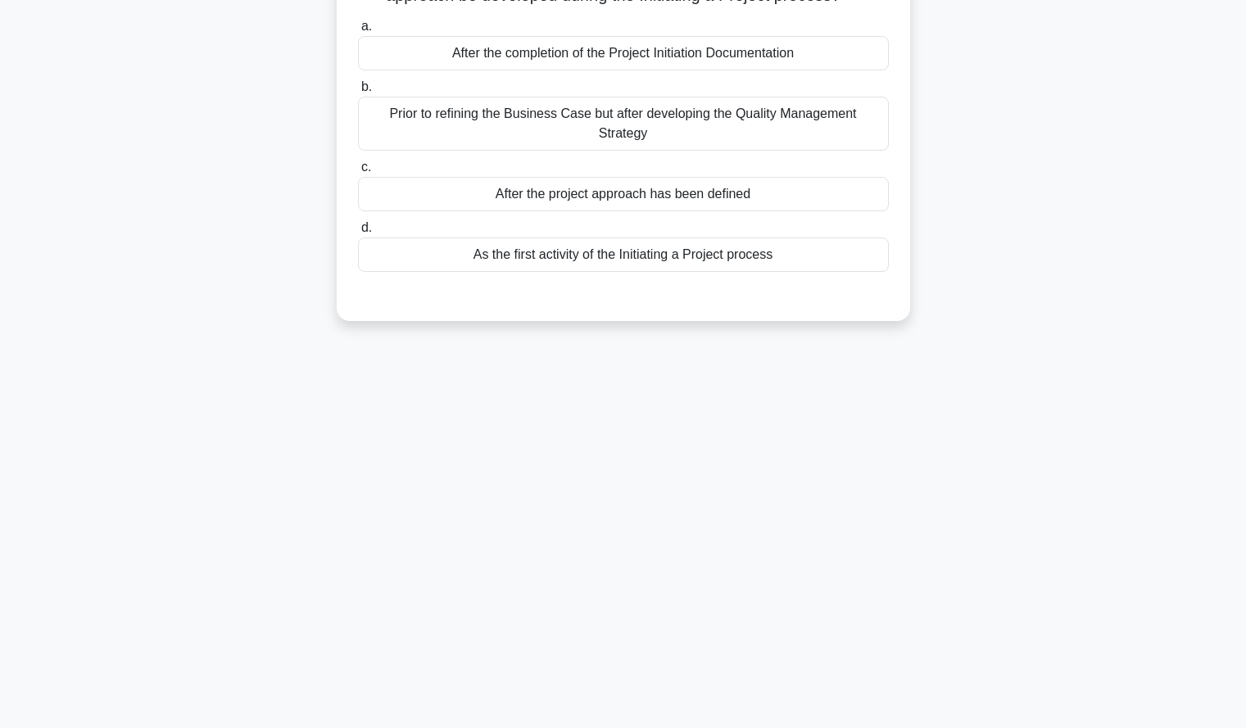
scroll to position [0, 0]
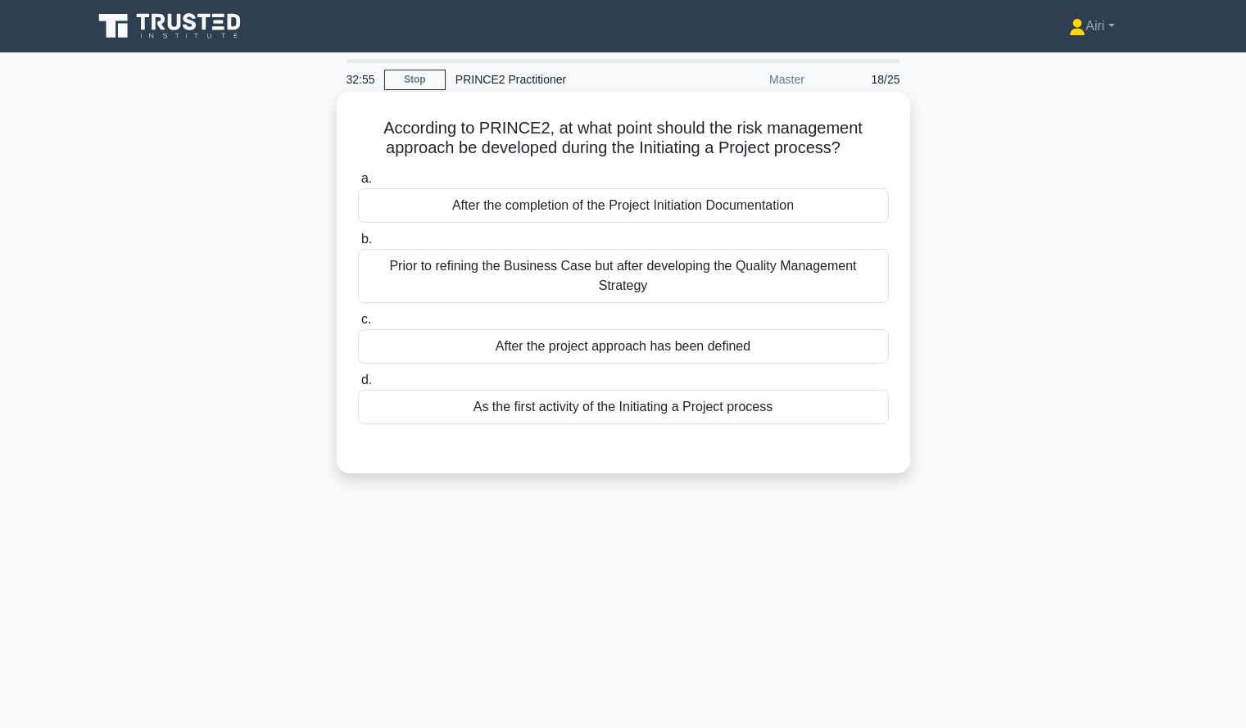
click at [844, 355] on div "After the project approach has been defined" at bounding box center [623, 346] width 531 height 34
click at [358, 325] on input "c. After the project approach has been defined" at bounding box center [358, 320] width 0 height 11
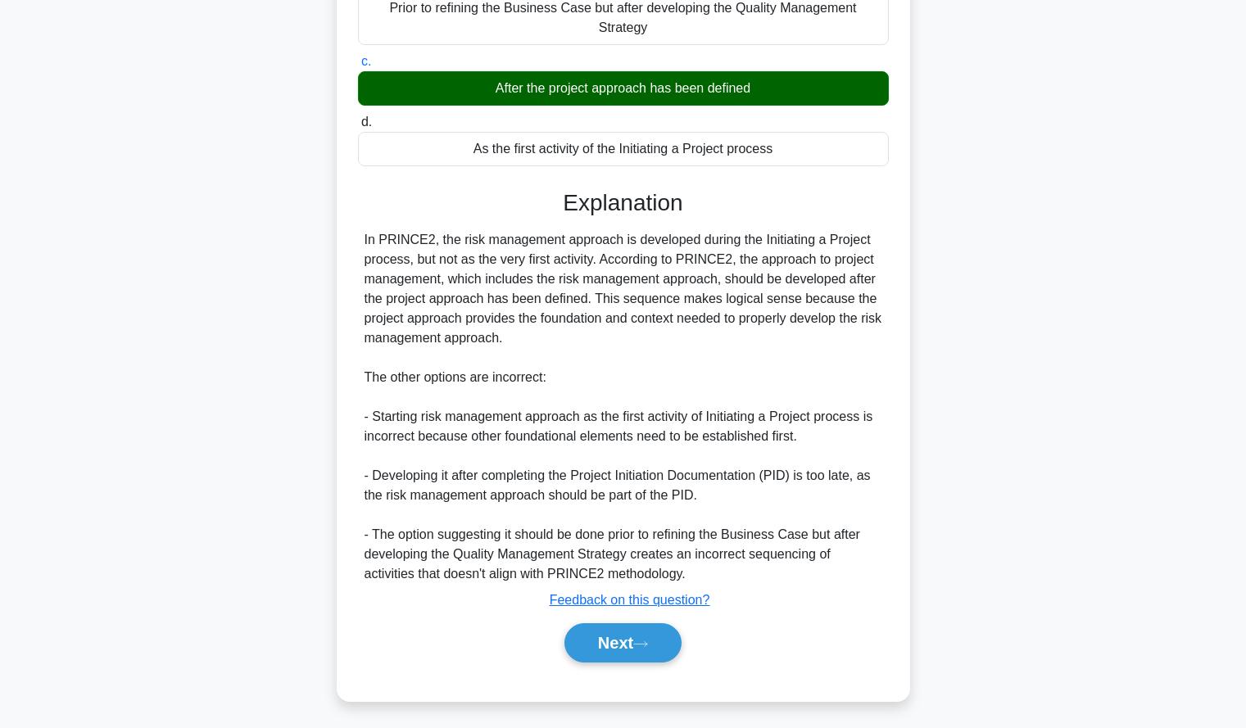
scroll to position [263, 0]
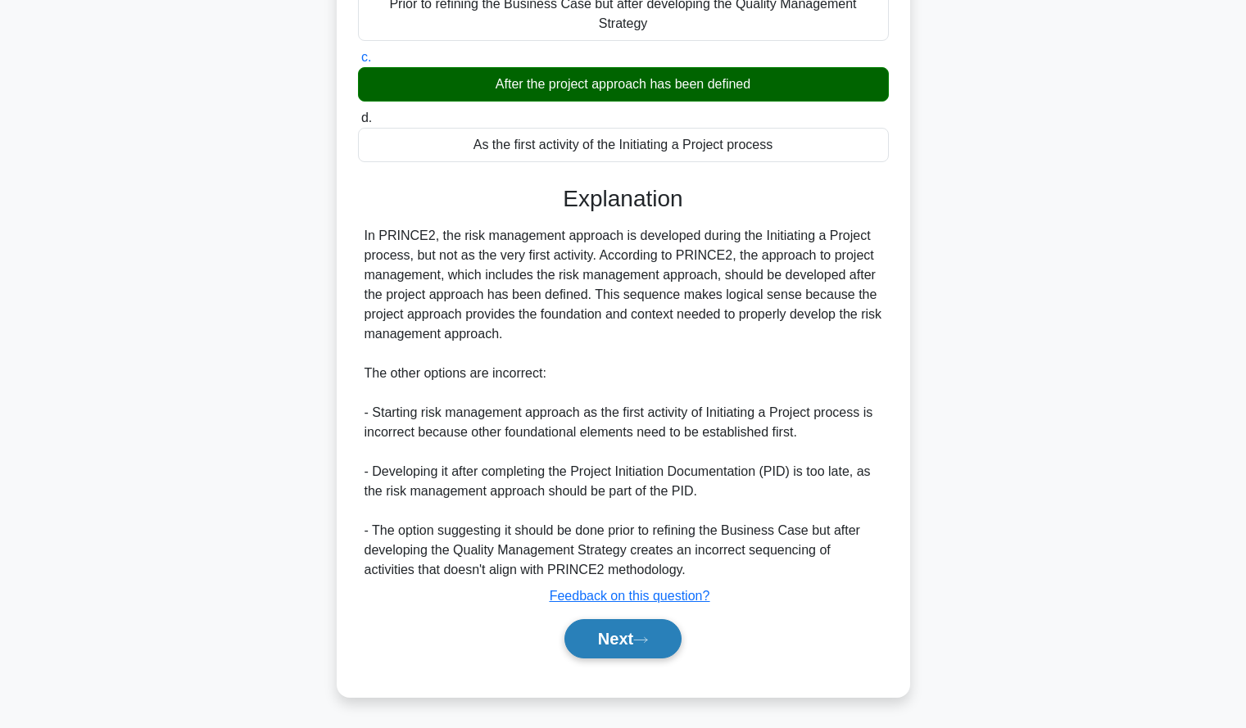
click at [573, 619] on button "Next" at bounding box center [622, 638] width 117 height 39
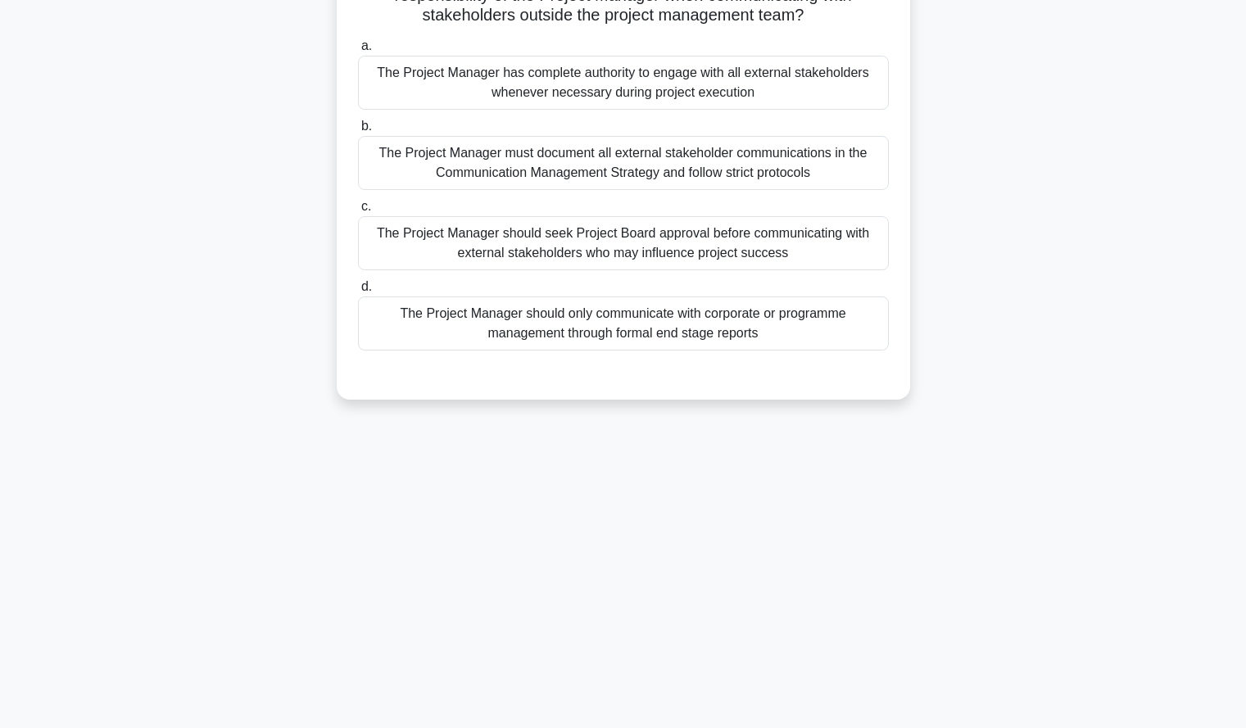
scroll to position [0, 0]
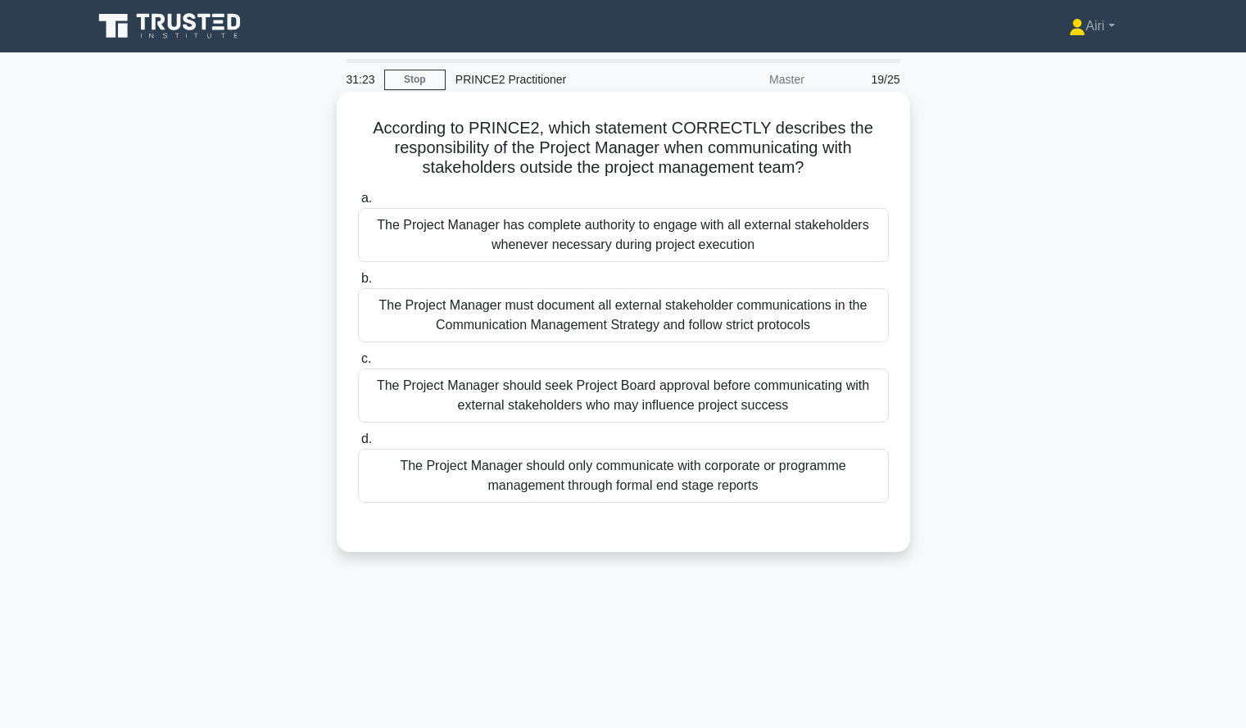
click at [821, 243] on div "The Project Manager has complete authority to engage with all external stakehol…" at bounding box center [623, 235] width 531 height 54
click at [358, 204] on input "a. The Project Manager has complete authority to engage with all external stake…" at bounding box center [358, 198] width 0 height 11
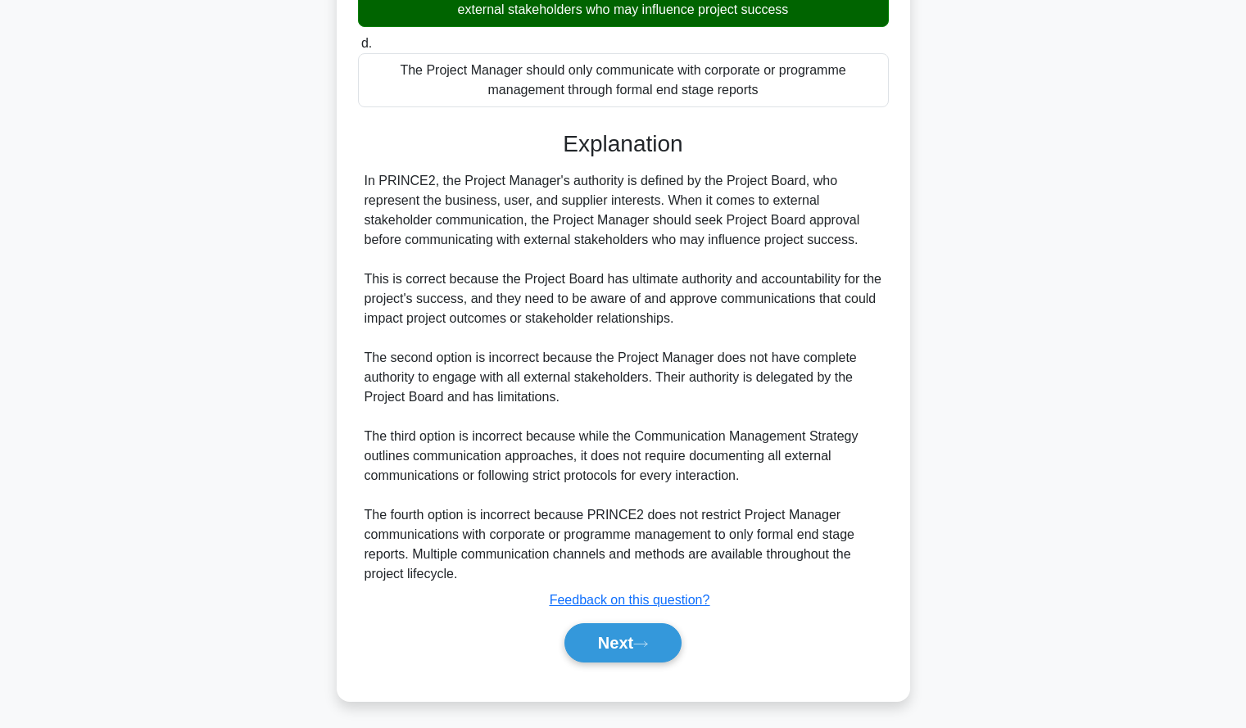
scroll to position [402, 0]
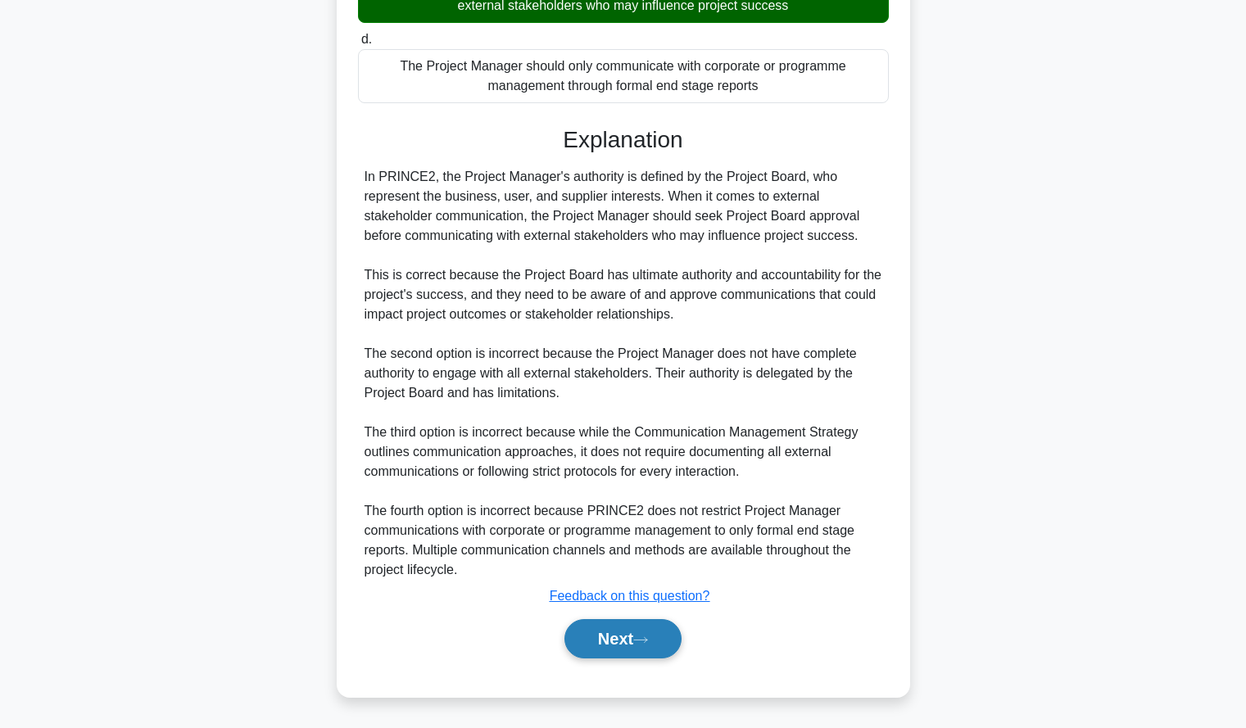
click at [589, 642] on button "Next" at bounding box center [622, 638] width 117 height 39
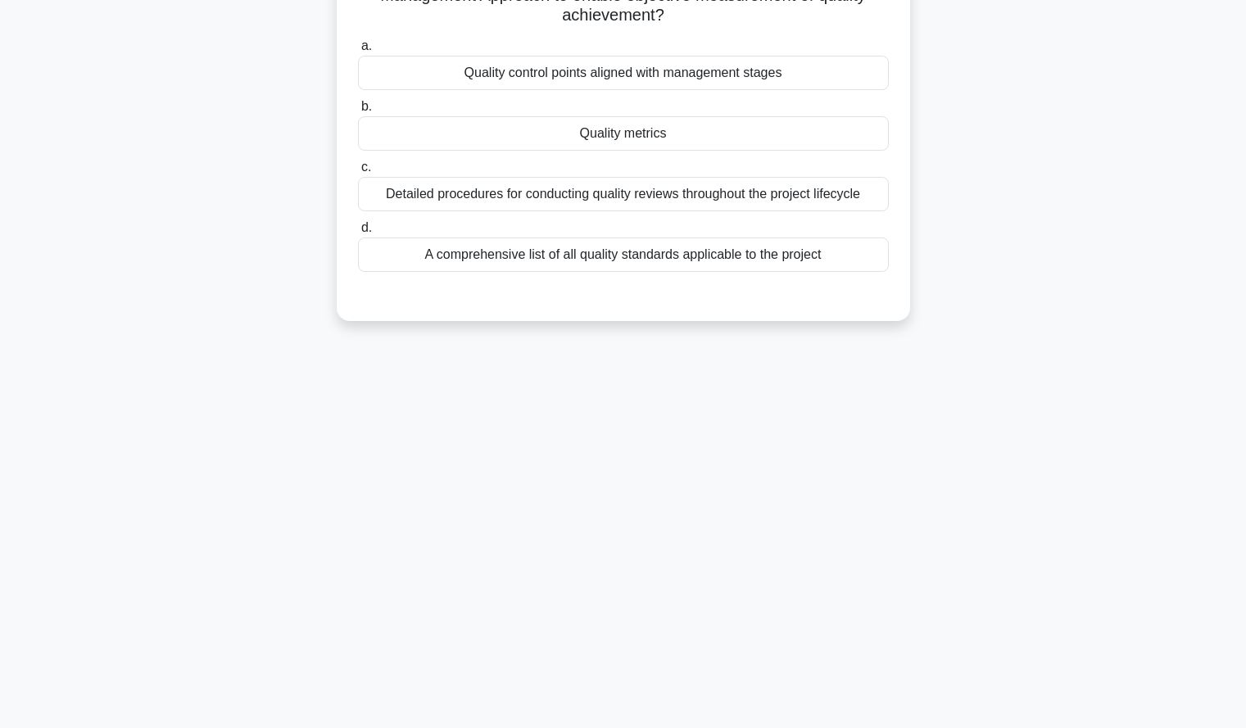
scroll to position [0, 0]
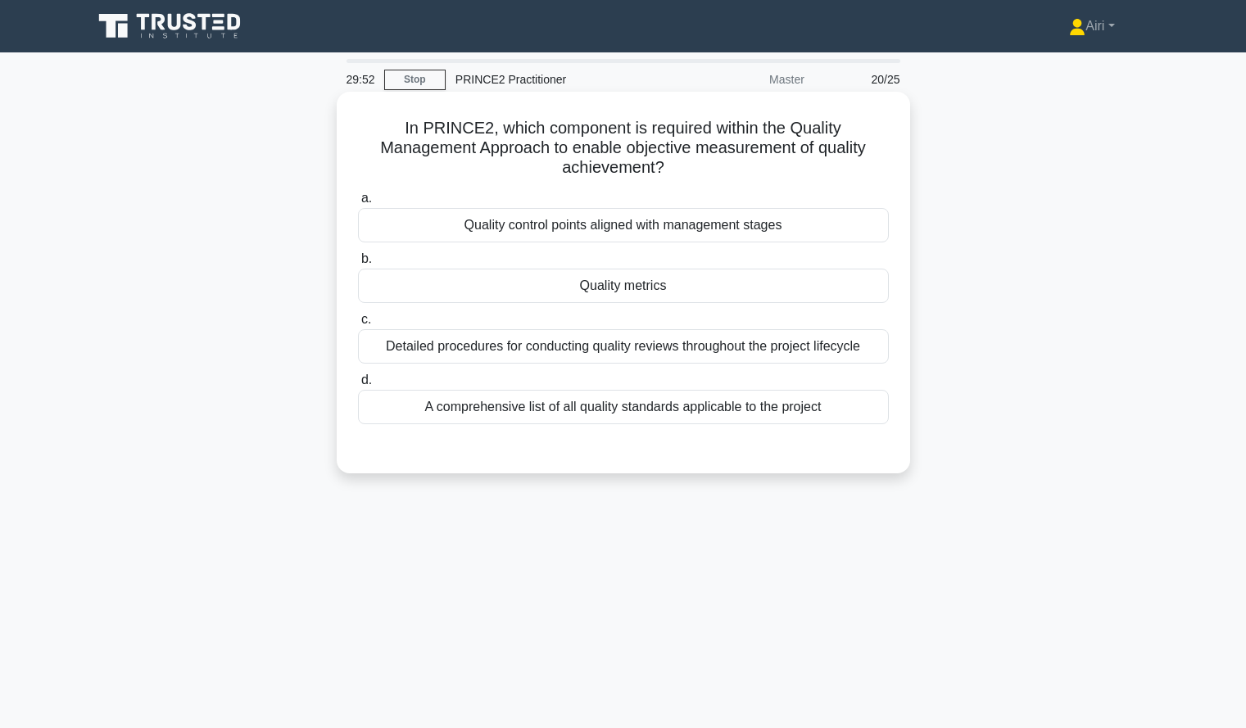
click at [636, 292] on div "Quality metrics" at bounding box center [623, 286] width 531 height 34
click at [358, 265] on input "b. Quality metrics" at bounding box center [358, 259] width 0 height 11
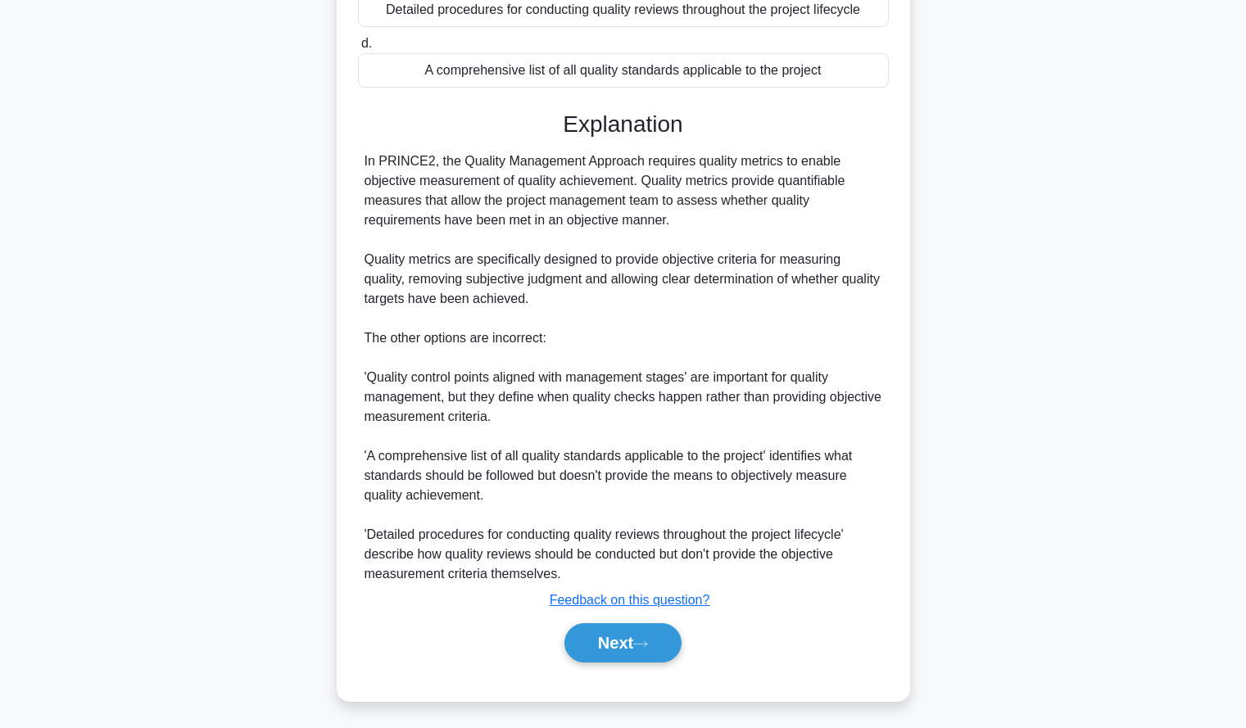
scroll to position [342, 0]
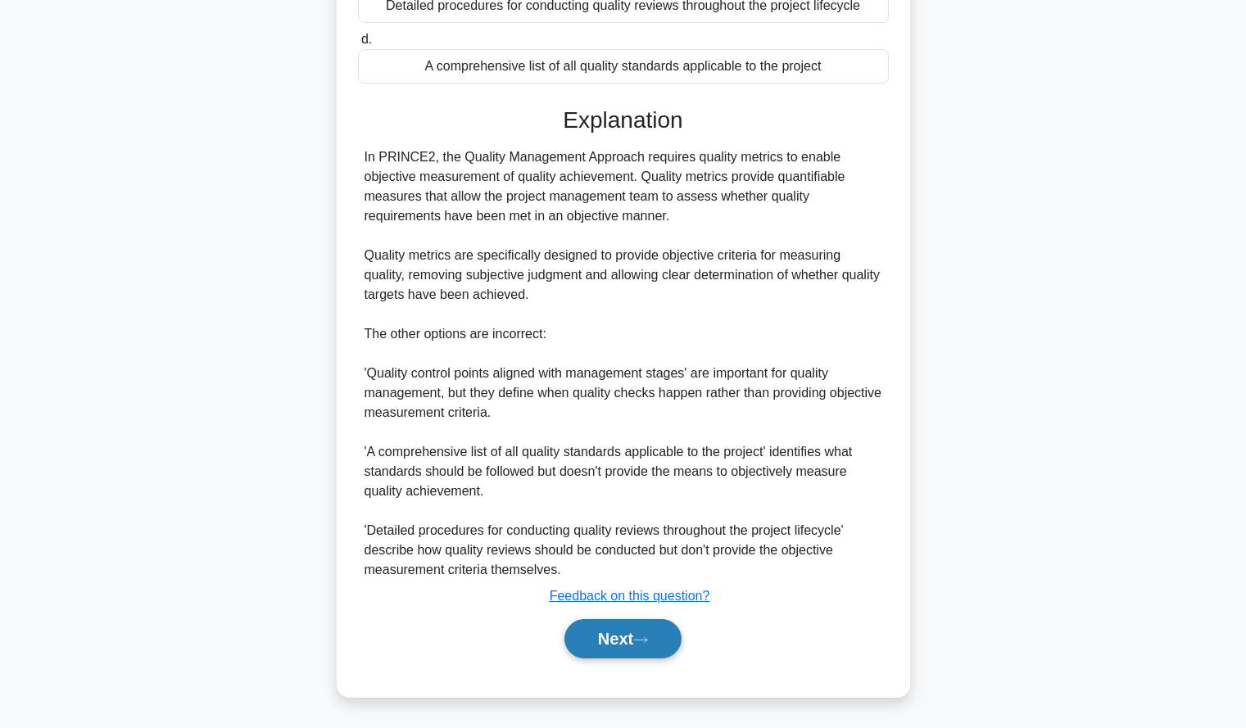
click at [576, 645] on button "Next" at bounding box center [622, 638] width 117 height 39
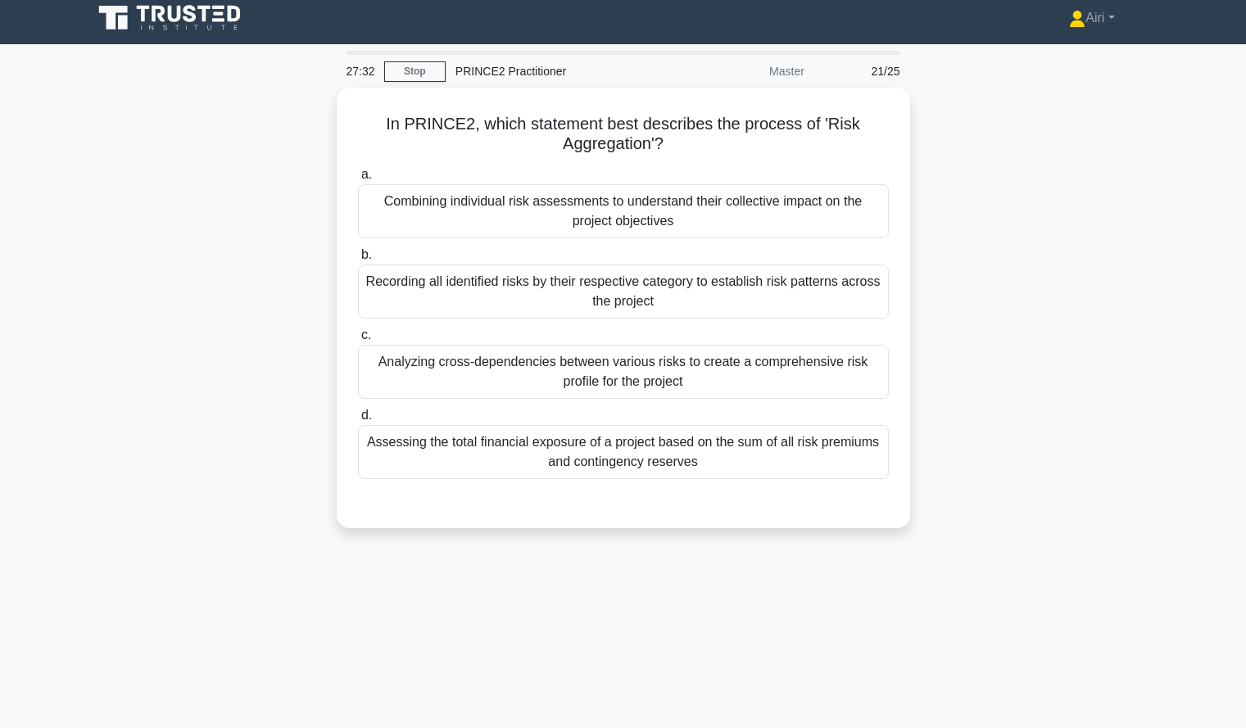
scroll to position [7, 0]
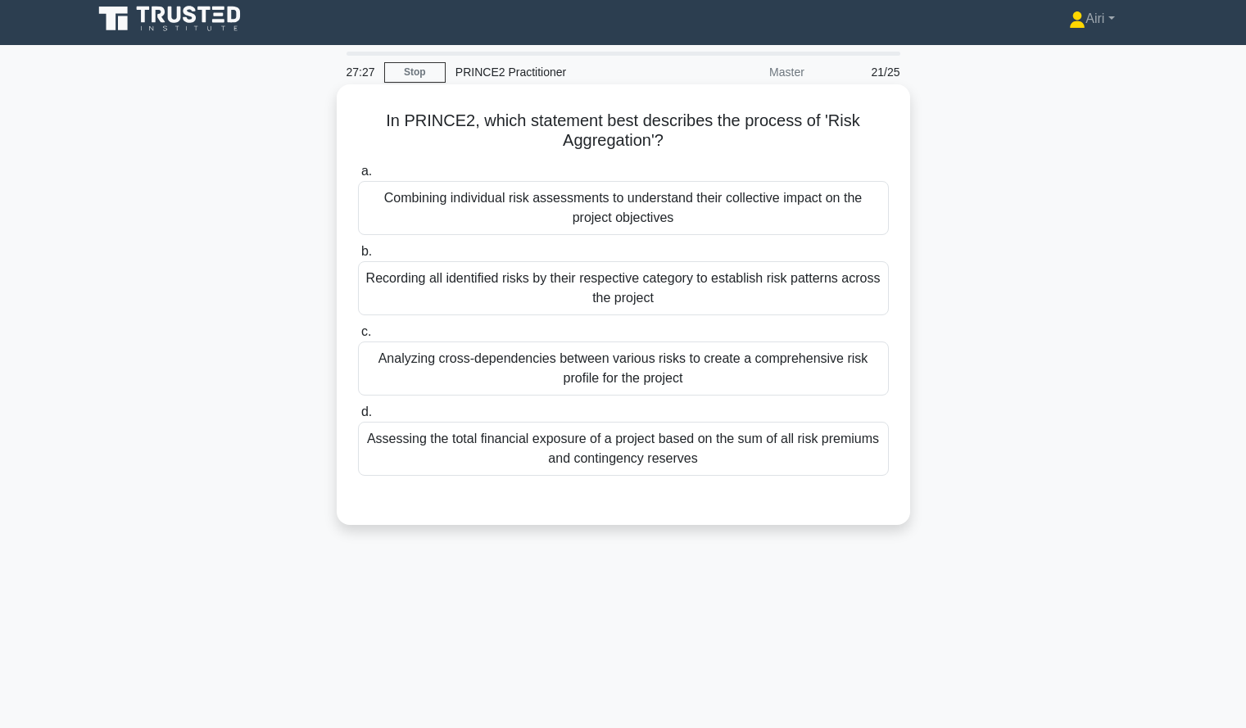
click at [840, 208] on div "Combining individual risk assessments to understand their collective impact on …" at bounding box center [623, 208] width 531 height 54
click at [358, 177] on input "a. Combining individual risk assessments to understand their collective impact …" at bounding box center [358, 171] width 0 height 11
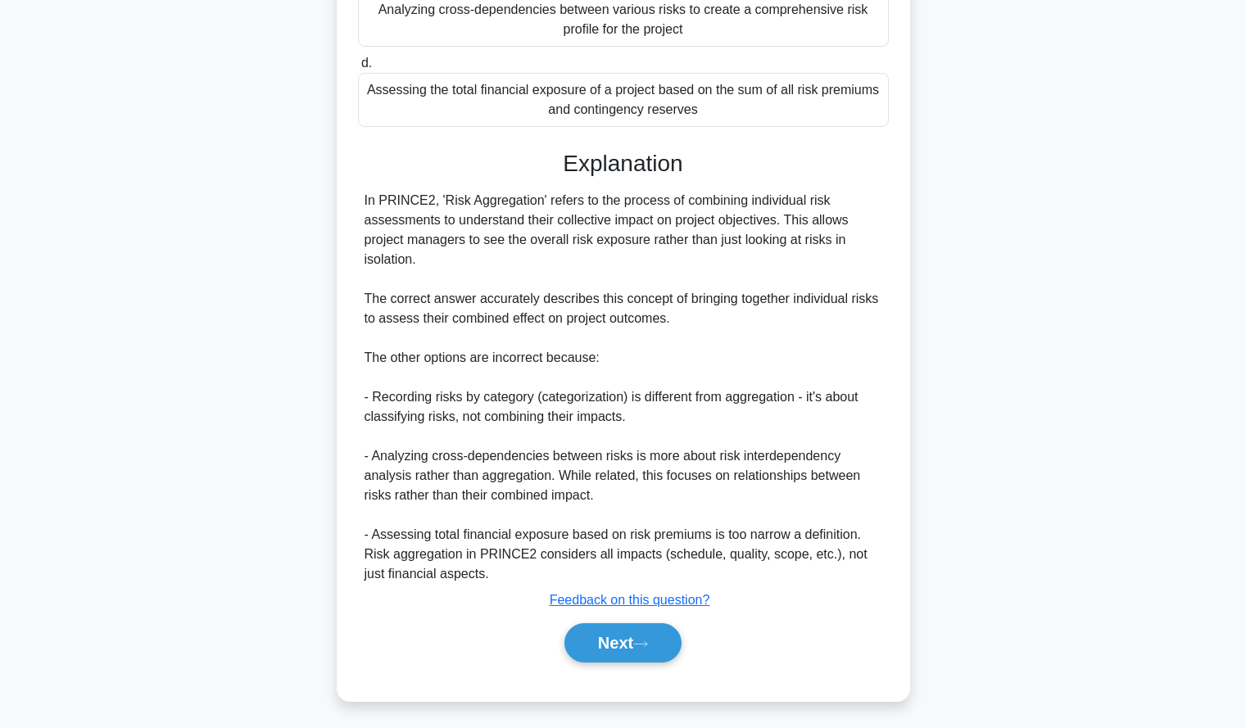
scroll to position [361, 0]
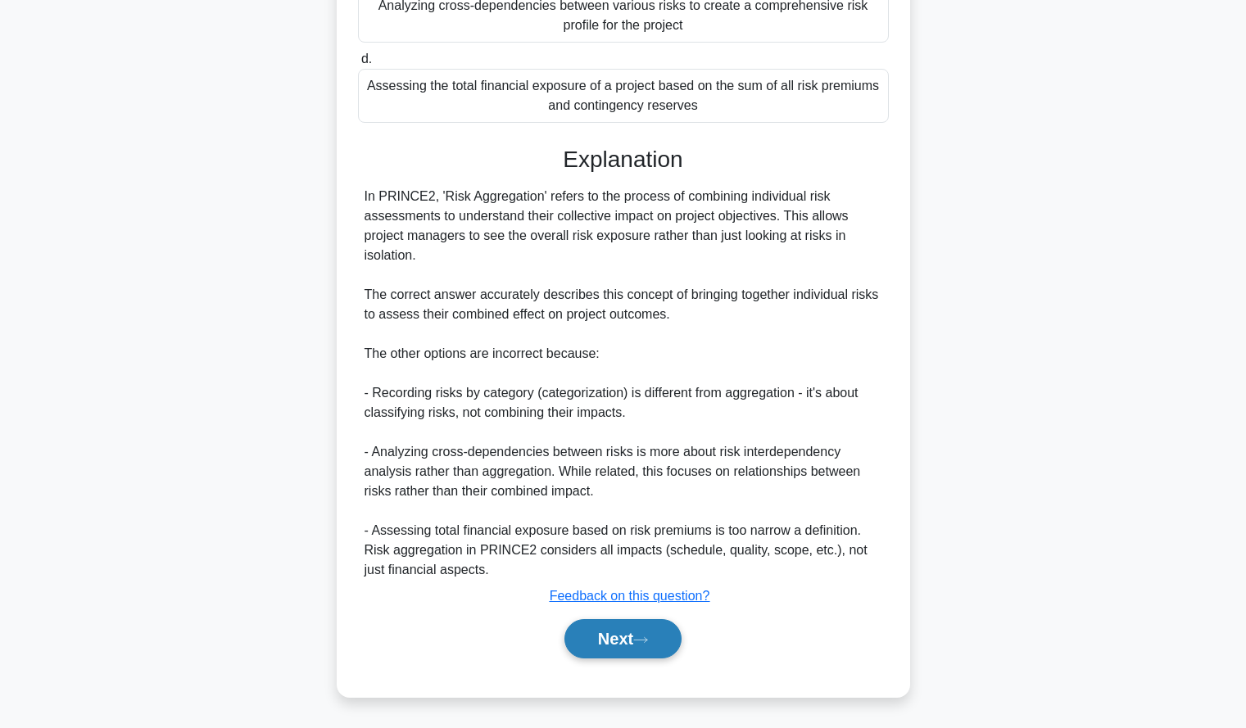
click at [617, 620] on button "Next" at bounding box center [622, 638] width 117 height 39
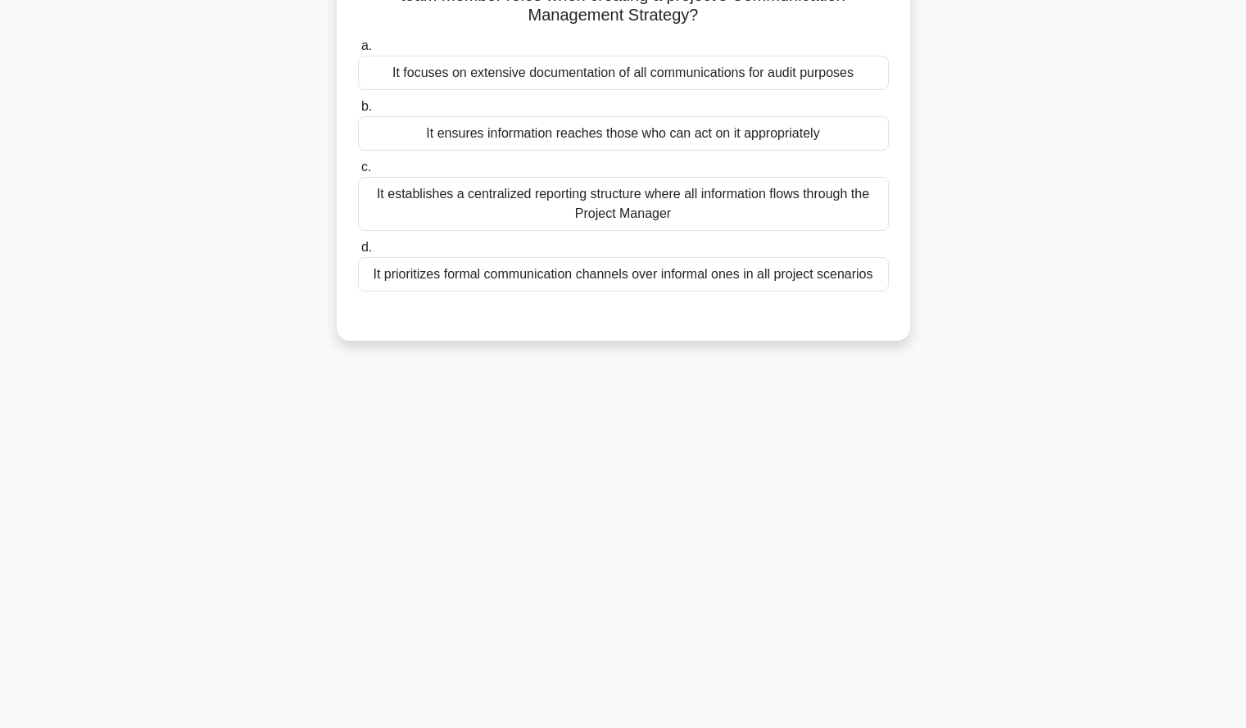
scroll to position [0, 0]
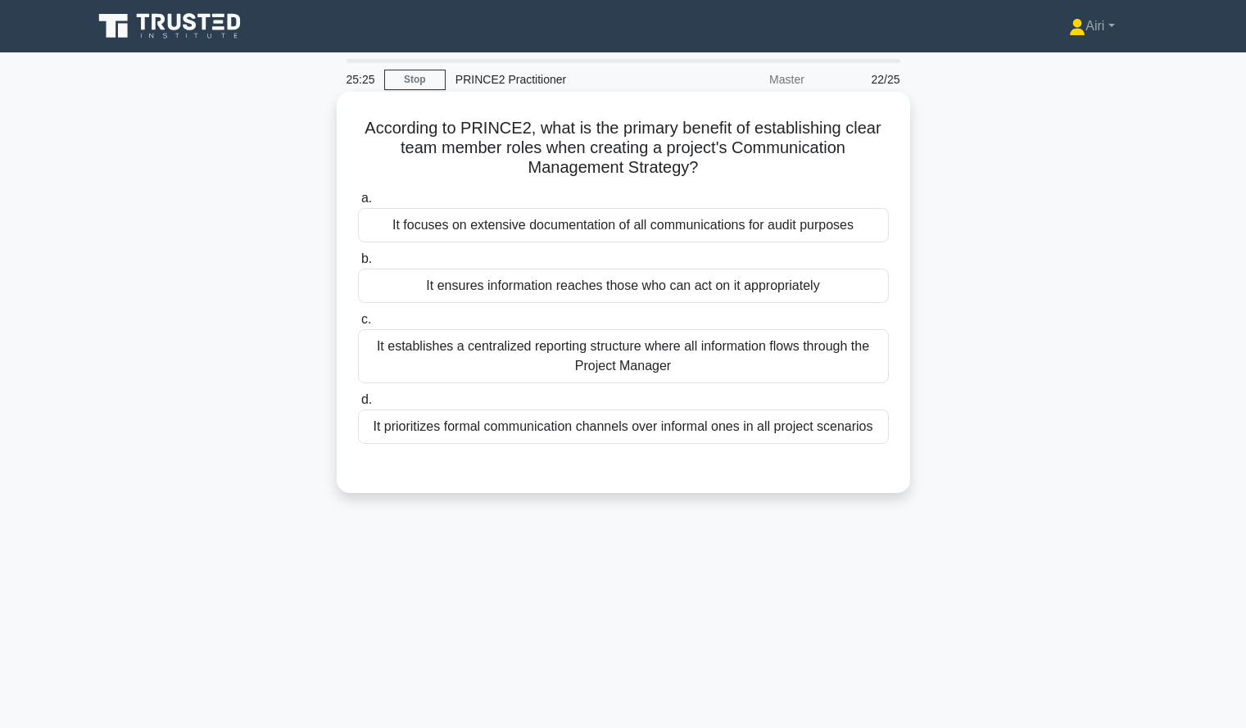
click at [760, 285] on div "It ensures information reaches those who can act on it appropriately" at bounding box center [623, 286] width 531 height 34
click at [358, 265] on input "b. It ensures information reaches those who can act on it appropriately" at bounding box center [358, 259] width 0 height 11
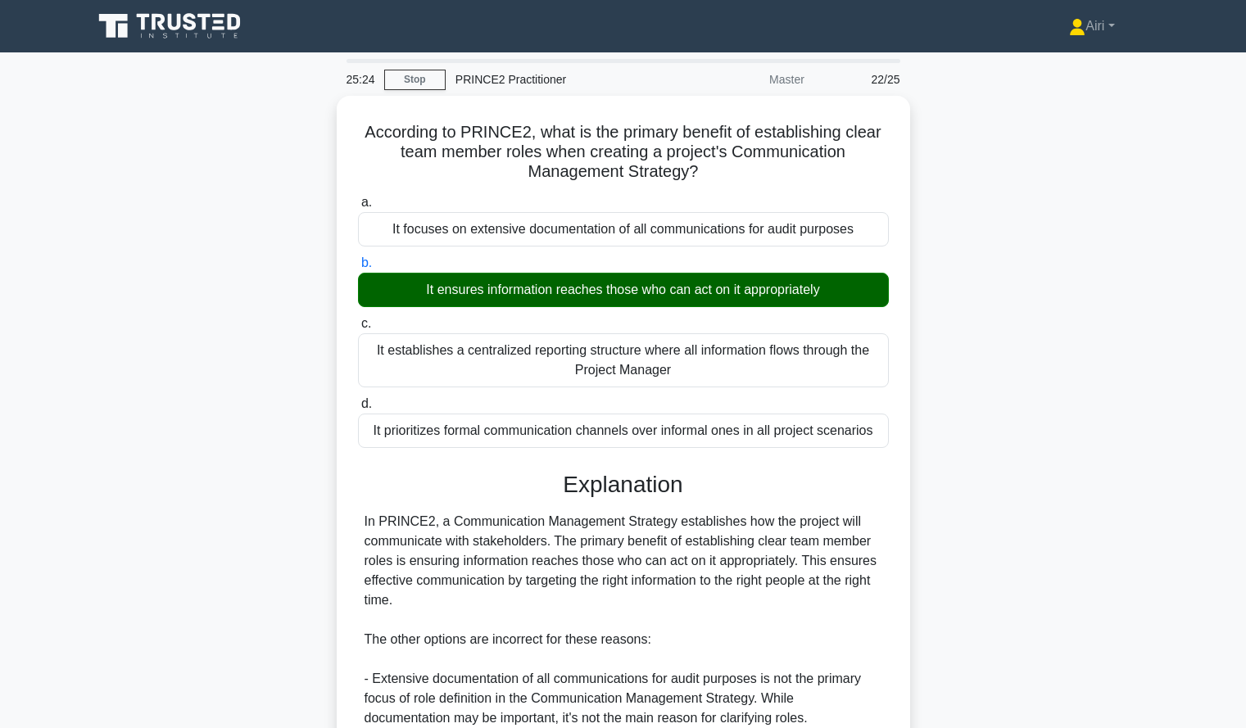
scroll to position [302, 0]
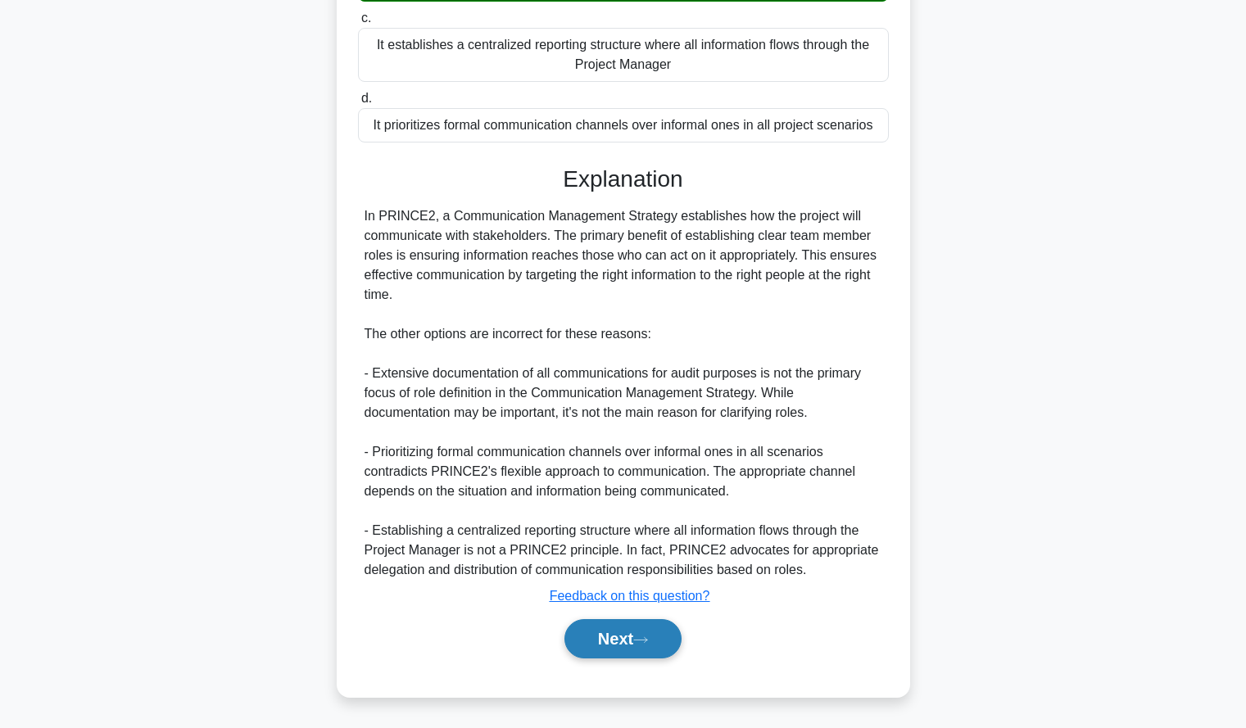
click at [600, 647] on button "Next" at bounding box center [622, 638] width 117 height 39
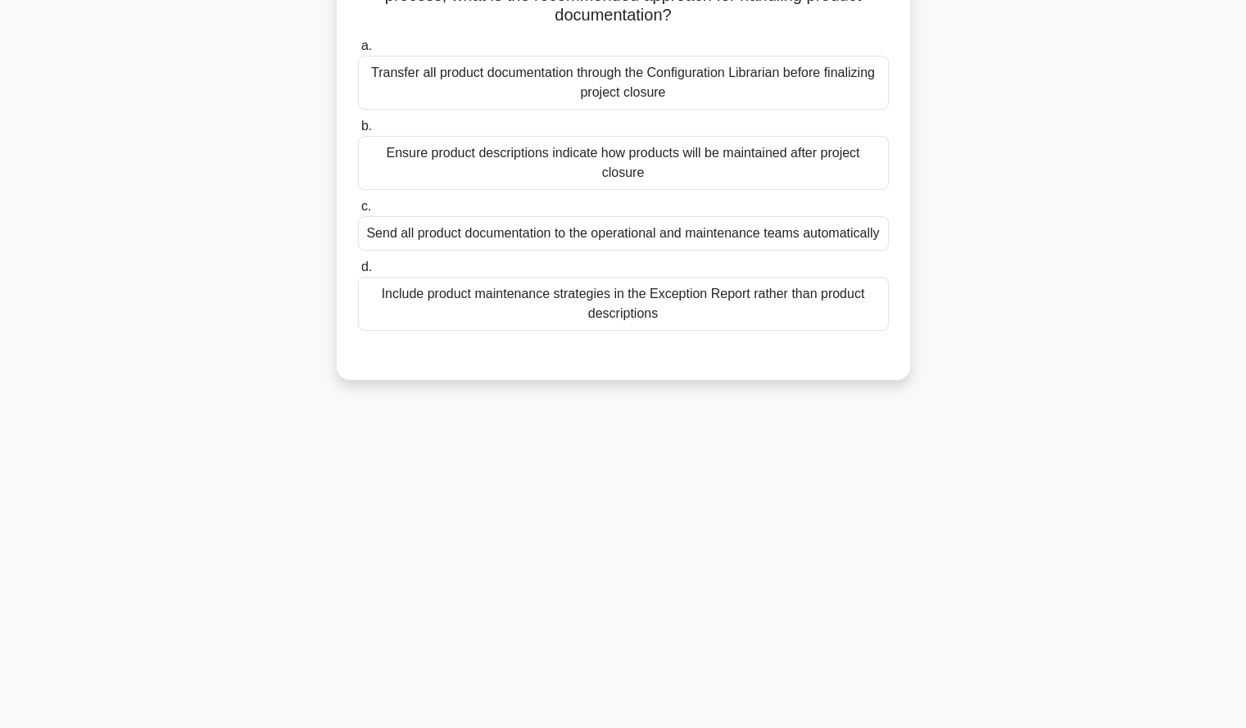
scroll to position [0, 0]
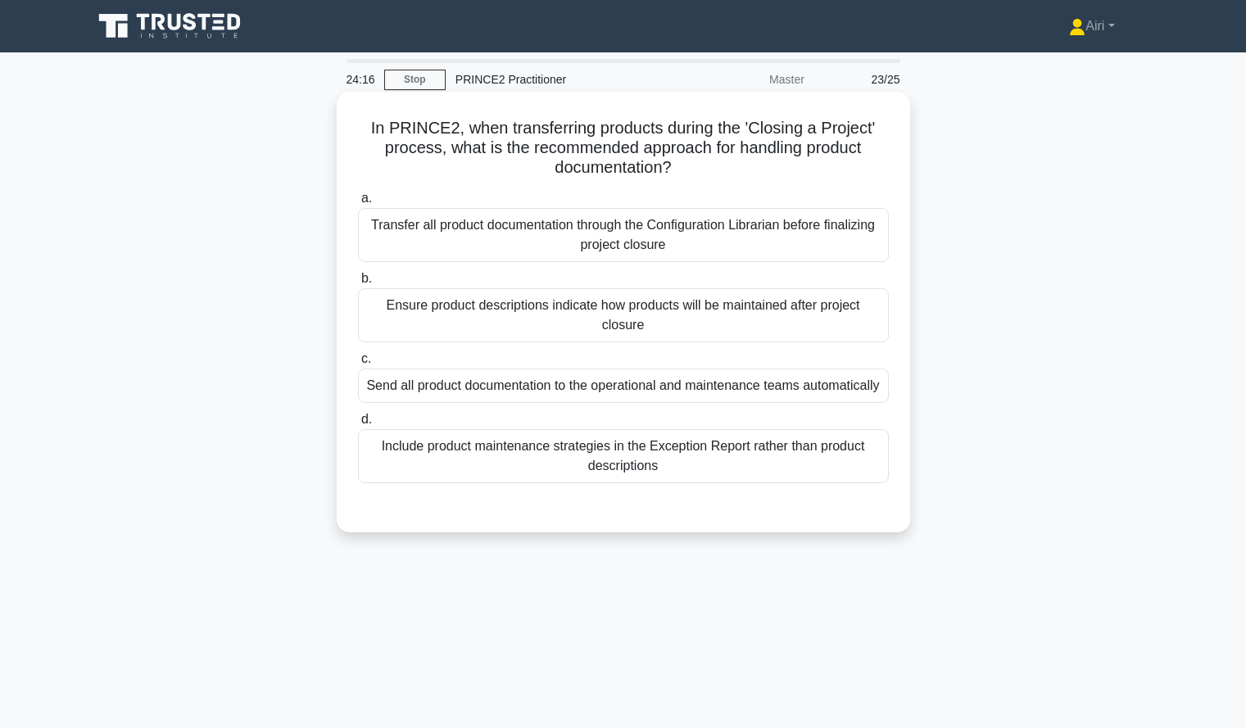
click at [827, 382] on div "Send all product documentation to the operational and maintenance teams automat…" at bounding box center [623, 386] width 531 height 34
click at [358, 364] on input "c. Send all product documentation to the operational and maintenance teams auto…" at bounding box center [358, 359] width 0 height 11
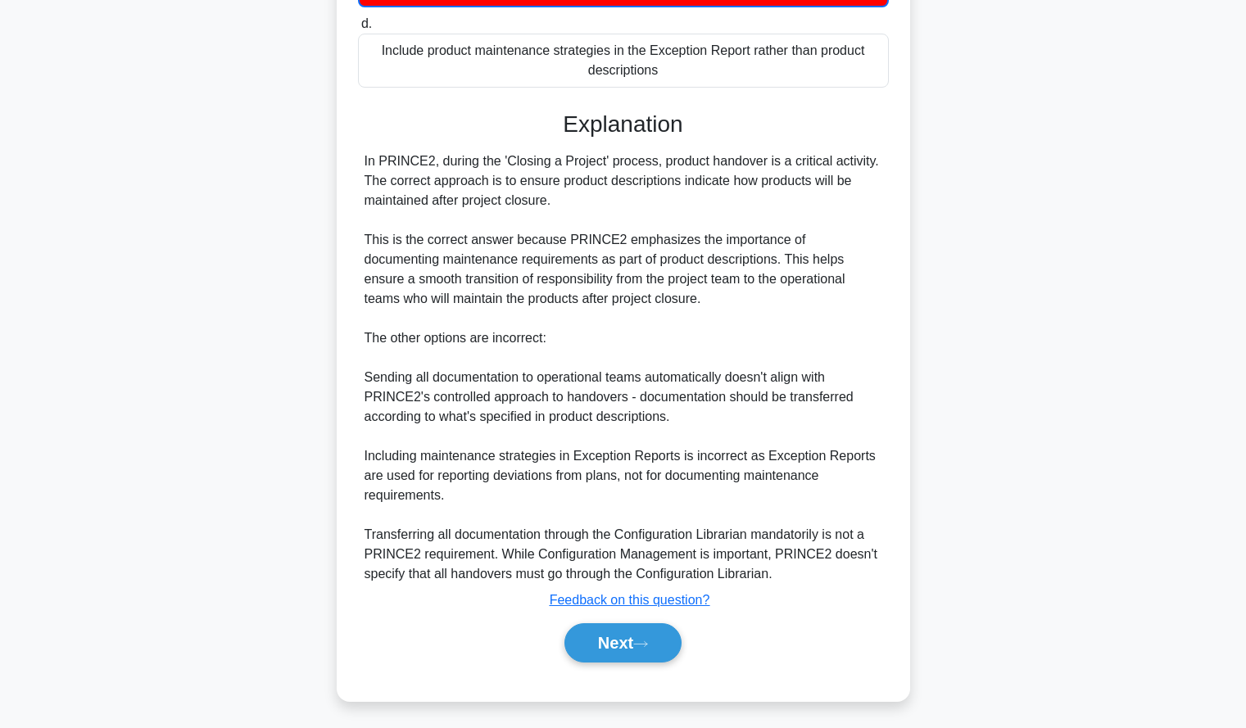
scroll to position [422, 0]
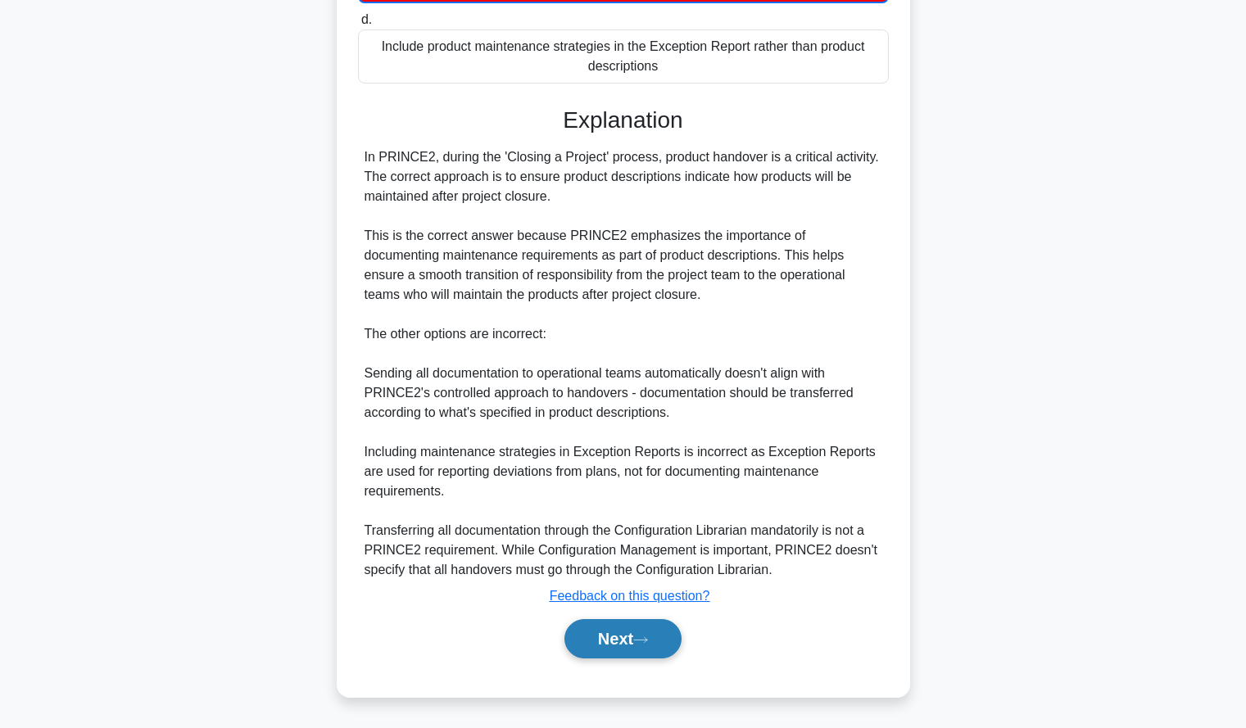
click at [588, 649] on button "Next" at bounding box center [622, 638] width 117 height 39
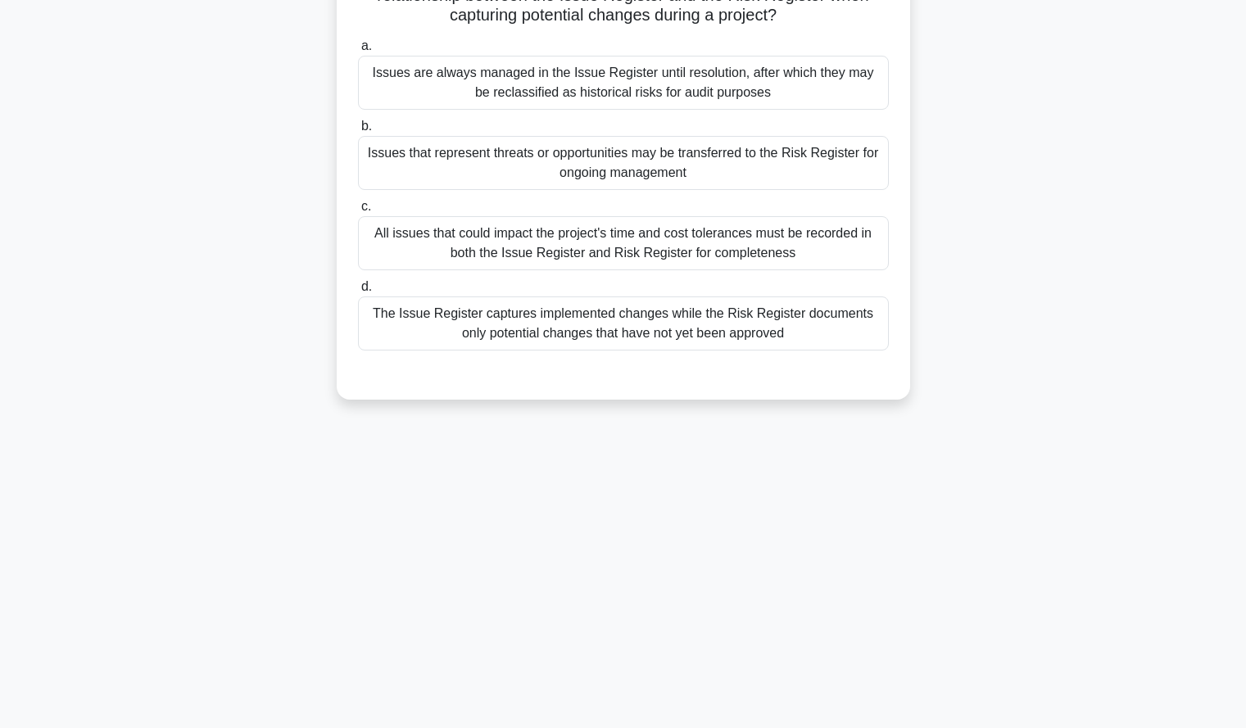
scroll to position [0, 0]
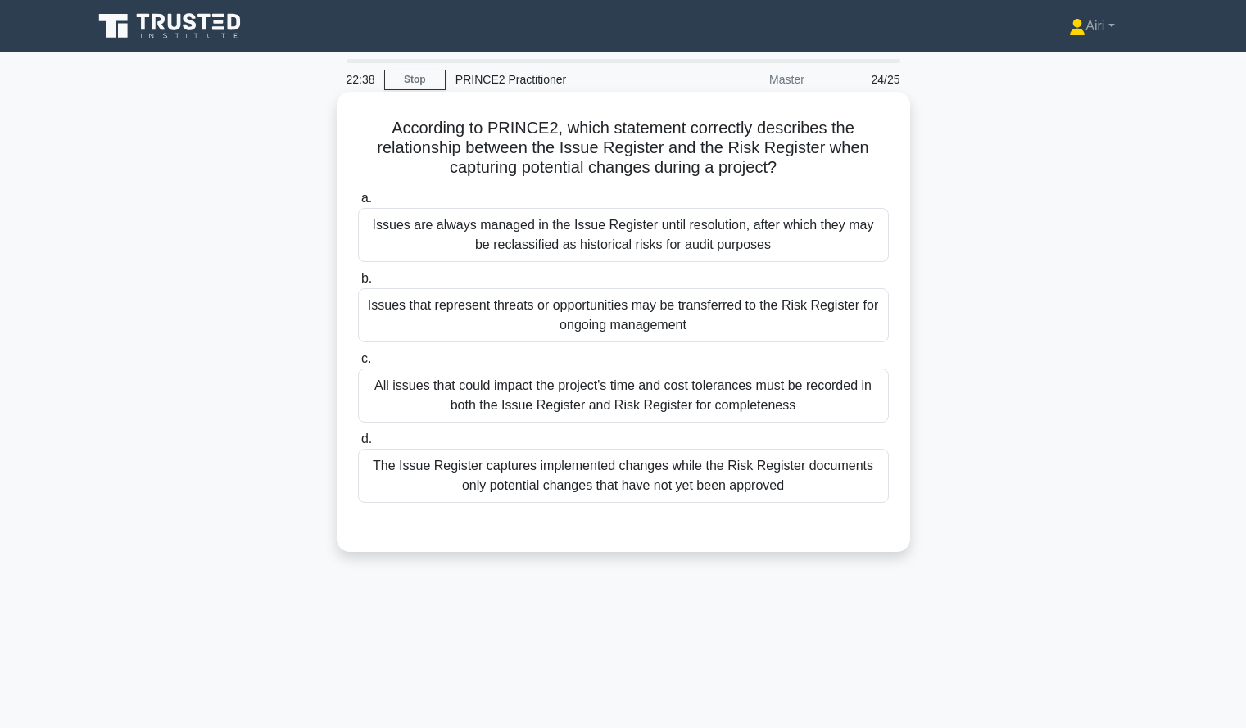
click at [490, 330] on div "Issues that represent threats or opportunities may be transferred to the Risk R…" at bounding box center [623, 315] width 531 height 54
click at [358, 284] on input "b. Issues that represent threats or opportunities may be transferred to the Ris…" at bounding box center [358, 279] width 0 height 11
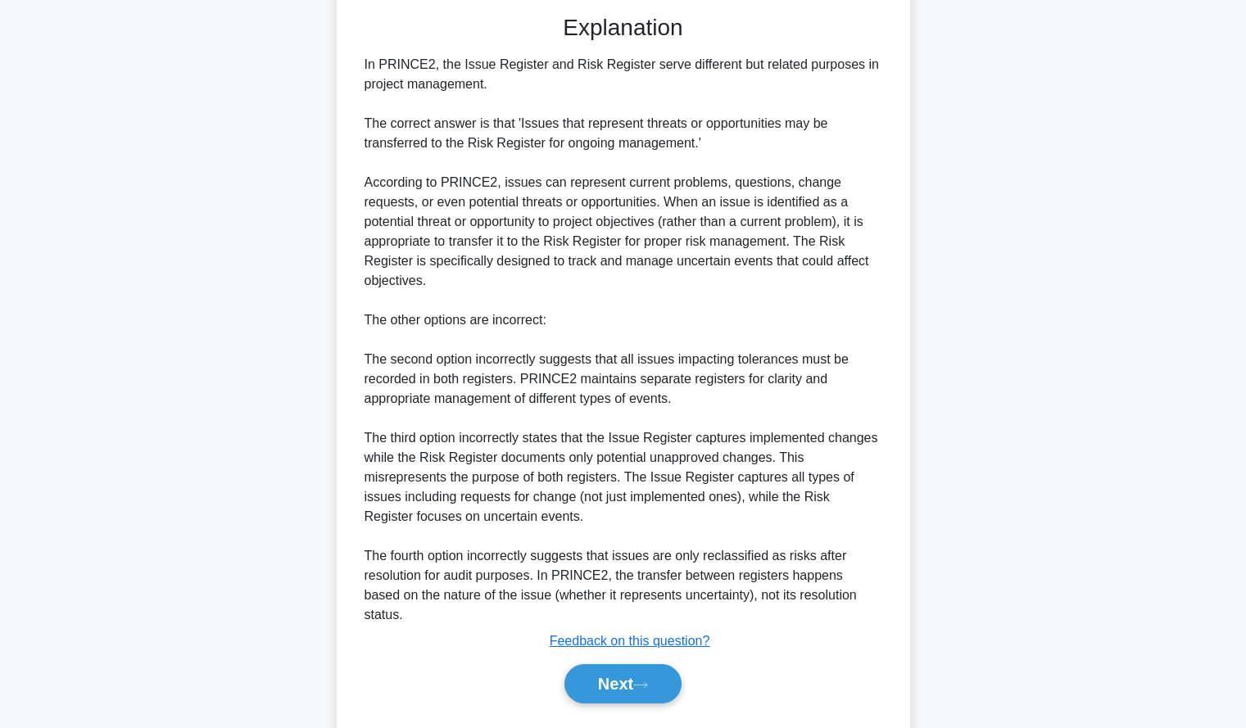
scroll to position [514, 0]
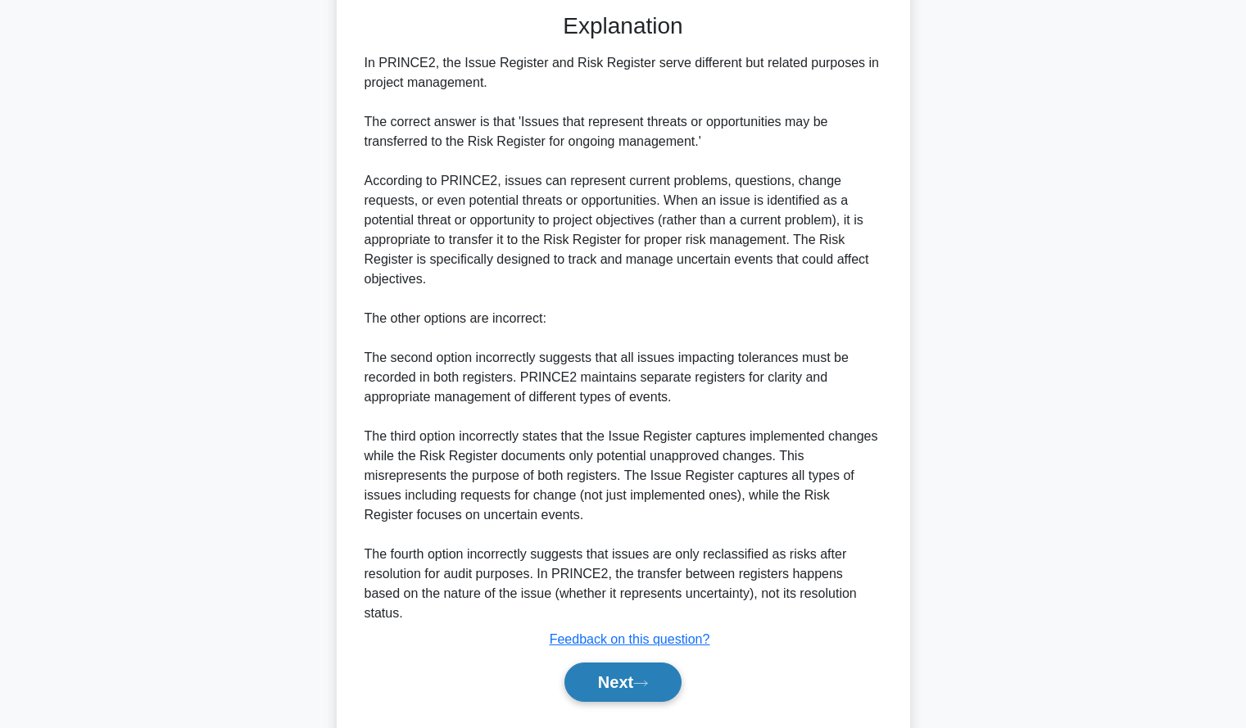
click at [648, 679] on icon at bounding box center [640, 683] width 15 height 9
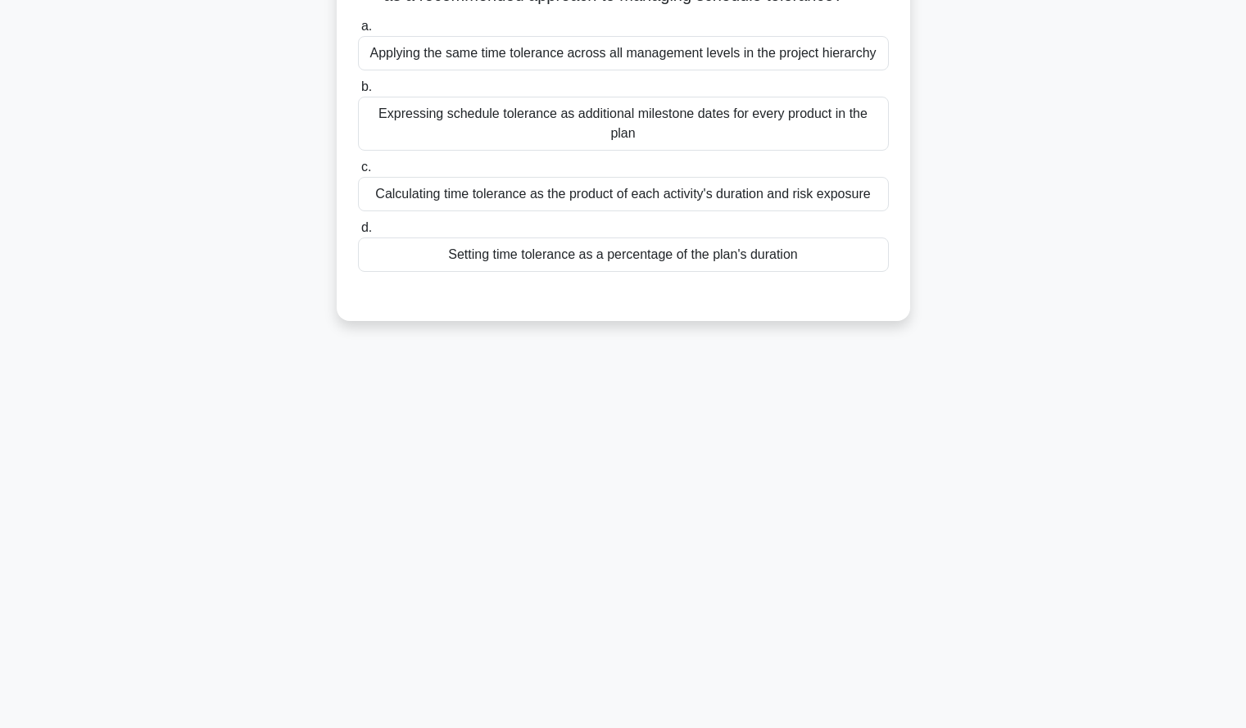
scroll to position [0, 0]
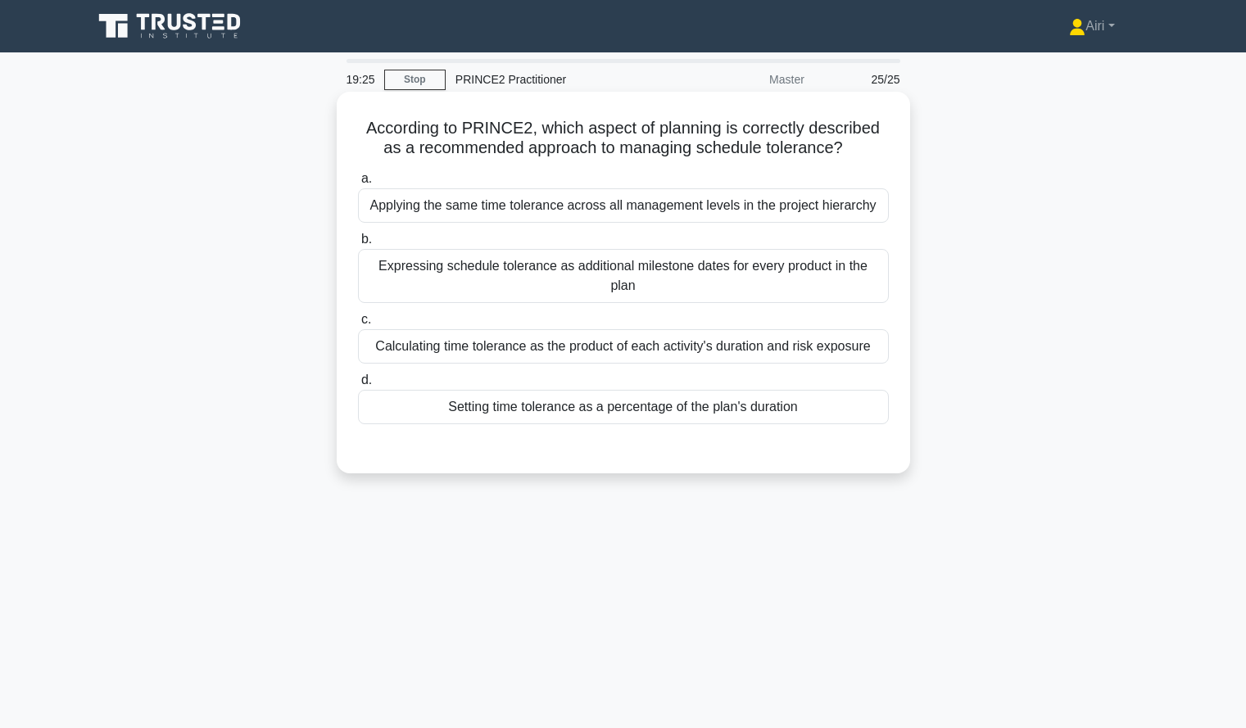
click at [498, 281] on div "Expressing schedule tolerance as additional milestone dates for every product i…" at bounding box center [623, 276] width 531 height 54
click at [358, 245] on input "b. Expressing schedule tolerance as additional milestone dates for every produc…" at bounding box center [358, 239] width 0 height 11
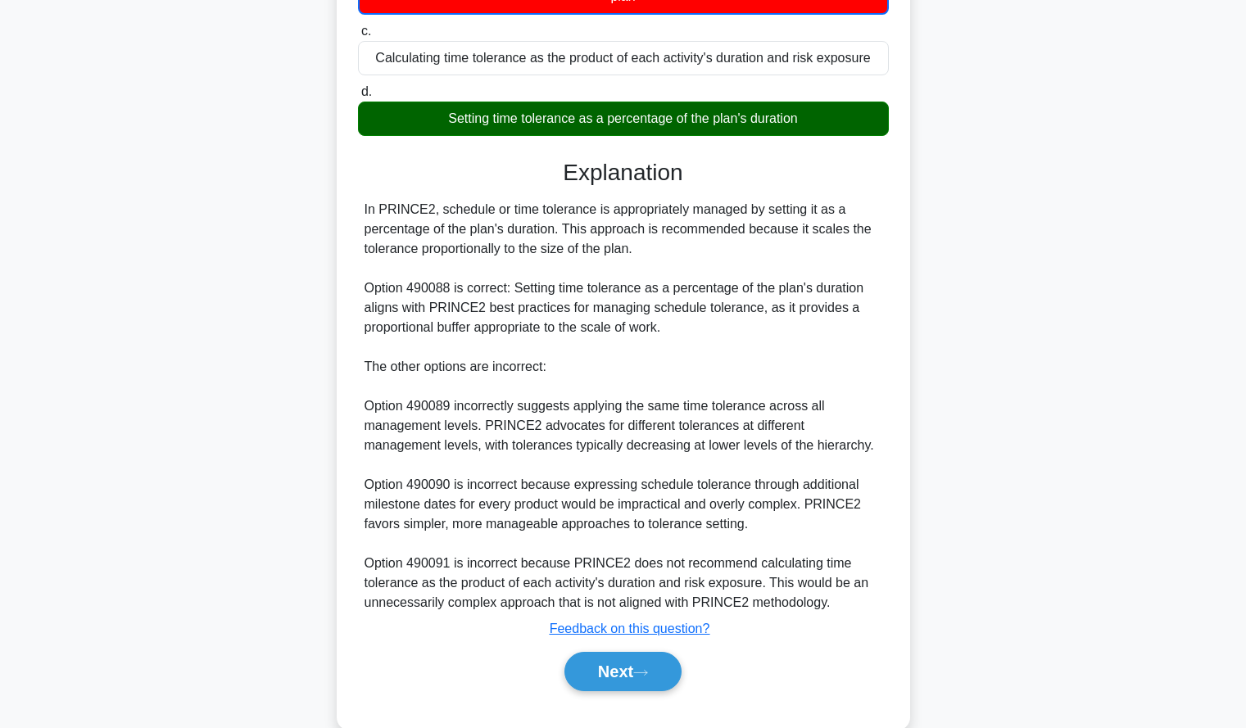
scroll to position [324, 0]
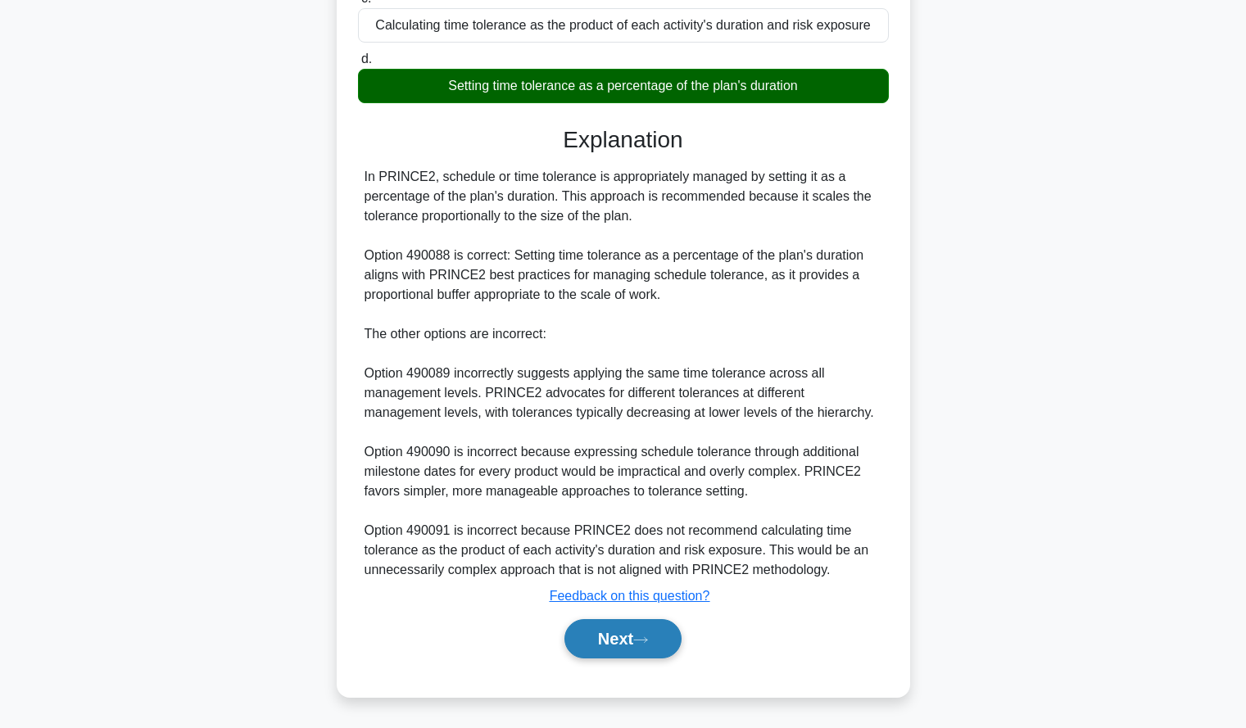
click at [586, 640] on button "Next" at bounding box center [622, 638] width 117 height 39
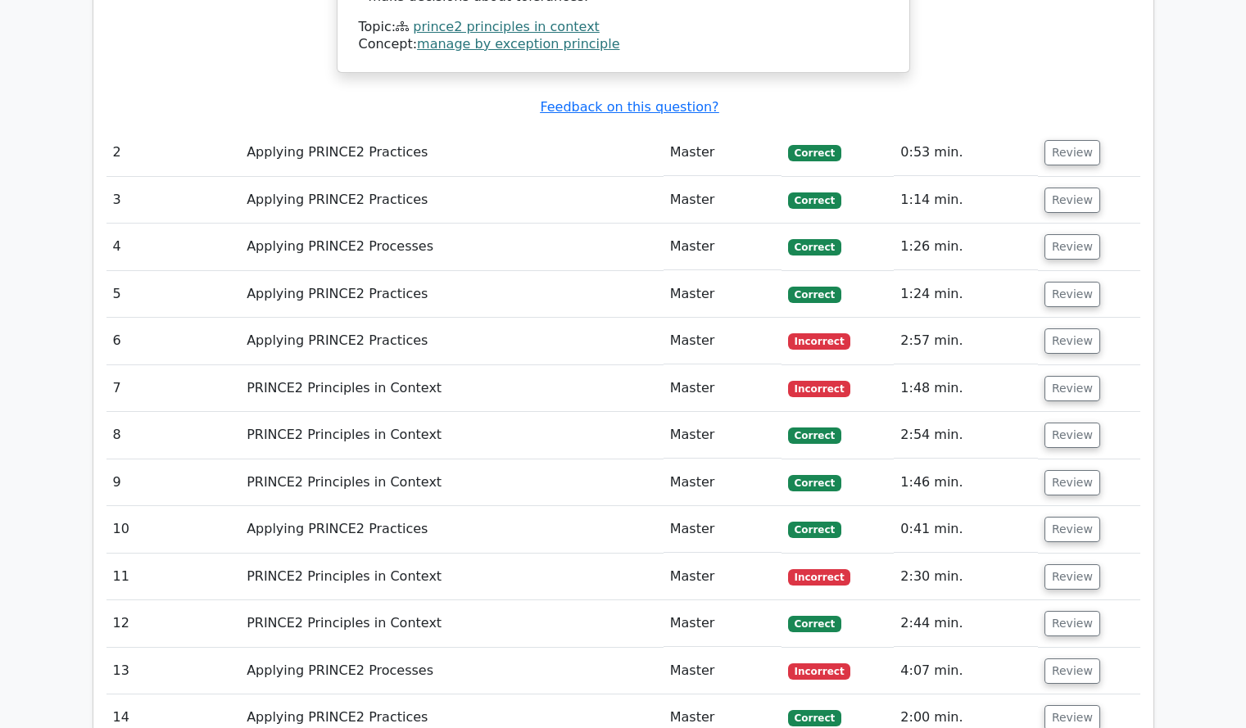
scroll to position [1781, 0]
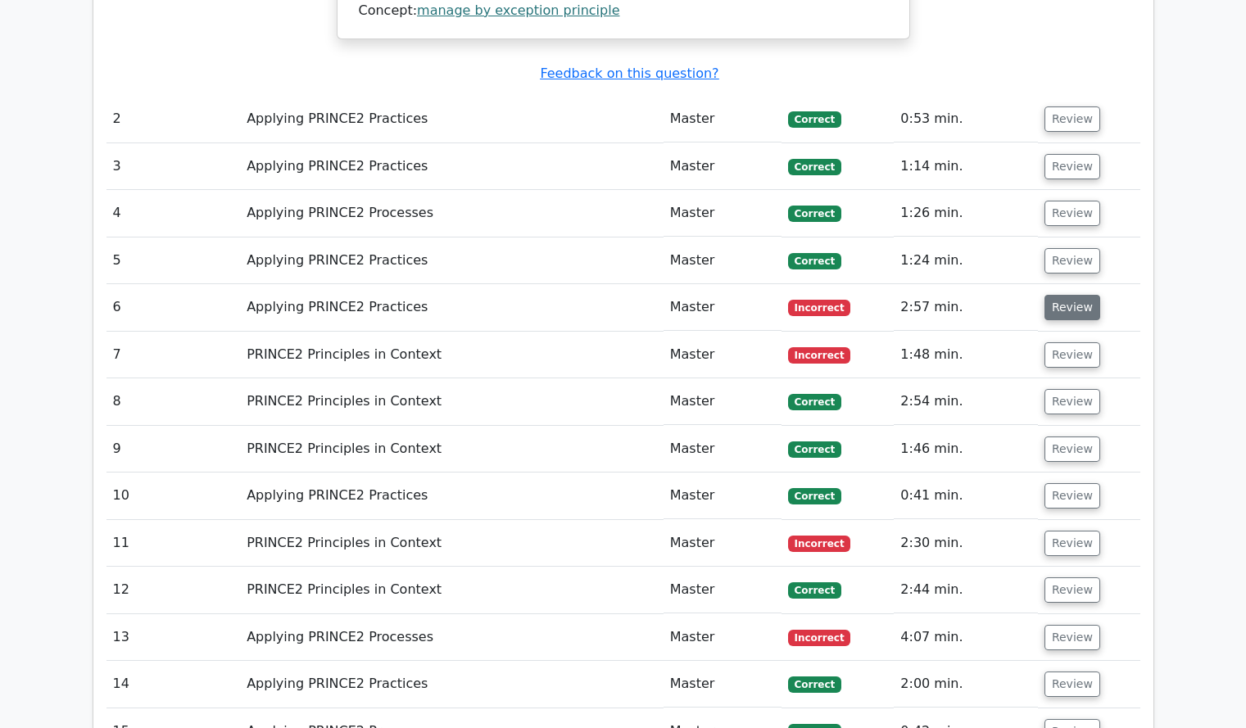
click at [1070, 295] on button "Review" at bounding box center [1072, 307] width 56 height 25
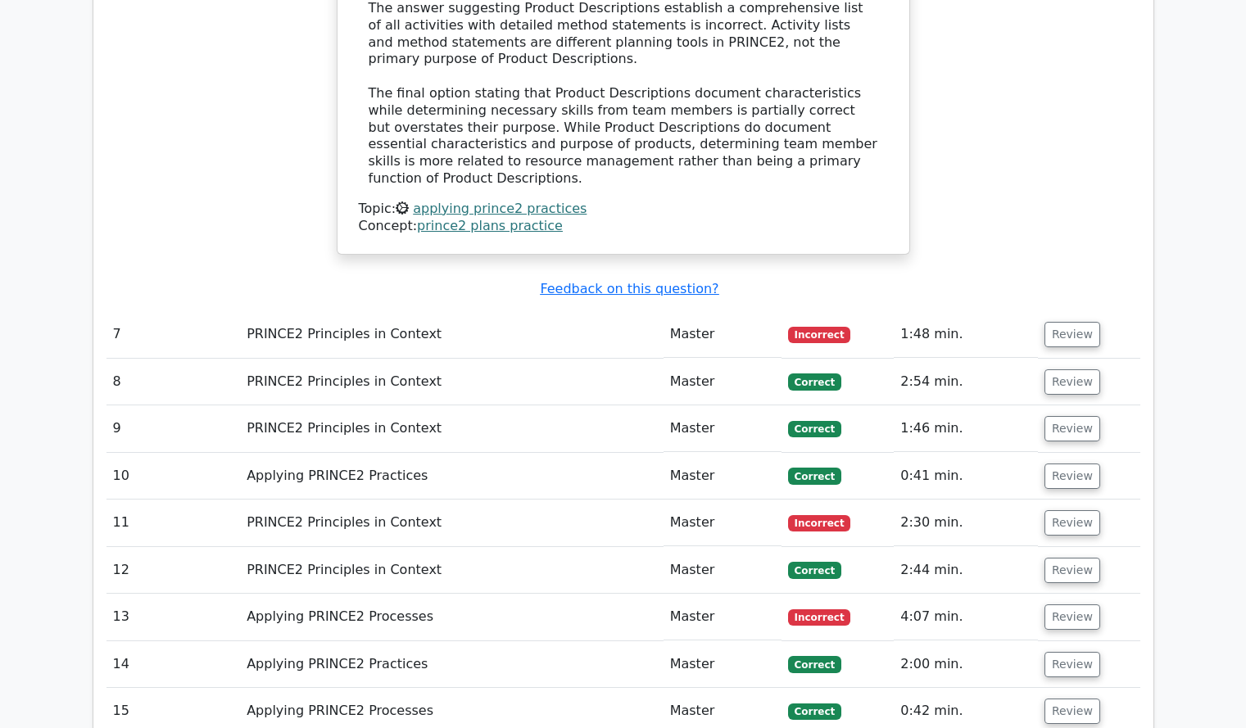
scroll to position [2721, 0]
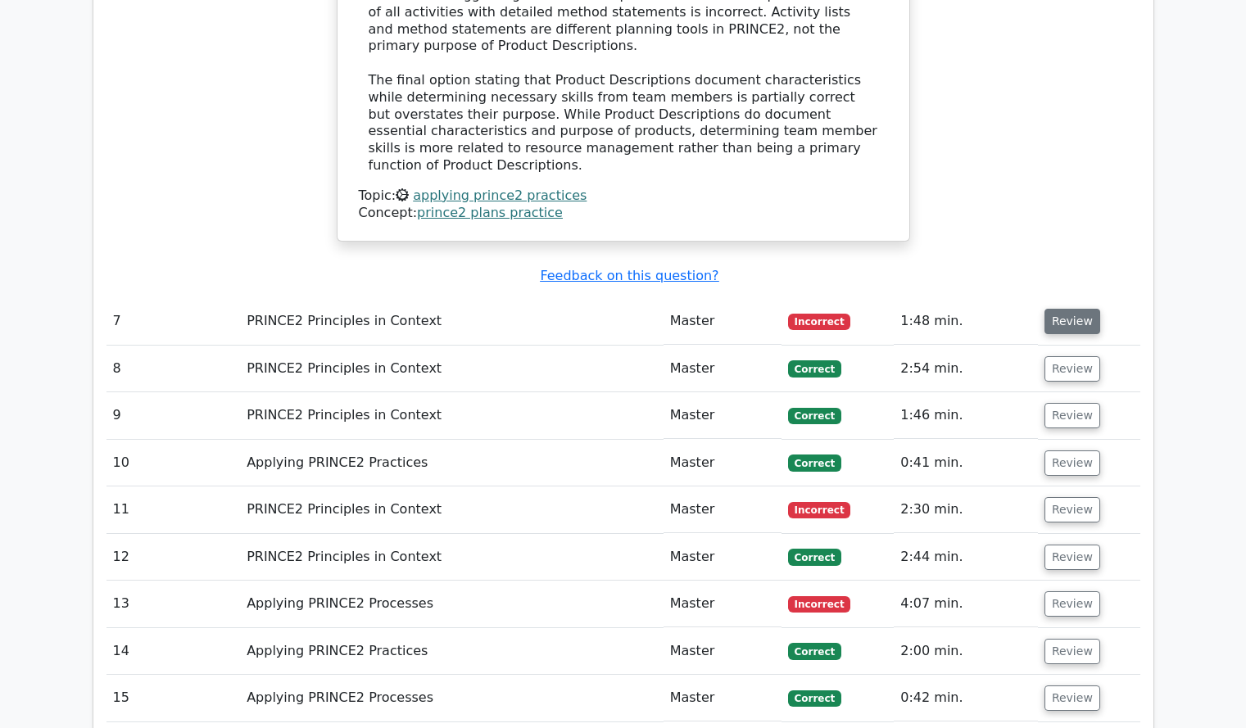
click at [1059, 309] on button "Review" at bounding box center [1072, 321] width 56 height 25
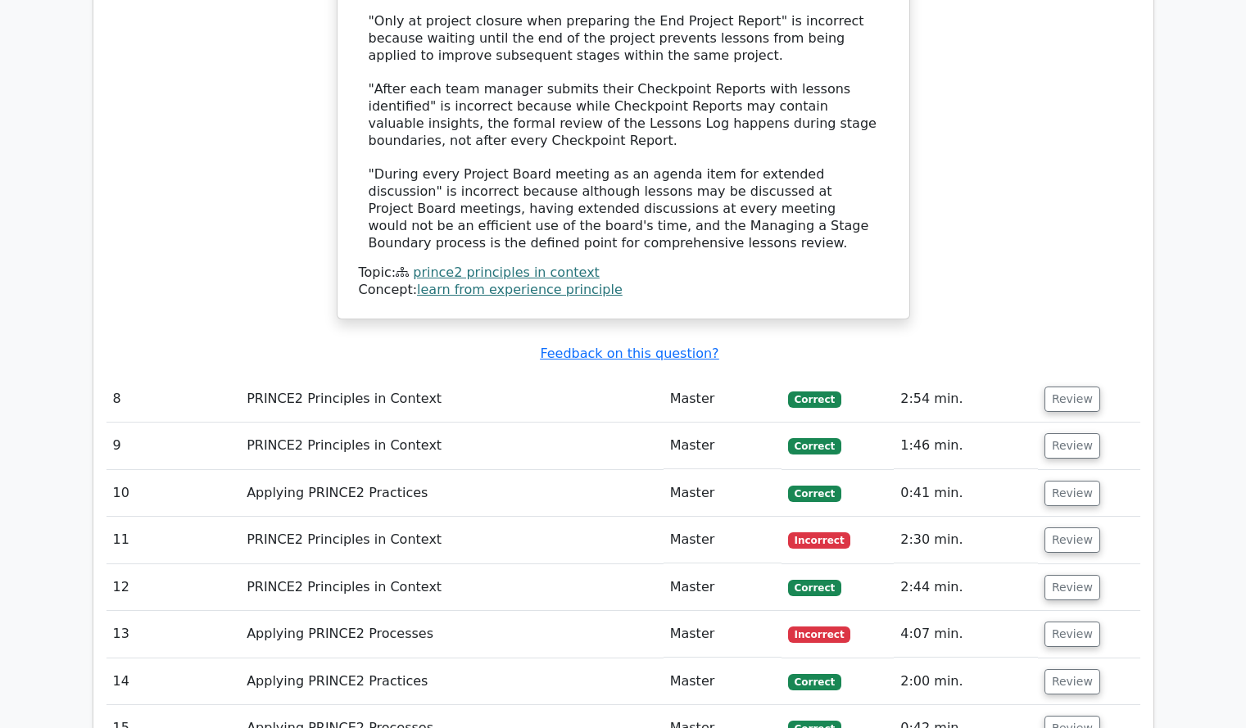
scroll to position [3718, 0]
click at [1070, 527] on button "Review" at bounding box center [1072, 539] width 56 height 25
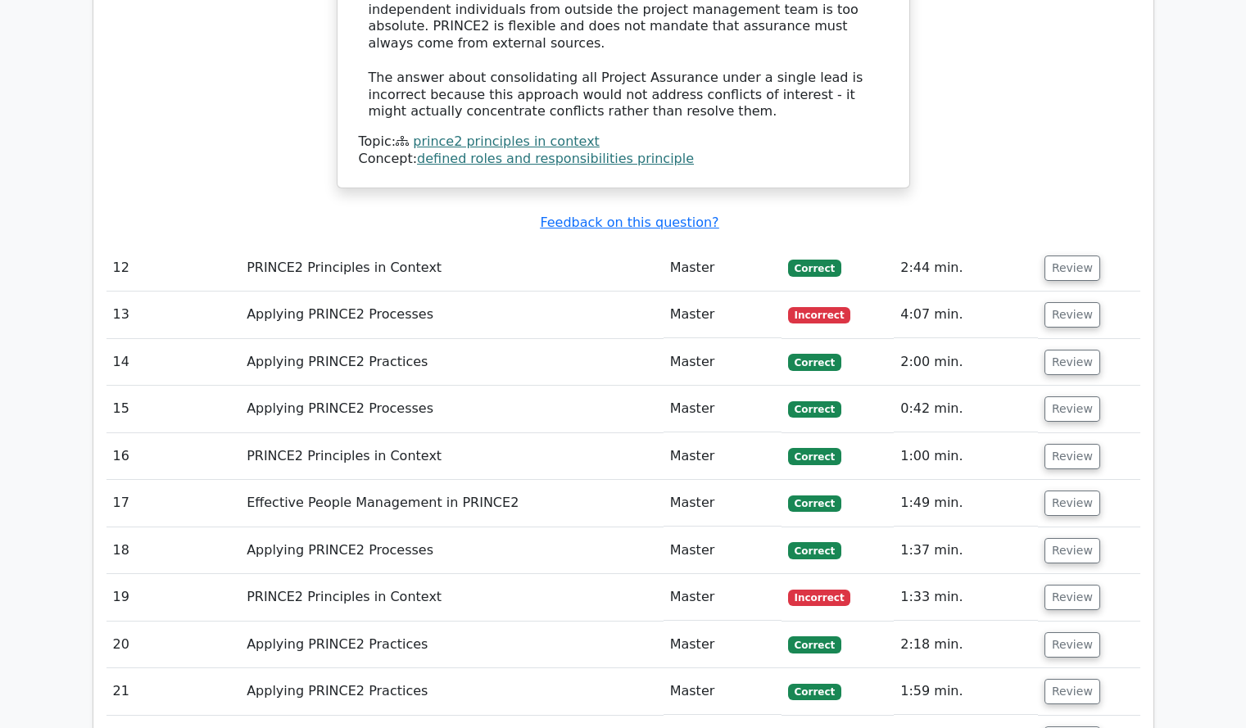
scroll to position [5000, 0]
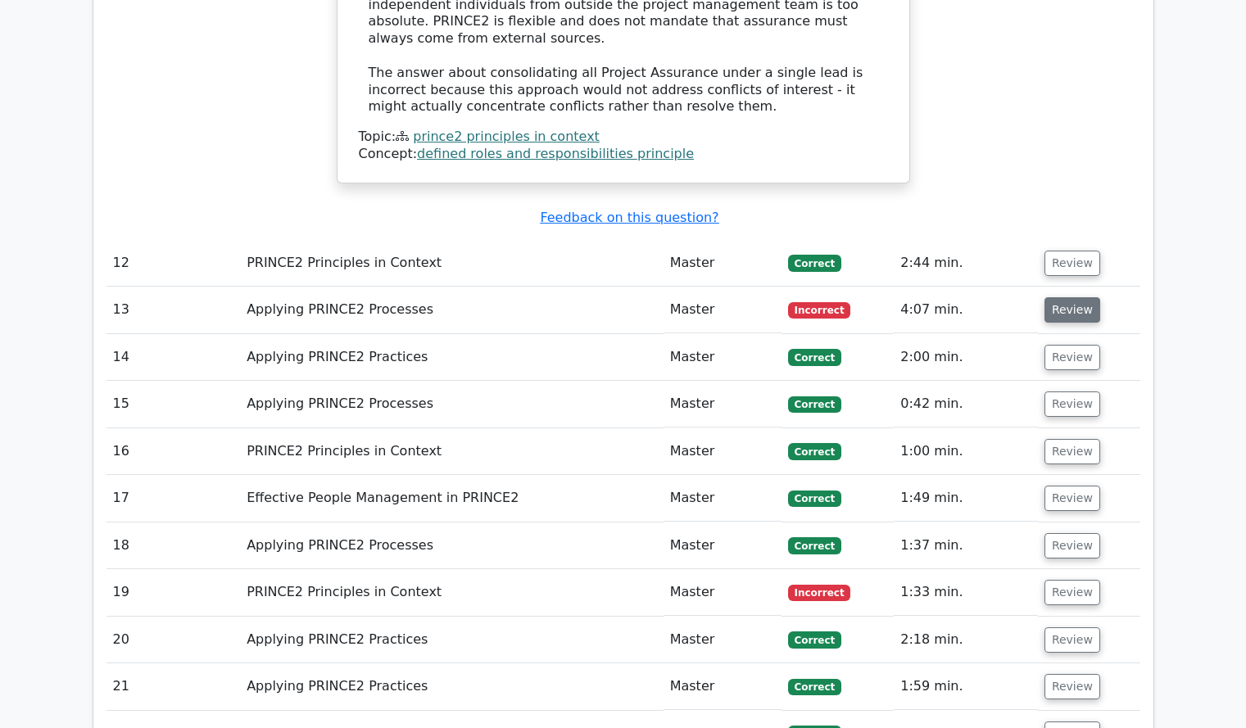
click at [1074, 297] on button "Review" at bounding box center [1072, 309] width 56 height 25
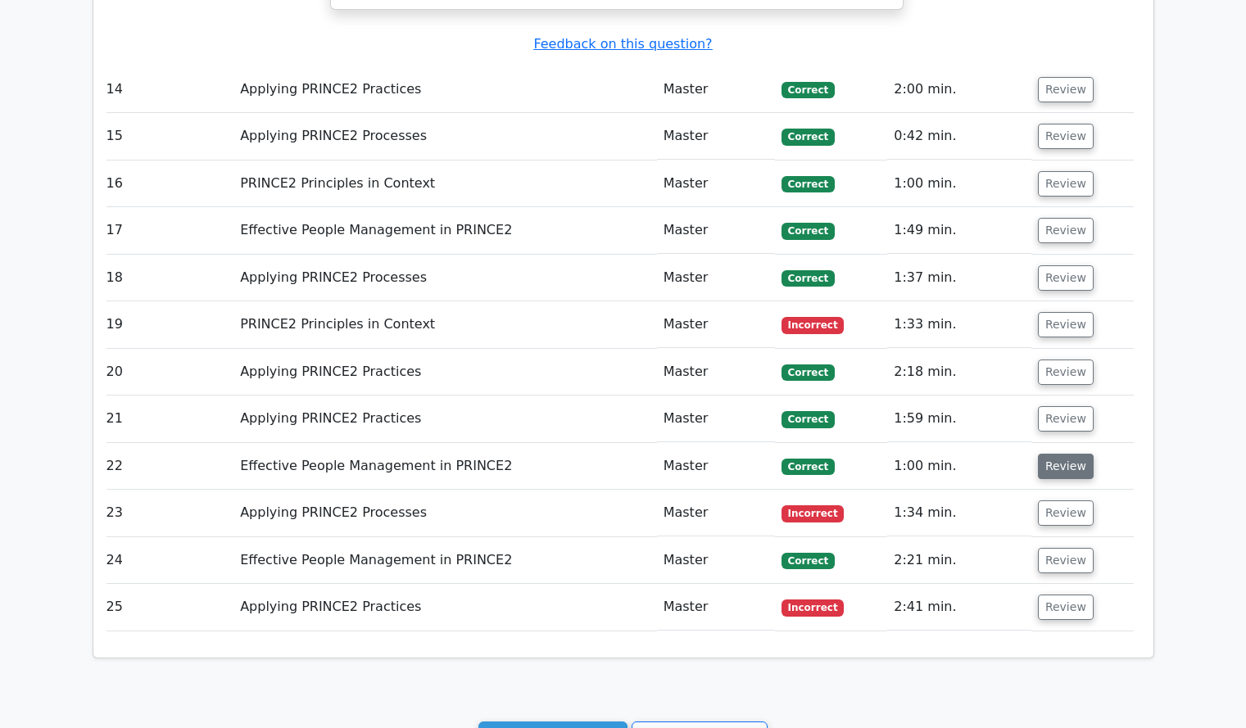
scroll to position [6140, 0]
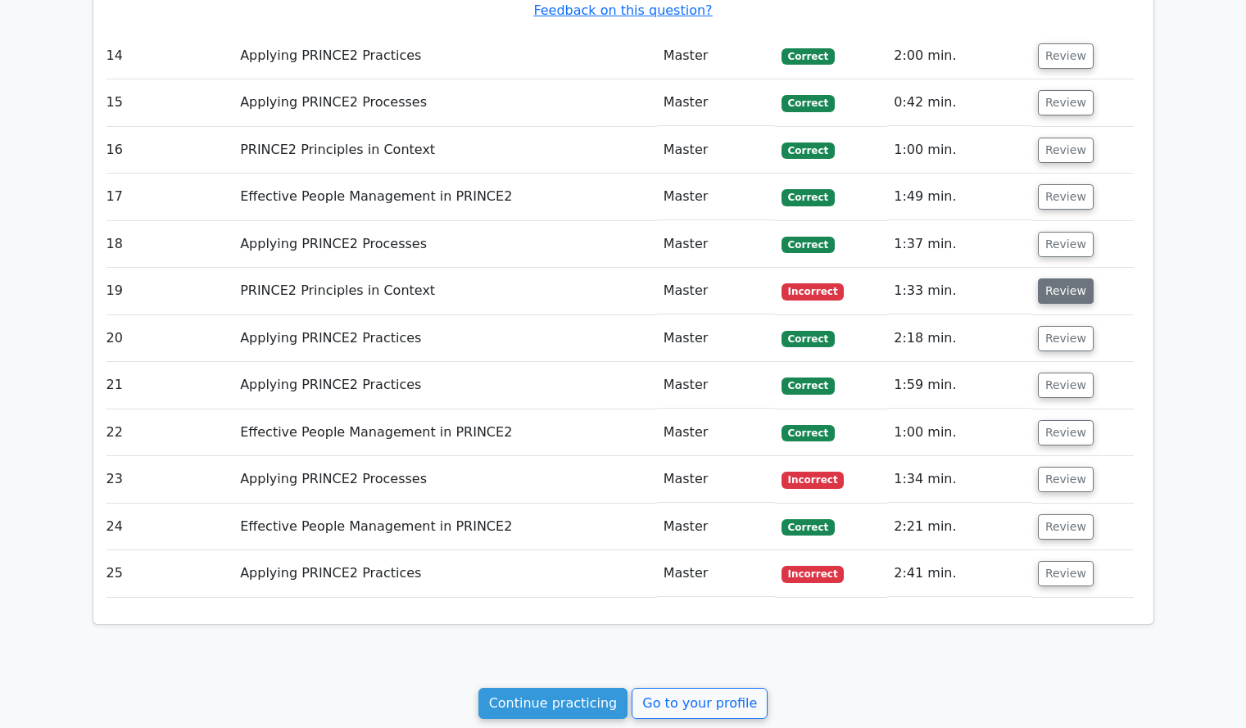
click at [1061, 278] on button "Review" at bounding box center [1066, 290] width 56 height 25
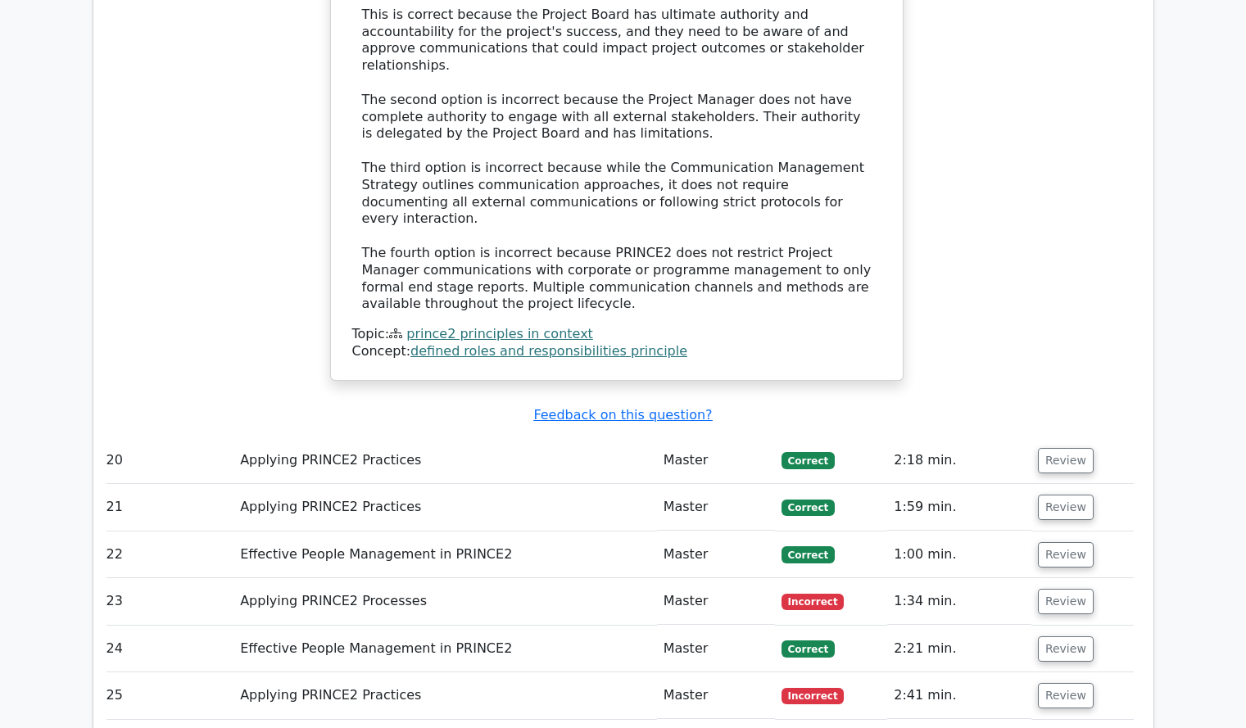
scroll to position [6998, 0]
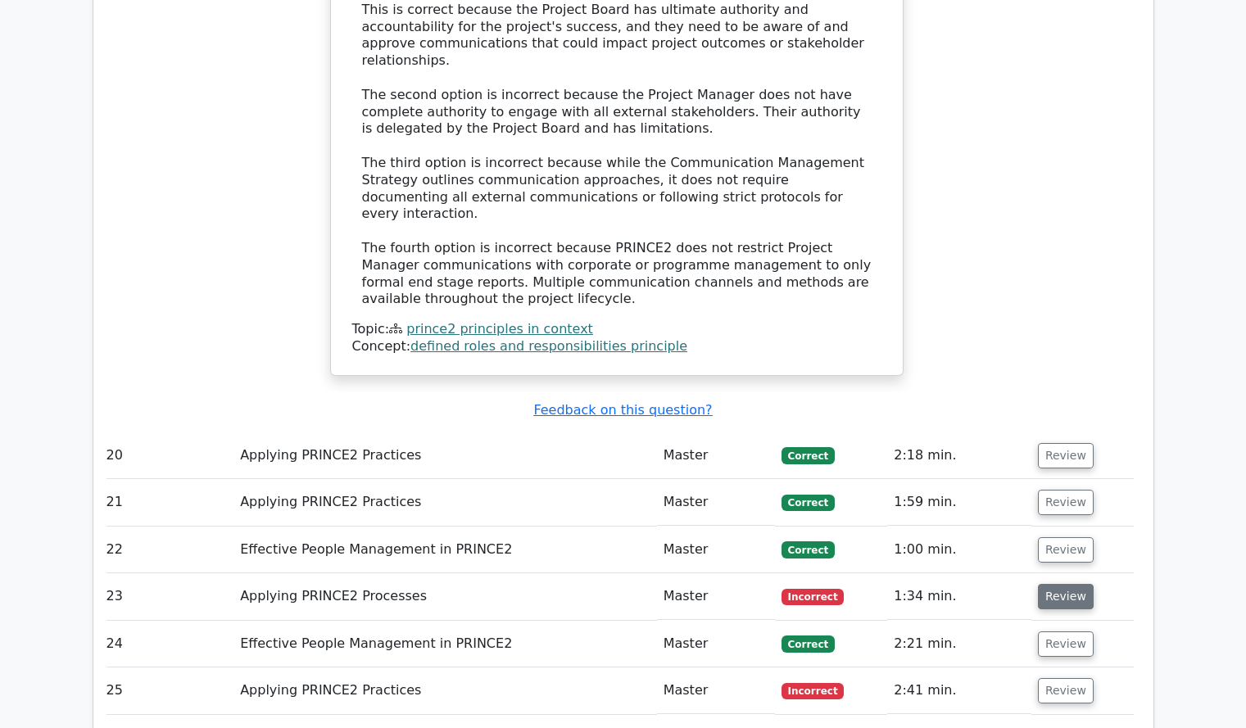
click at [1075, 584] on button "Review" at bounding box center [1066, 596] width 56 height 25
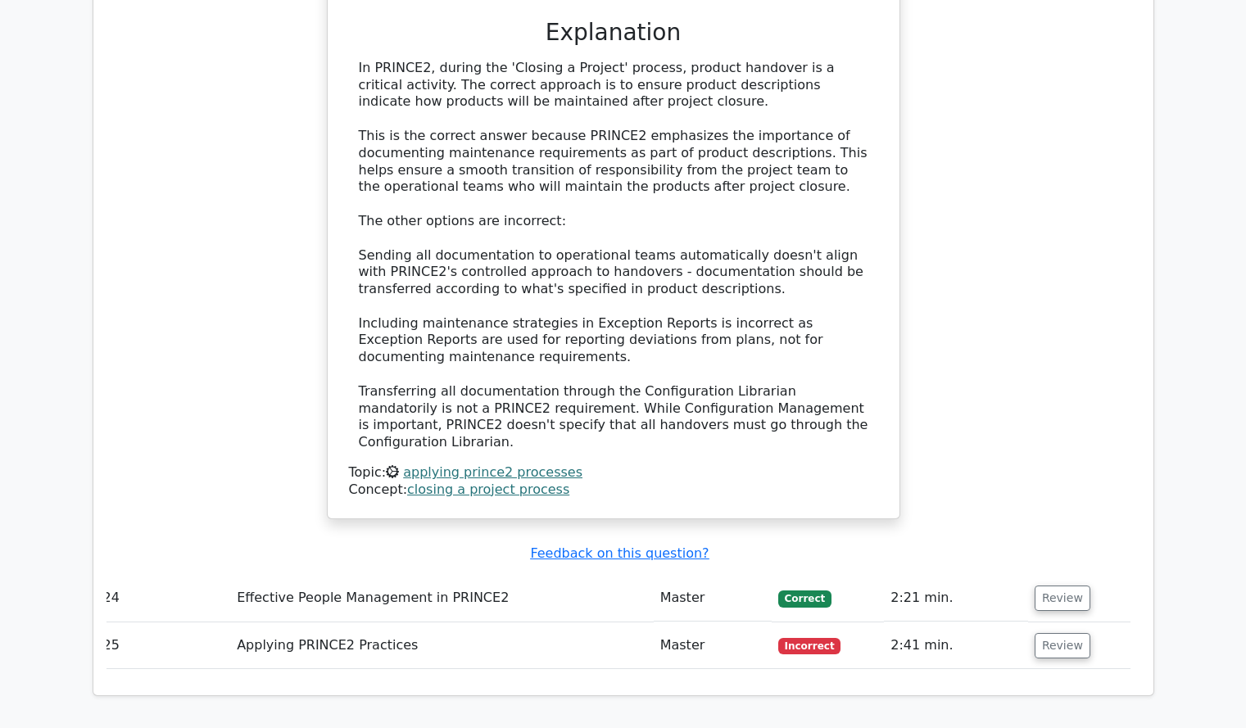
scroll to position [8034, 0]
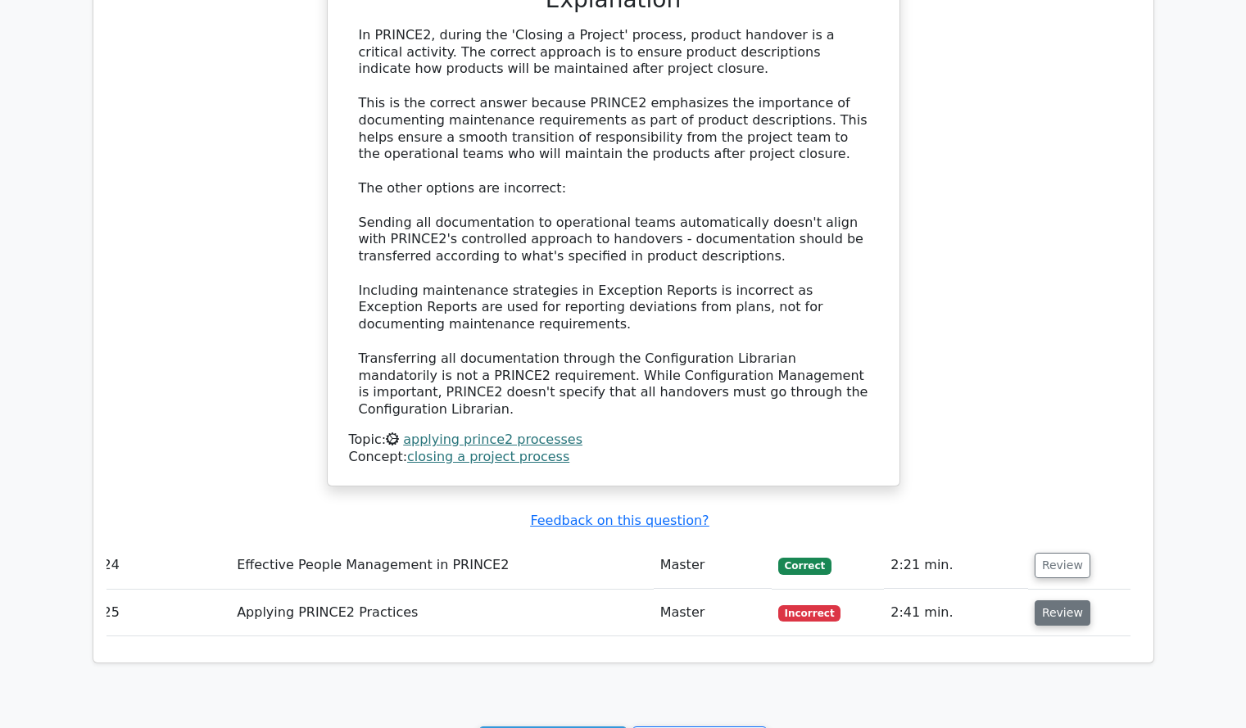
click at [1060, 600] on button "Review" at bounding box center [1062, 612] width 56 height 25
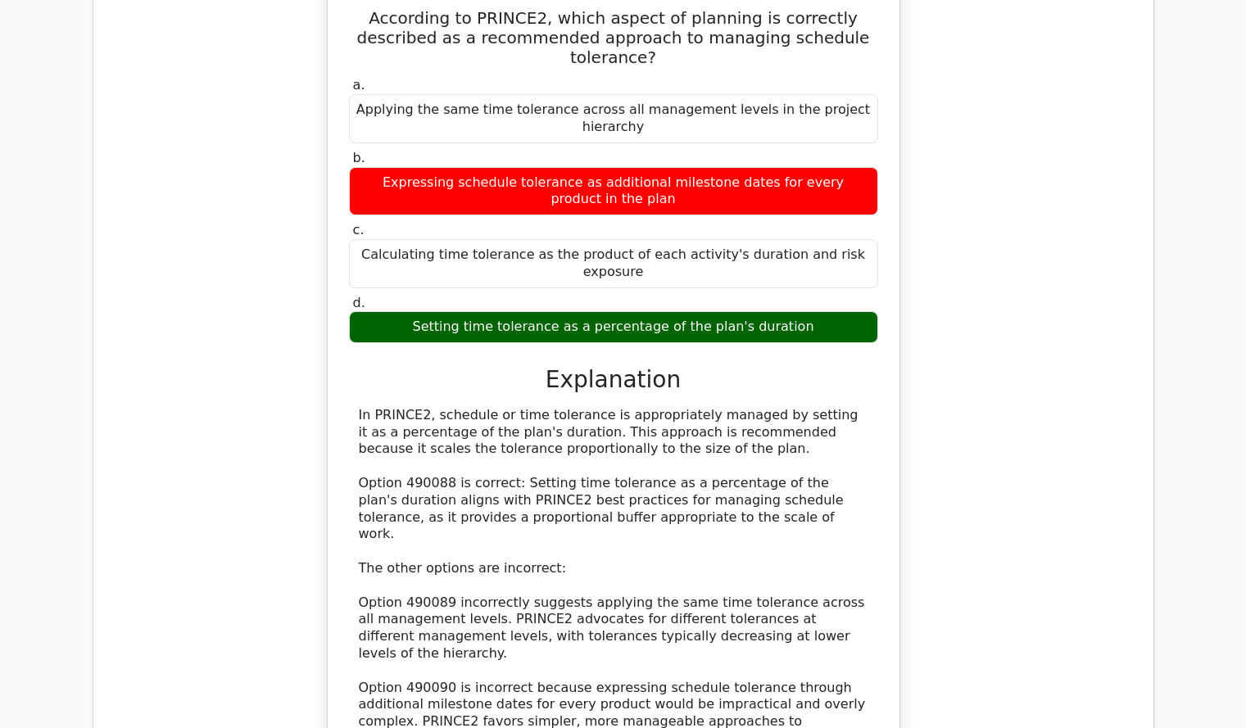
scroll to position [8713, 0]
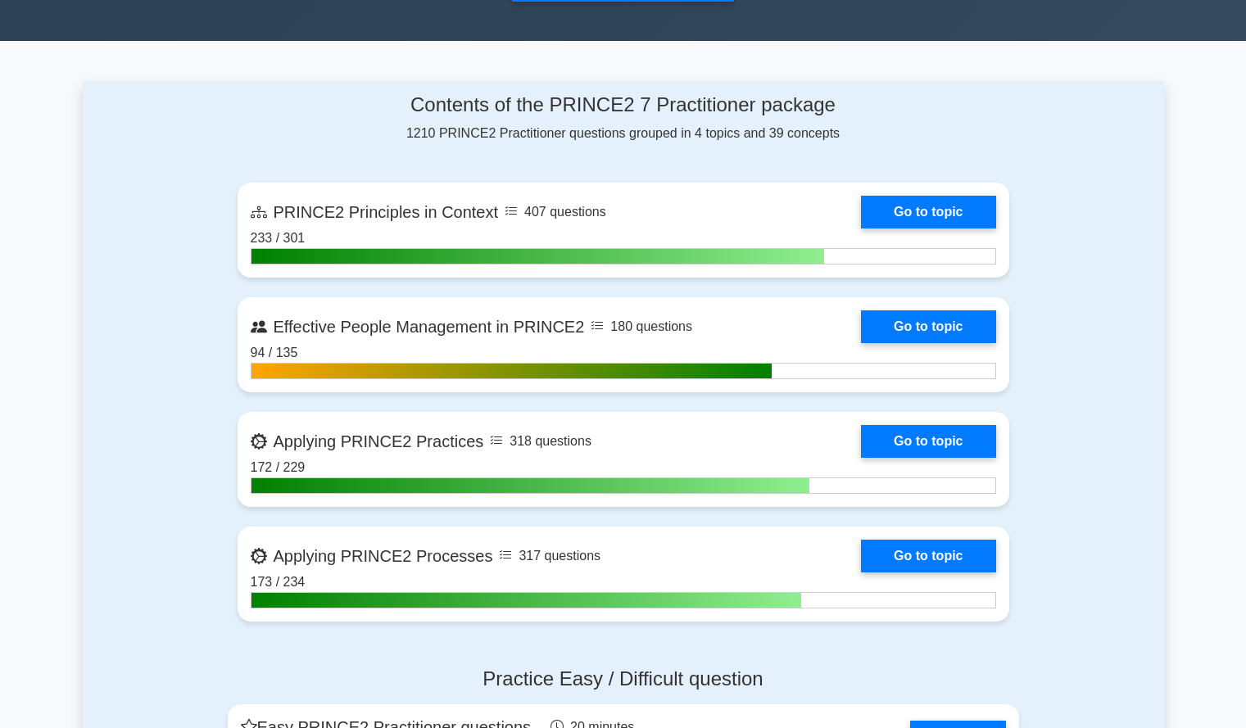
scroll to position [617, 0]
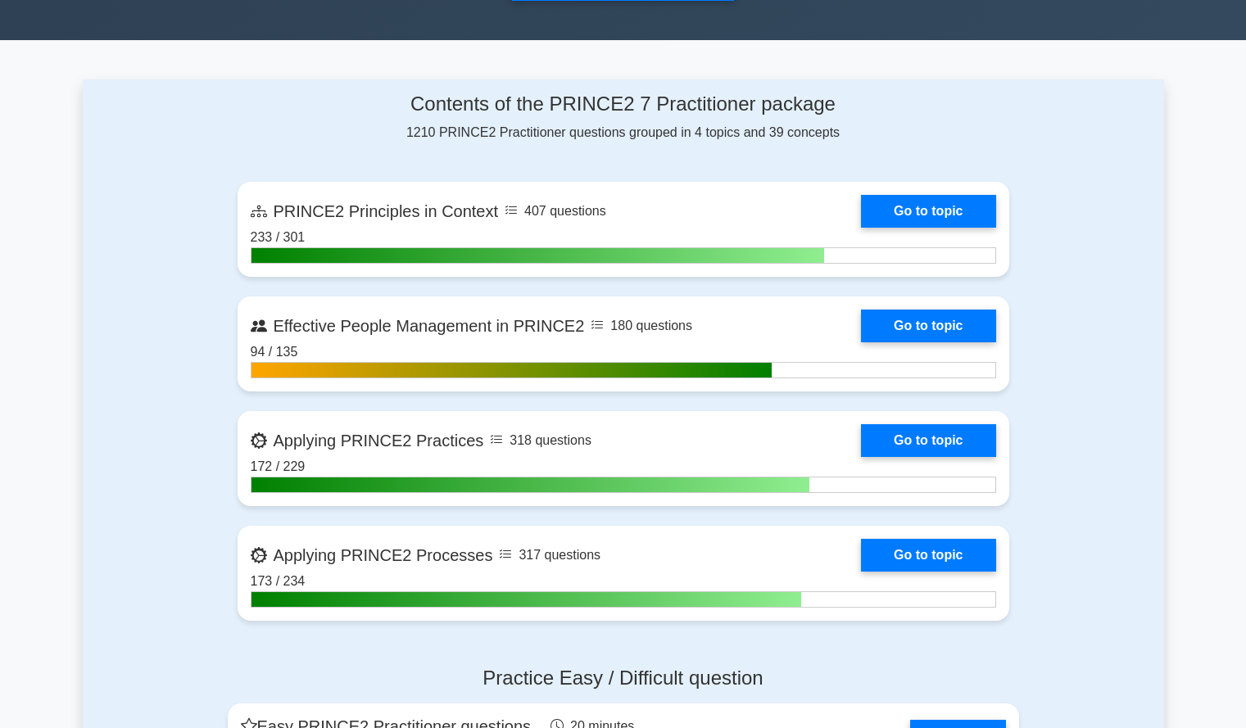
click at [166, 272] on div "Contents of the PRINCE2 7 Practitioner package 1210 PRINCE2 Practitioner questi…" at bounding box center [623, 366] width 1081 height 574
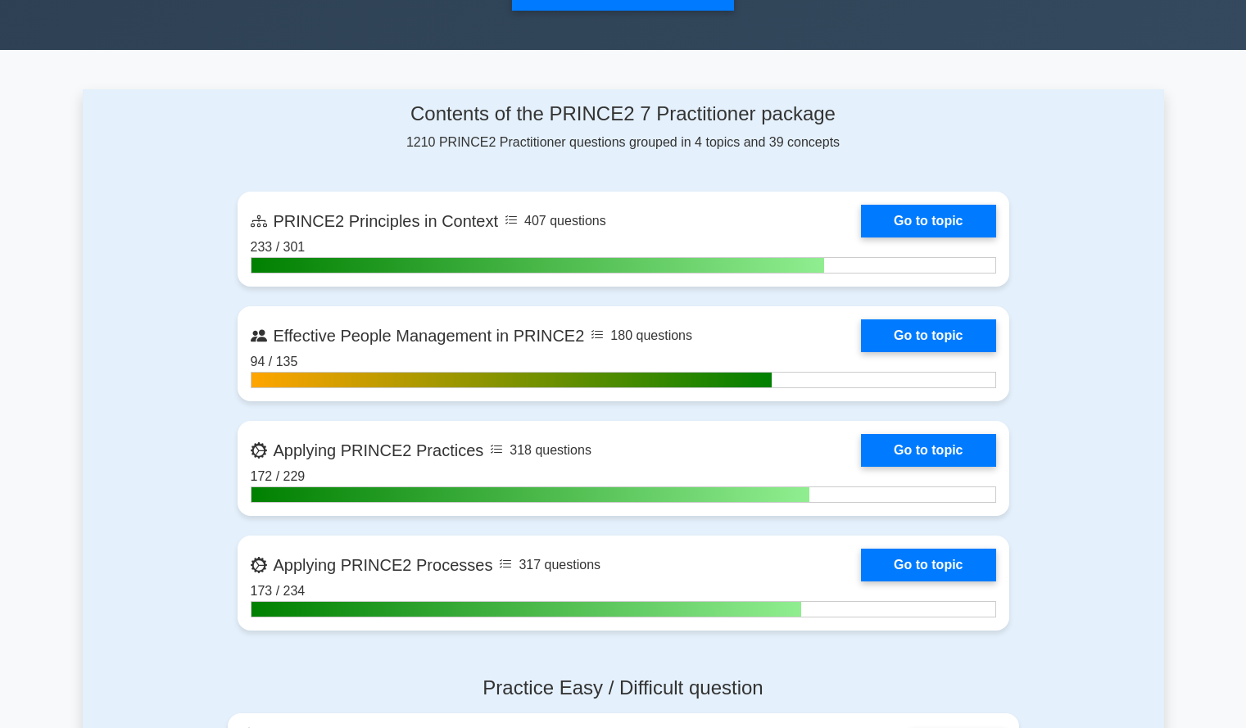
scroll to position [608, 0]
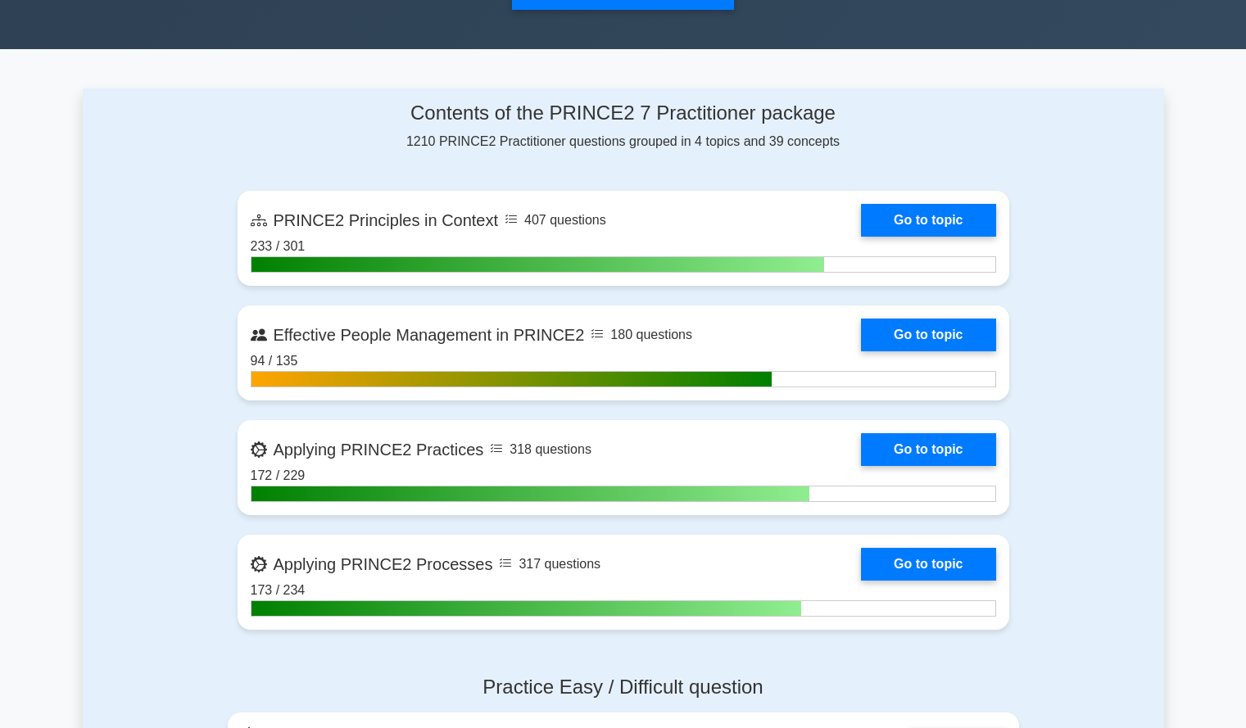
click at [129, 217] on div "Contents of the PRINCE2 7 Practitioner package 1210 PRINCE2 Practitioner questi…" at bounding box center [623, 375] width 1081 height 574
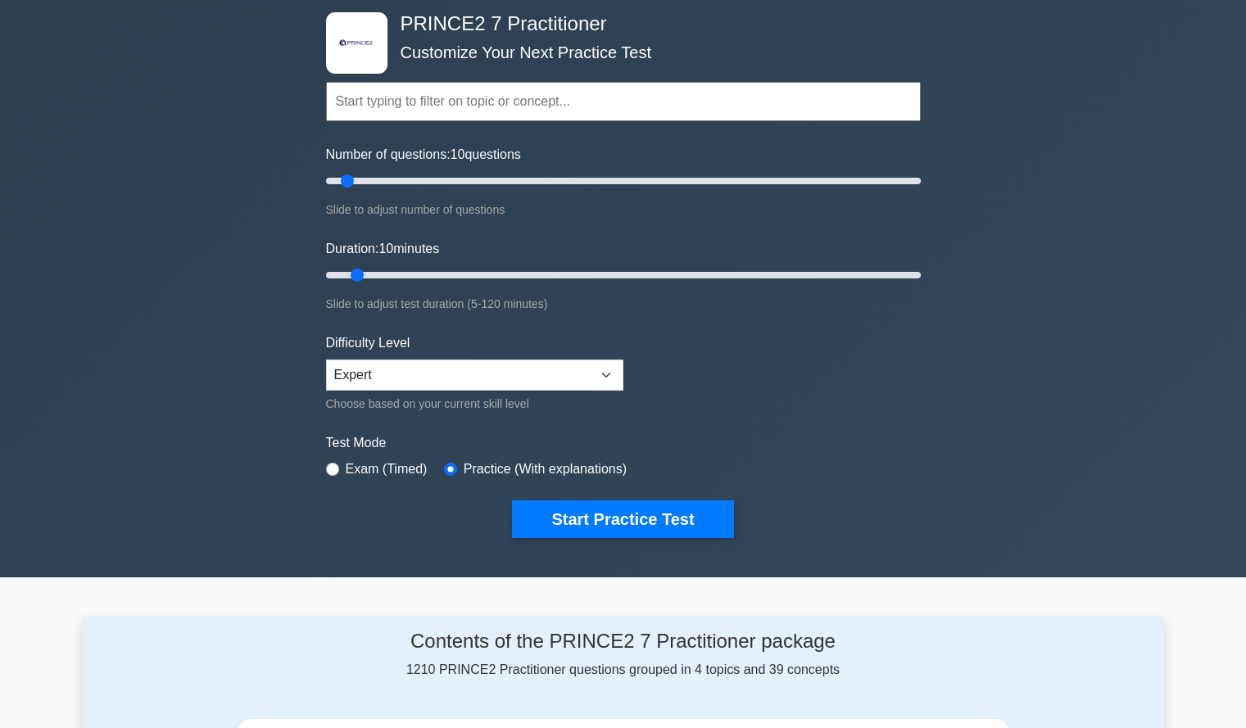
scroll to position [61, 0]
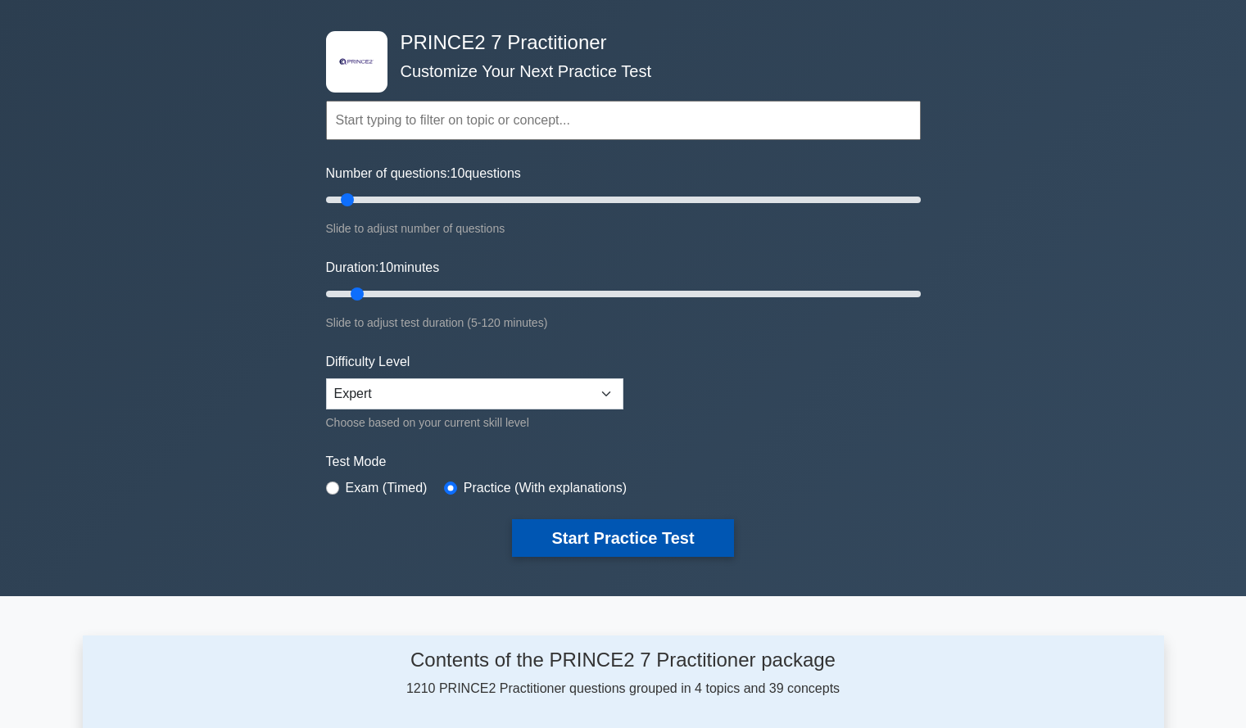
click at [597, 521] on button "Start Practice Test" at bounding box center [622, 538] width 221 height 38
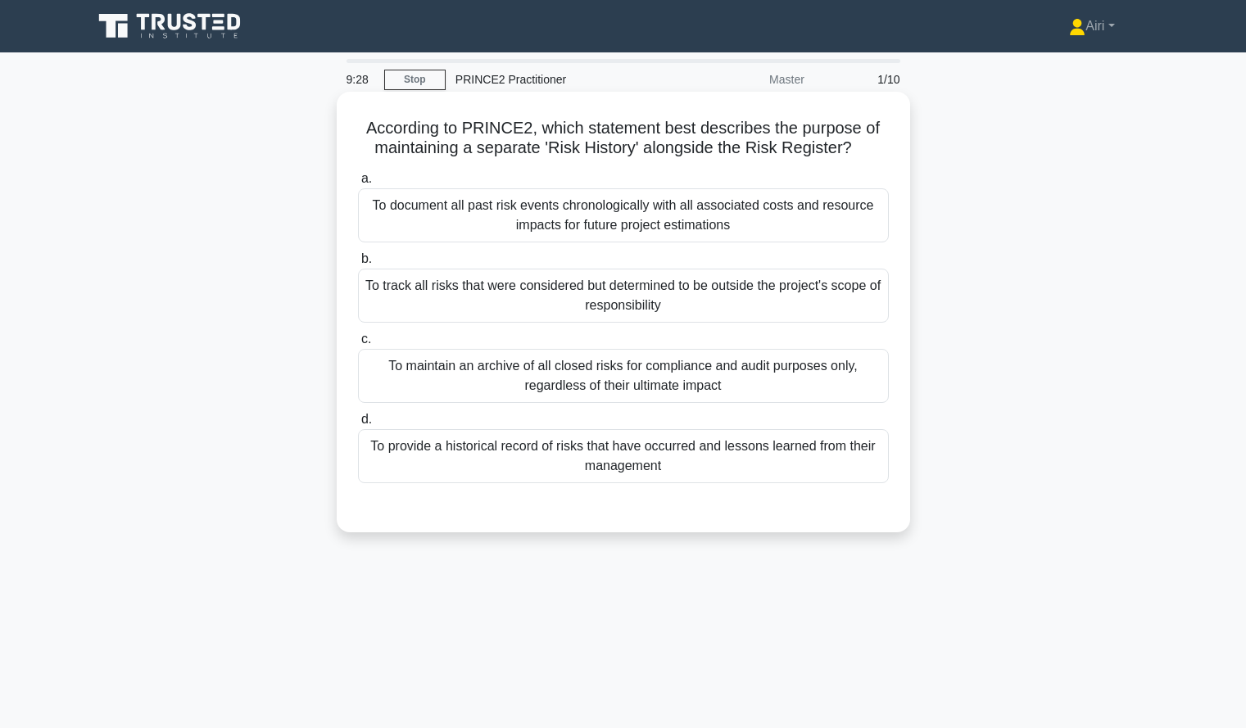
click at [591, 473] on div "To provide a historical record of risks that have occurred and lessons learned …" at bounding box center [623, 456] width 531 height 54
click at [358, 425] on input "d. To provide a historical record of risks that have occurred and lessons learn…" at bounding box center [358, 419] width 0 height 11
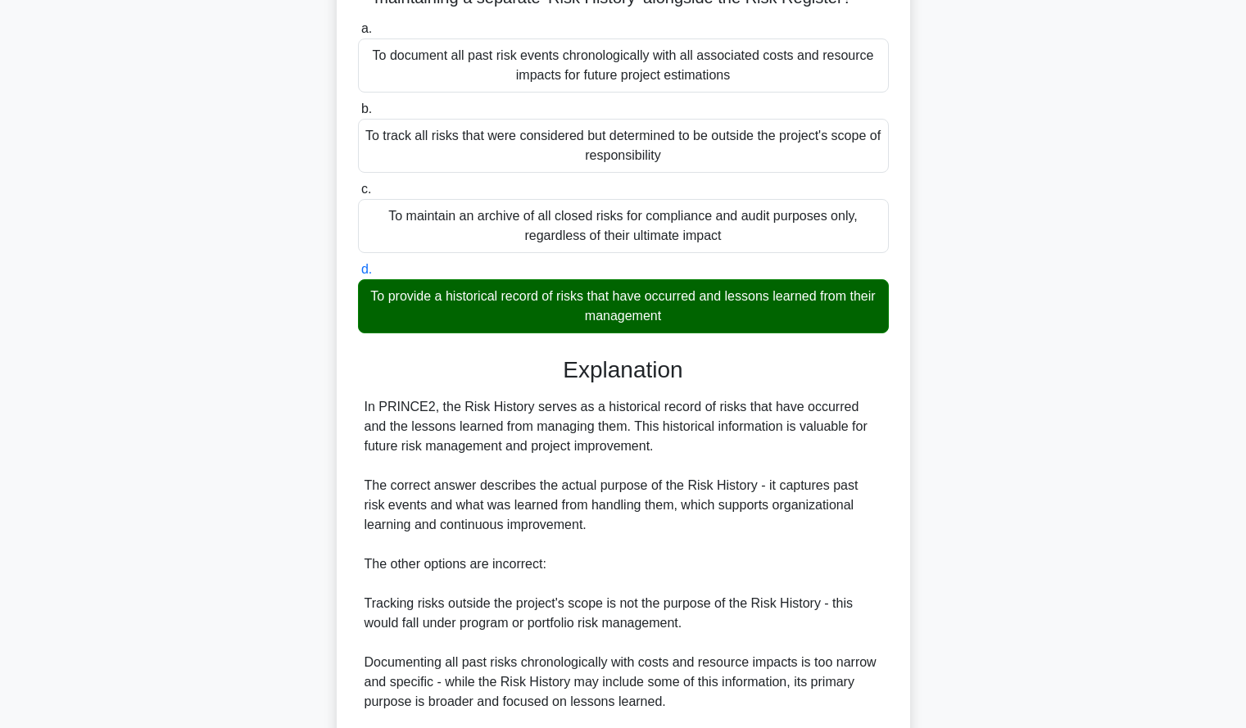
scroll to position [361, 0]
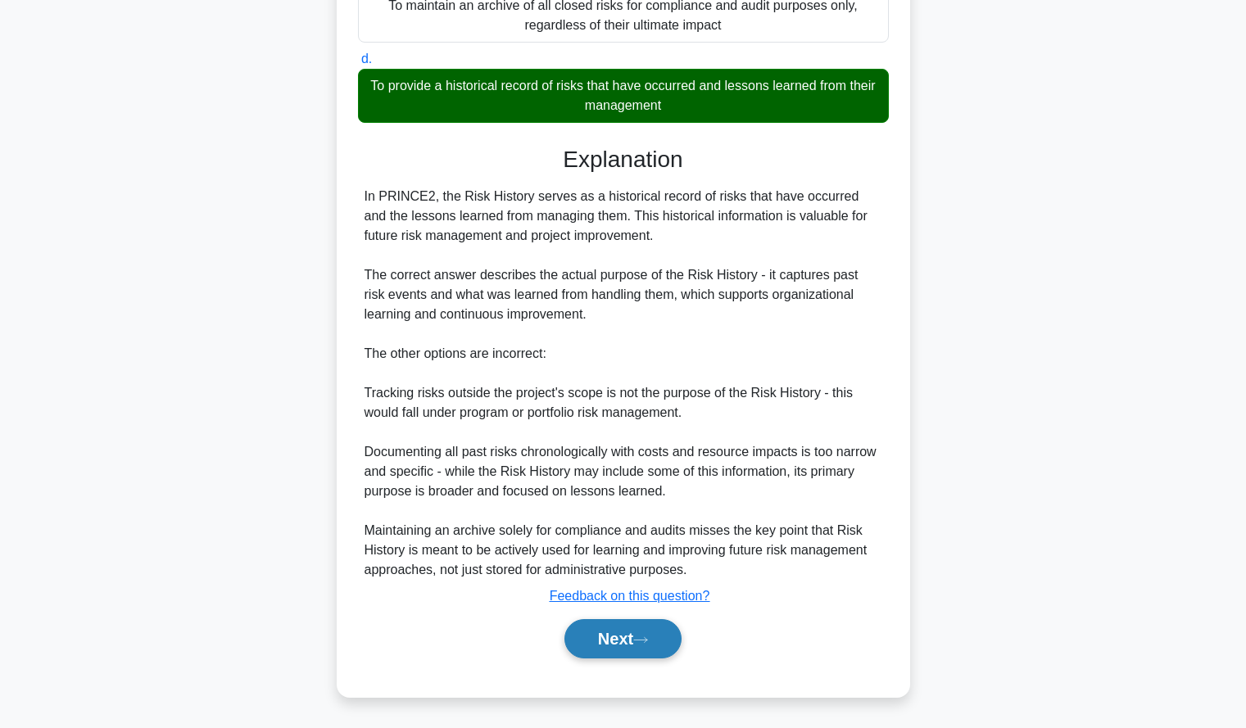
click at [593, 641] on button "Next" at bounding box center [622, 638] width 117 height 39
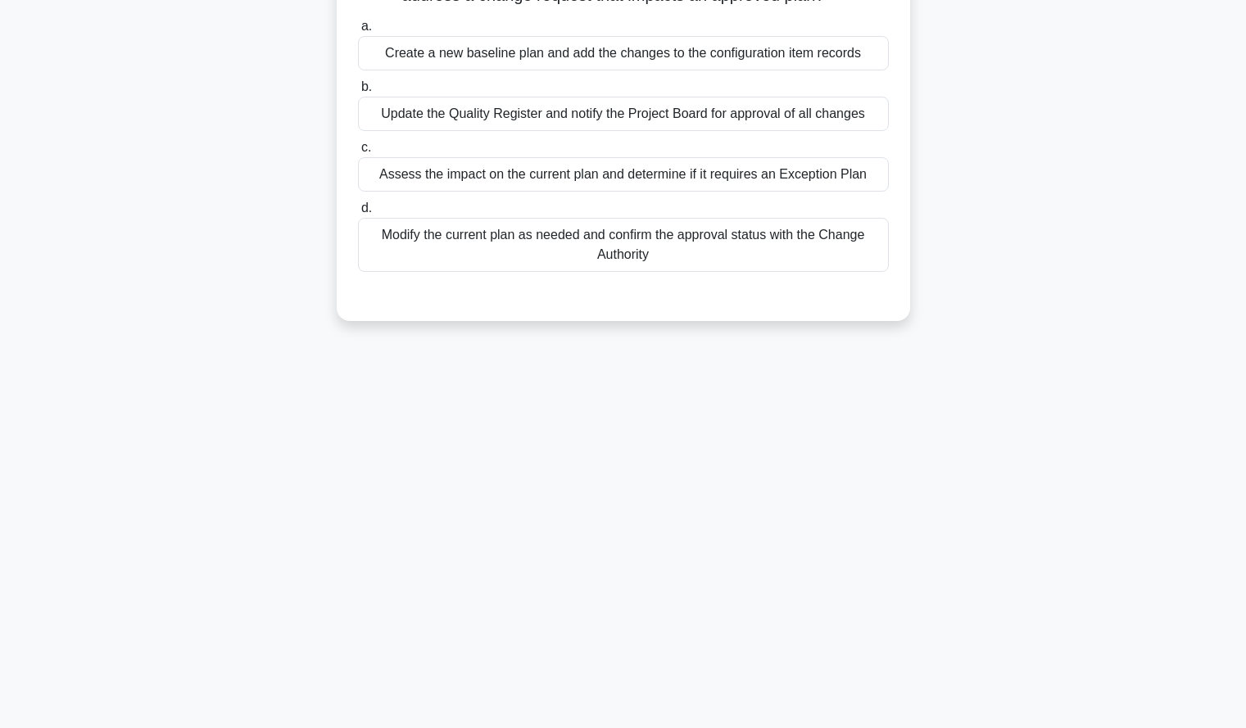
scroll to position [0, 0]
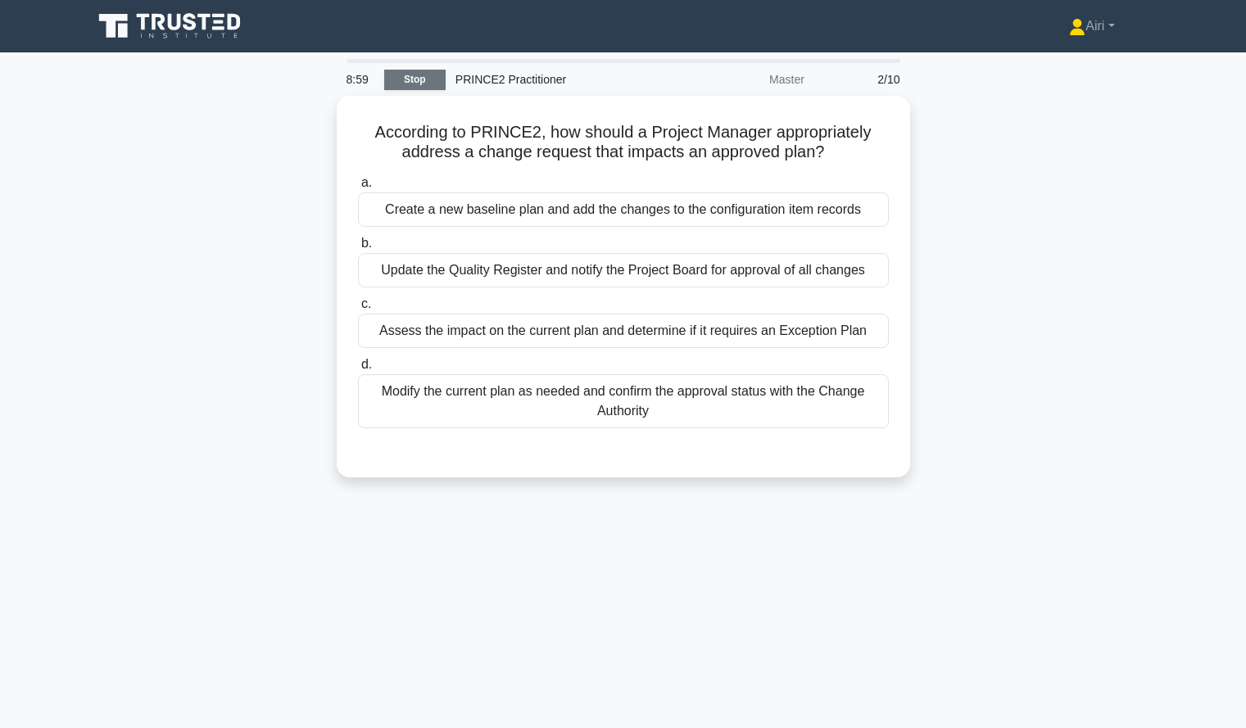
click at [403, 70] on link "Stop" at bounding box center [414, 80] width 61 height 20
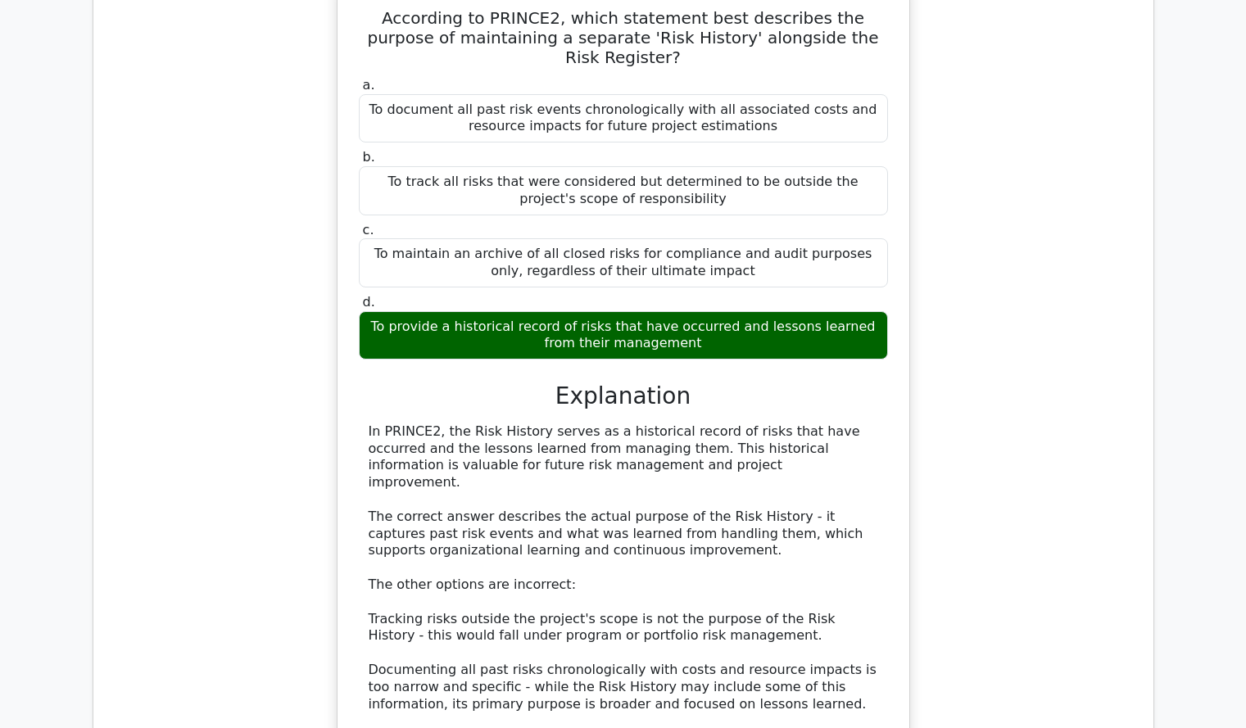
scroll to position [1410, 0]
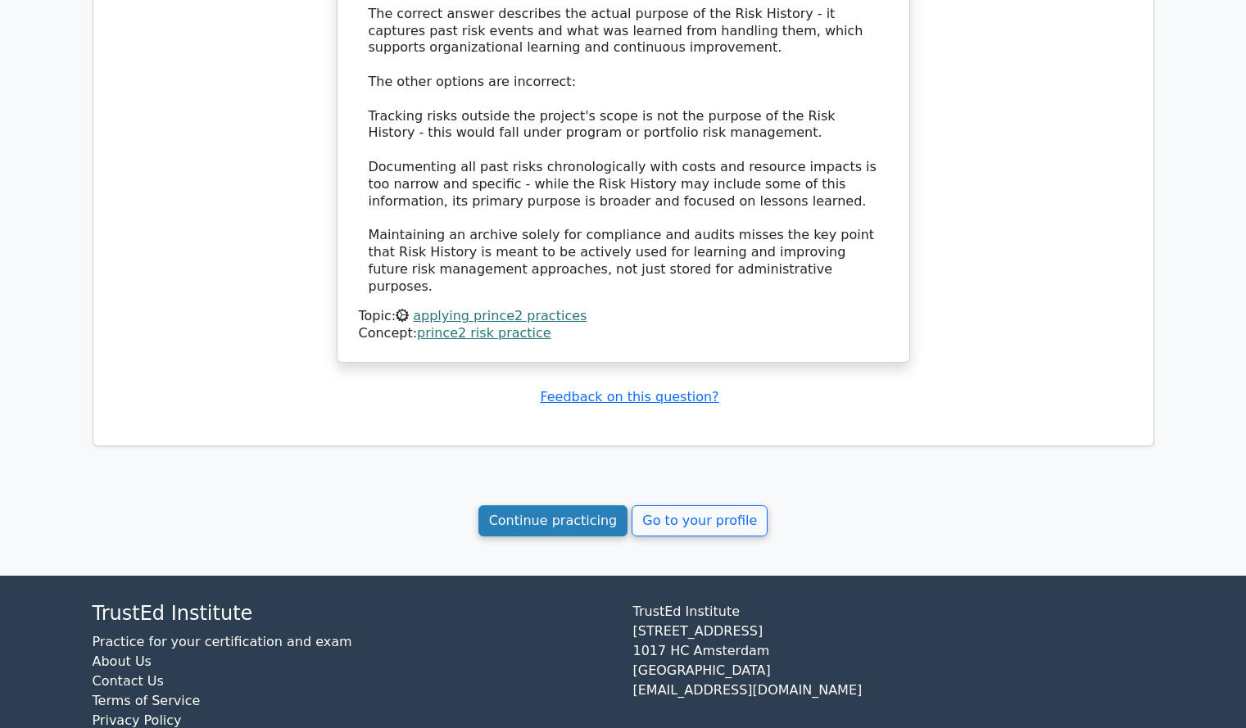
click at [568, 505] on link "Continue practicing" at bounding box center [553, 520] width 150 height 31
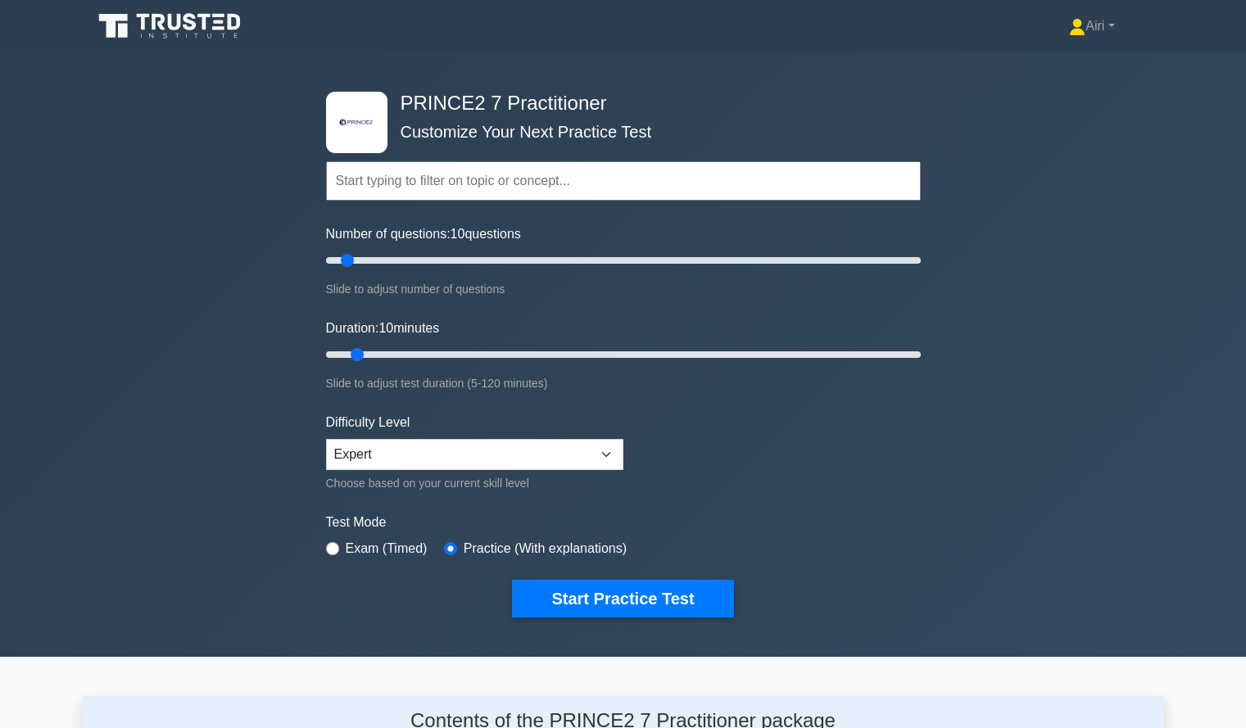
click at [1138, 86] on div ".st0{fill-rule:evenodd;clip-rule:evenodd;fill:#000041;} .st1{fill-rule:evenodd;…" at bounding box center [623, 354] width 1246 height 604
